Goal: Complete application form

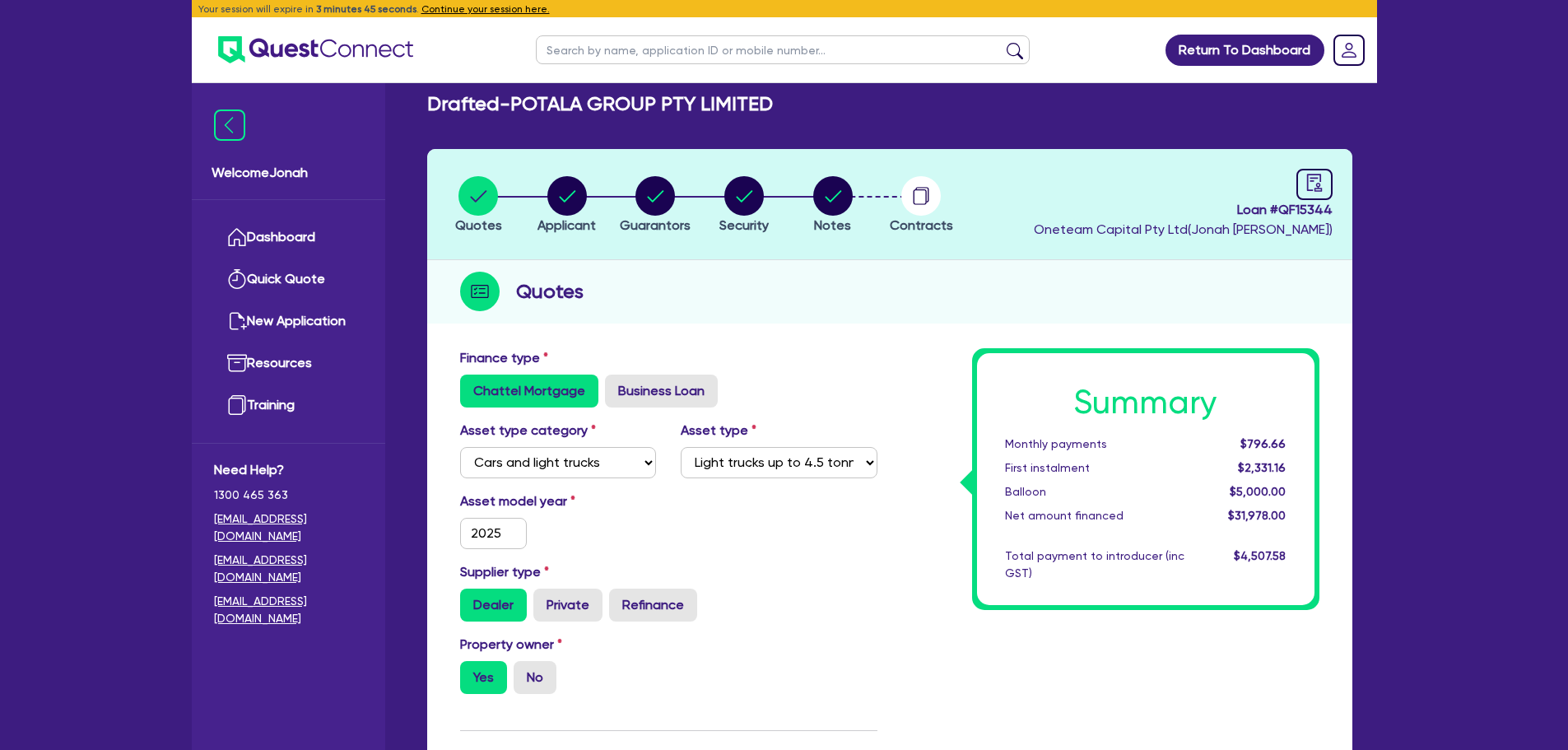
select select "CARS_AND_LIGHT_TRUCKS"
select select "LIGHT_TRUCKS"
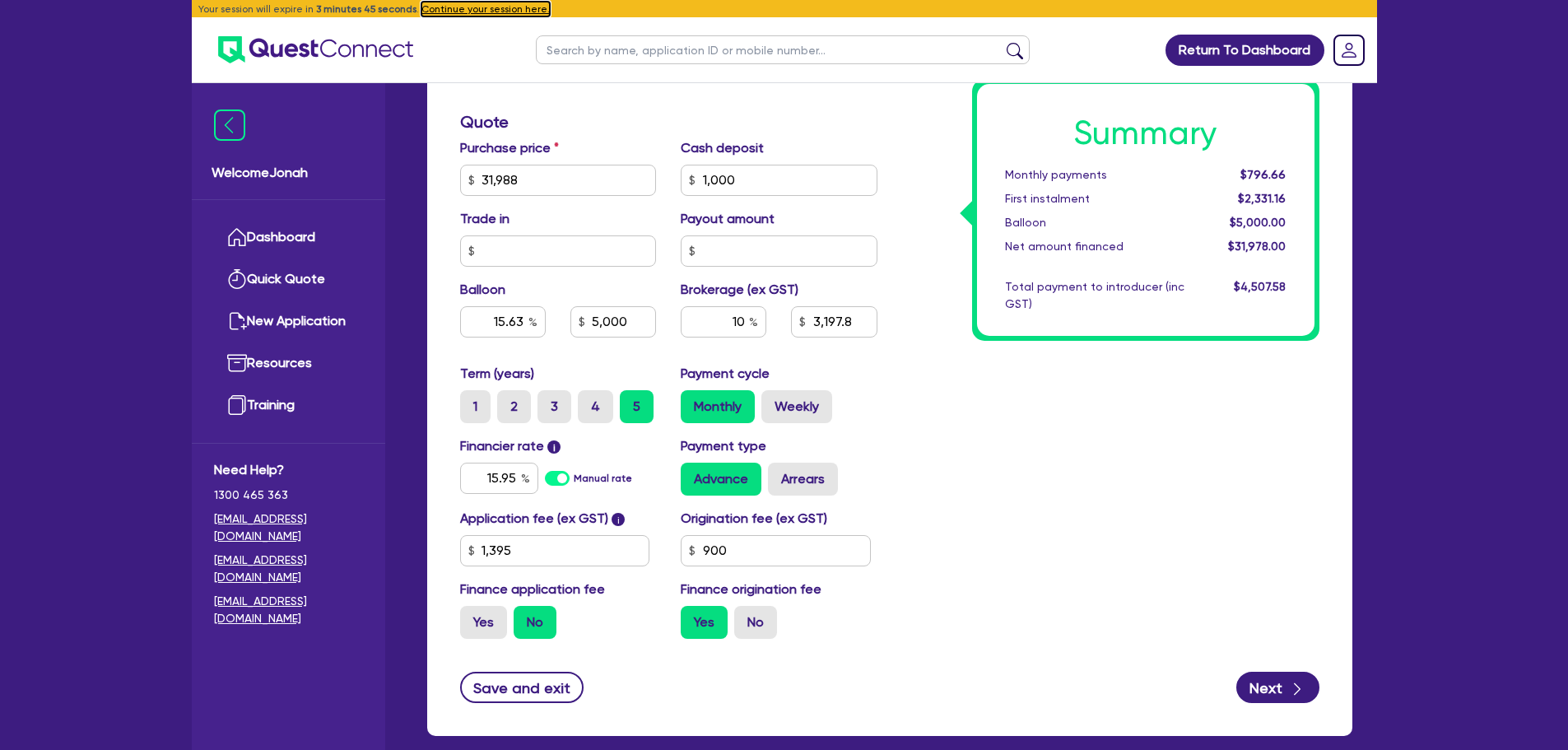
drag, startPoint x: 0, startPoint y: 0, endPoint x: 506, endPoint y: 15, distance: 506.2
click at [506, 15] on button "Continue your session here." at bounding box center [485, 9] width 128 height 15
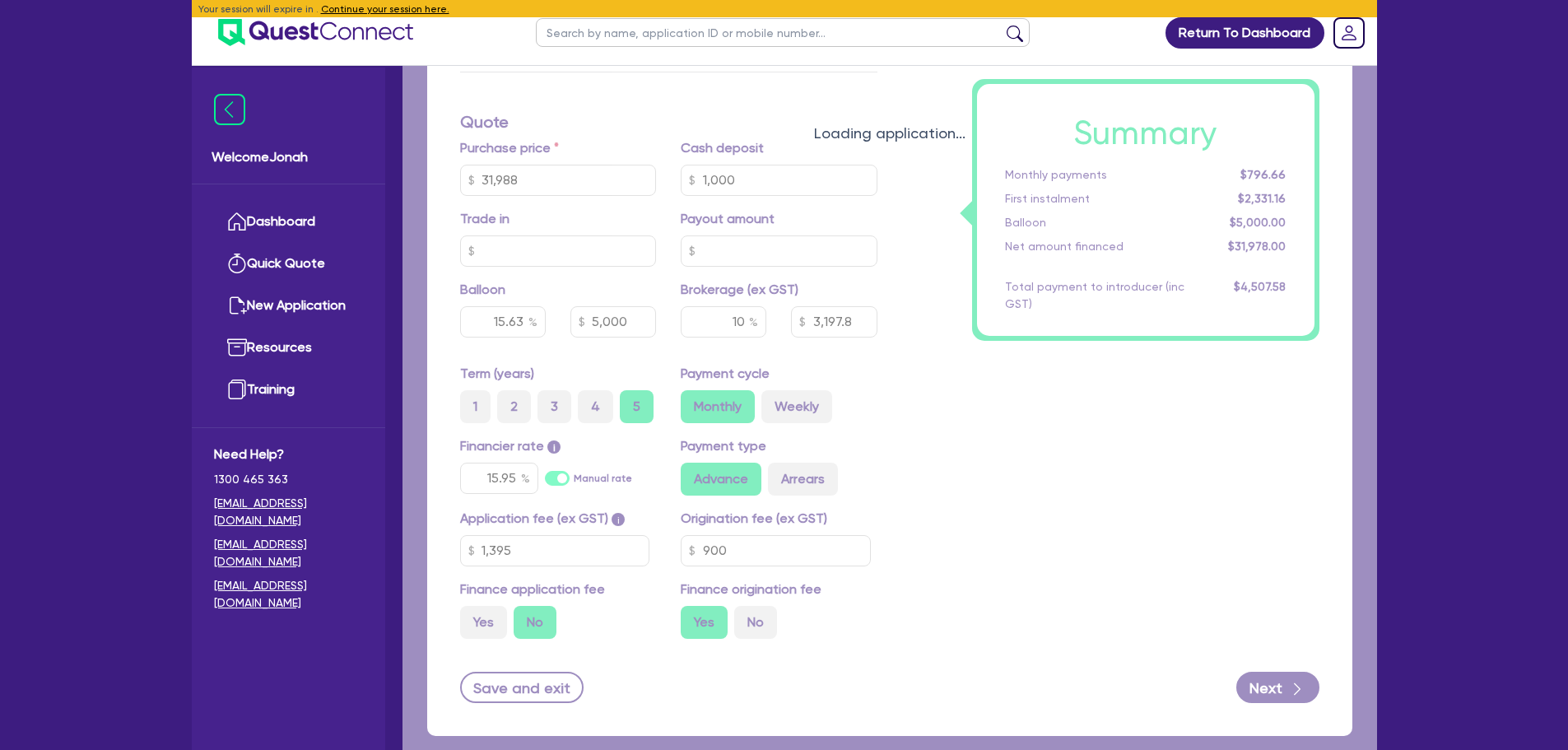
type input "31,988"
type input "1,000"
type input "15.63"
type input "5,000"
type input "3,197.8"
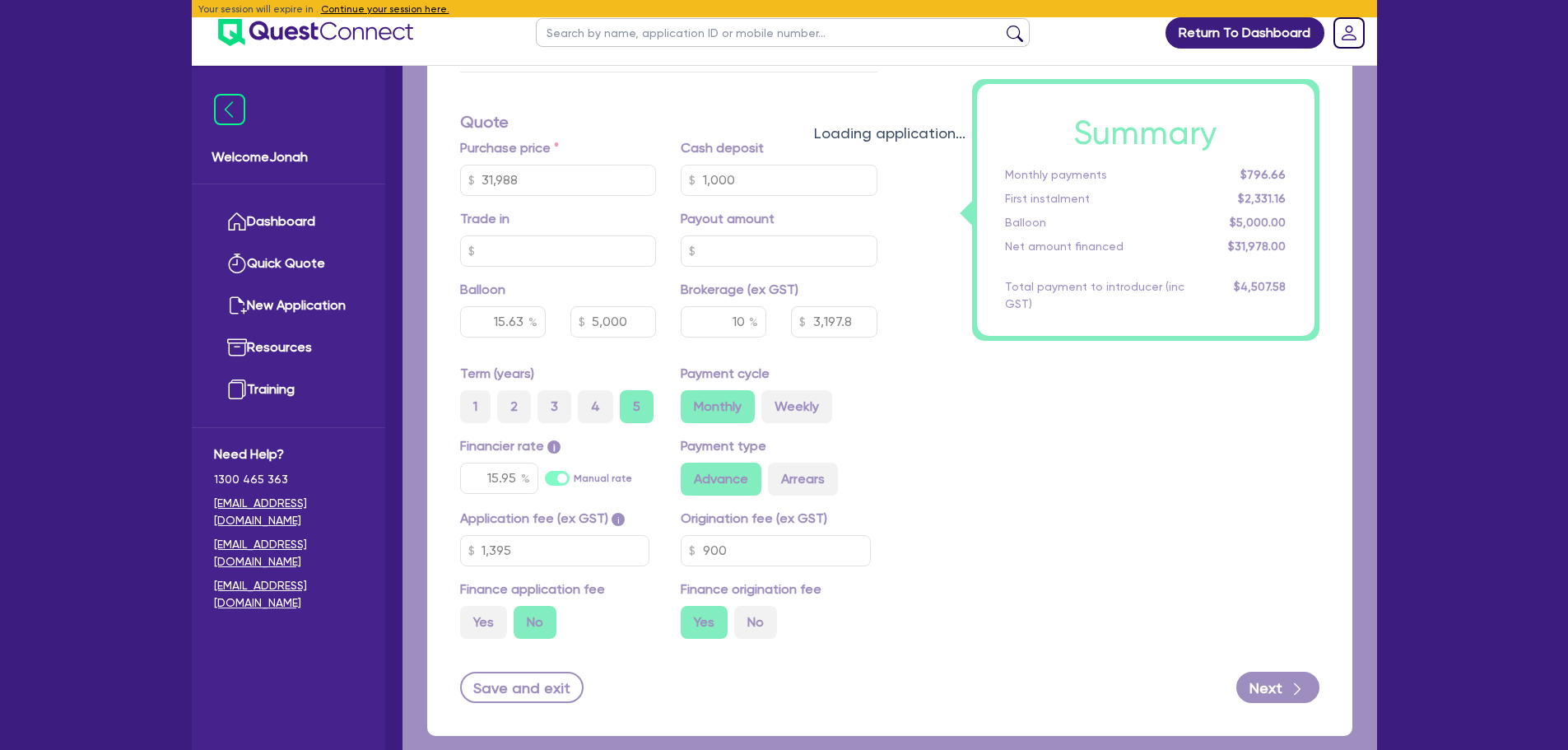
type input "1,395"
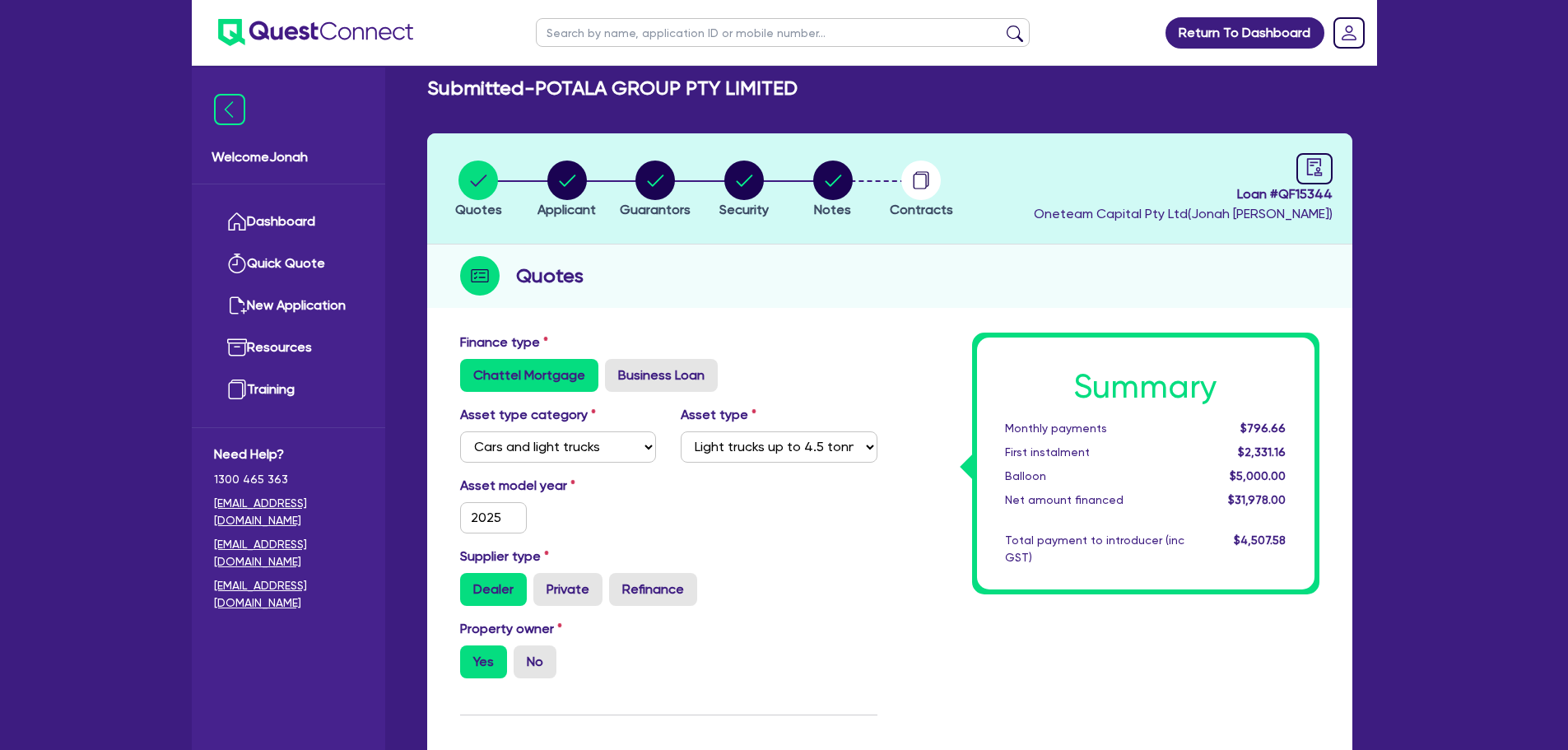
scroll to position [0, 0]
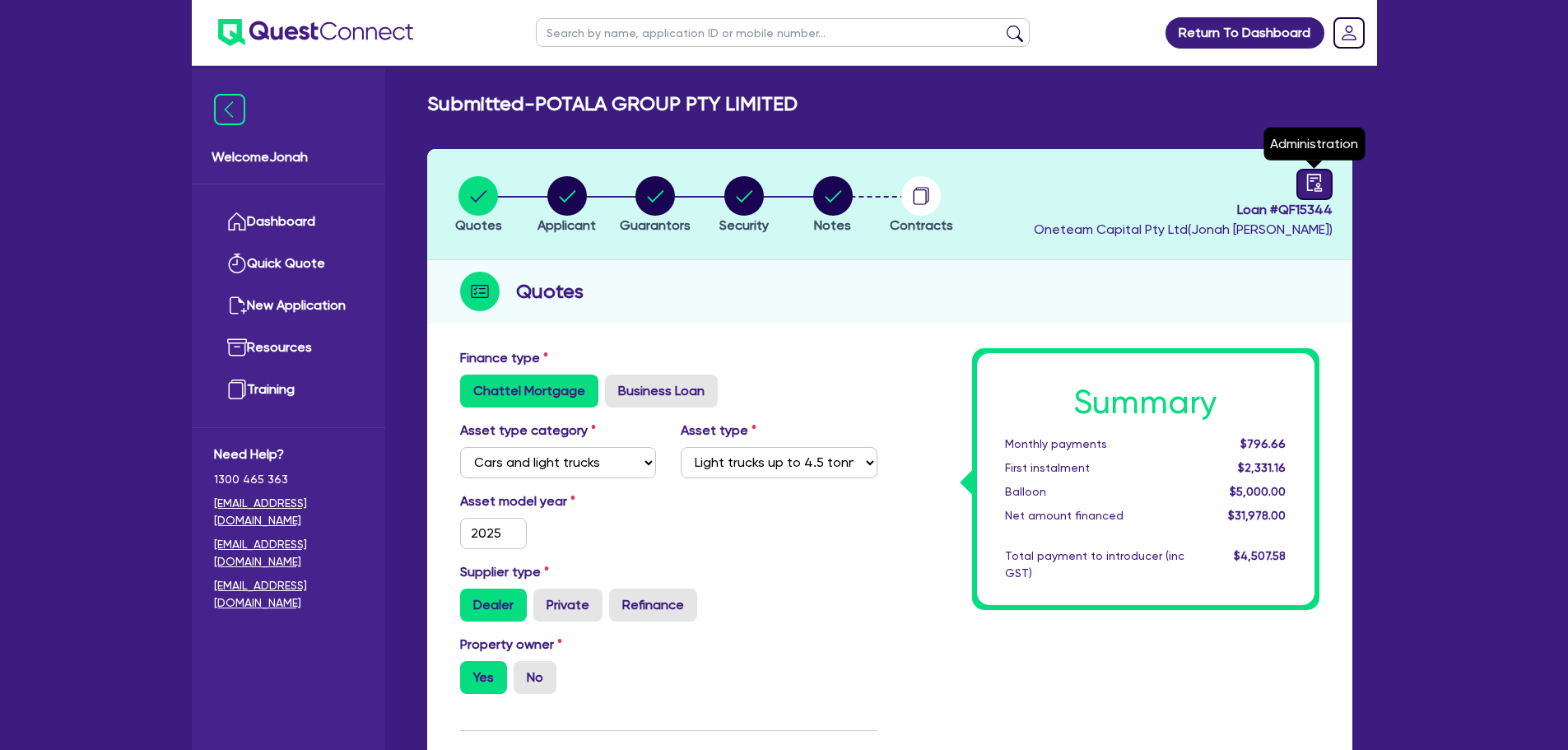
click at [1305, 187] on icon "audit" at bounding box center [1315, 183] width 18 height 18
select select "SUBMITTED_AMENDED"
select select "Azora"
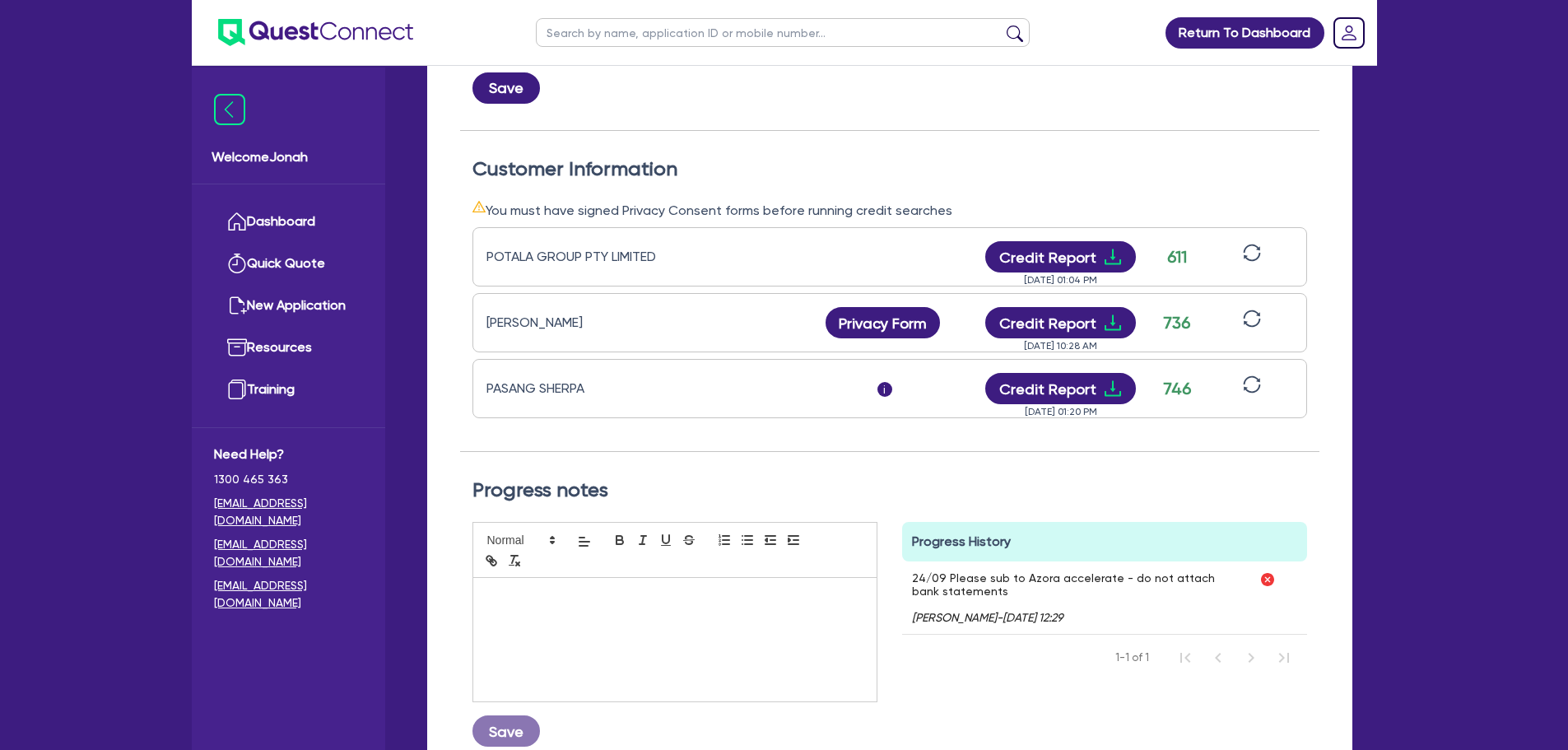
scroll to position [412, 0]
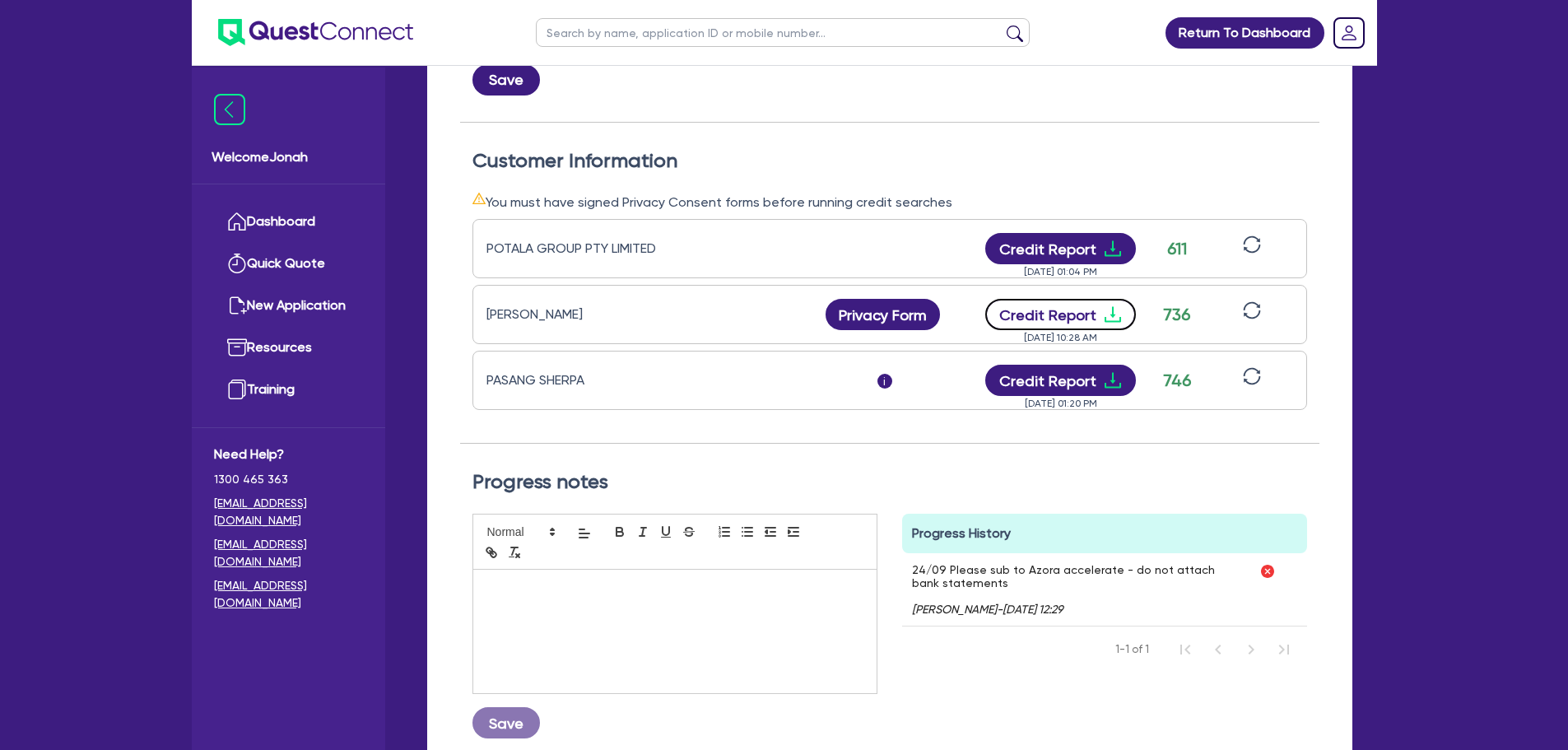
click at [1054, 305] on button "Credit Report" at bounding box center [1059, 314] width 150 height 31
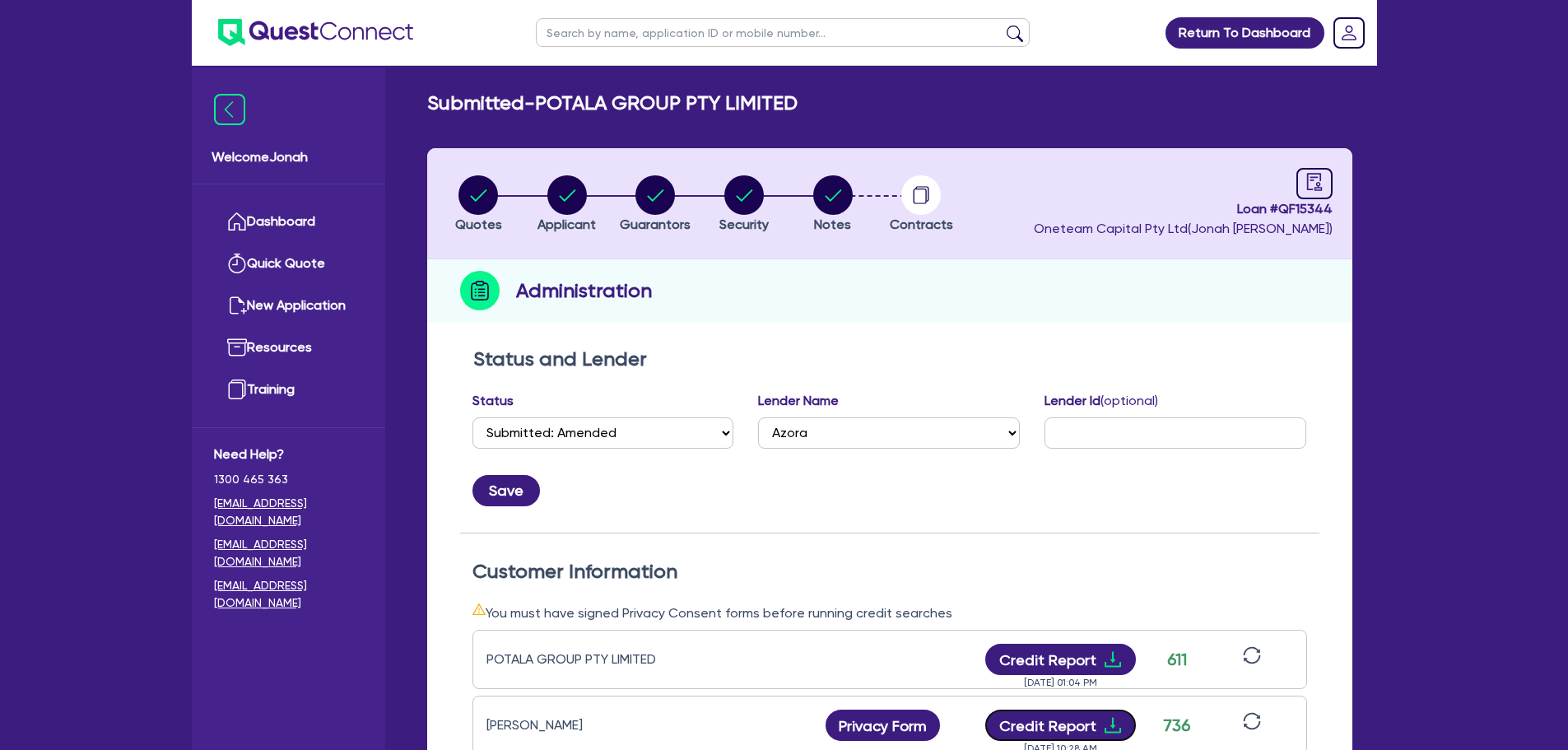
scroll to position [0, 0]
click at [583, 194] on circle "button" at bounding box center [567, 195] width 40 height 40
select select "COMPANY"
select select "RETAIL_WHOLESALE_TRADE"
select select "MOTOR_VEHICLES"
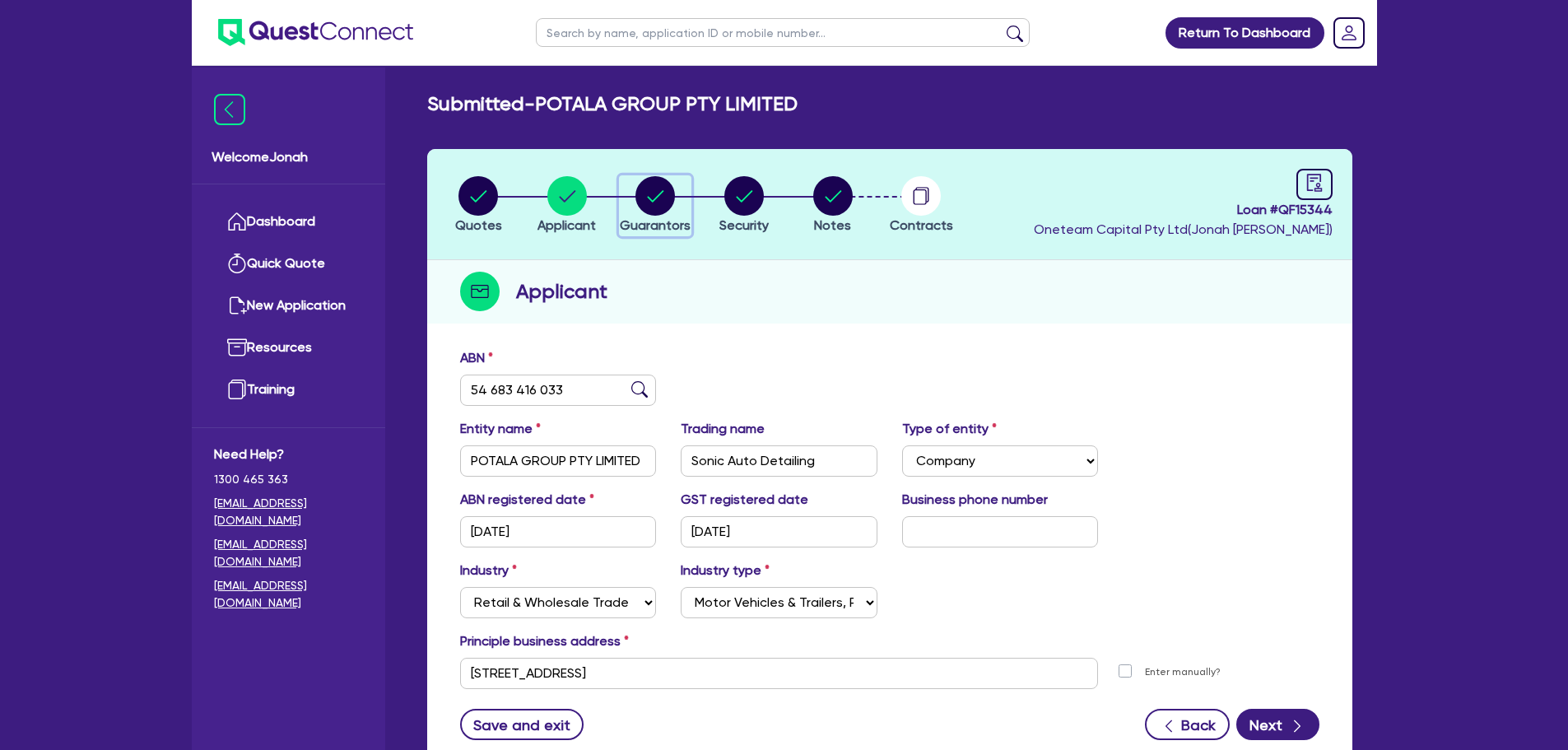
click at [662, 204] on circle "button" at bounding box center [655, 195] width 40 height 40
select select "MR"
select select "VIC"
select select "MARRIED"
select select "CASH"
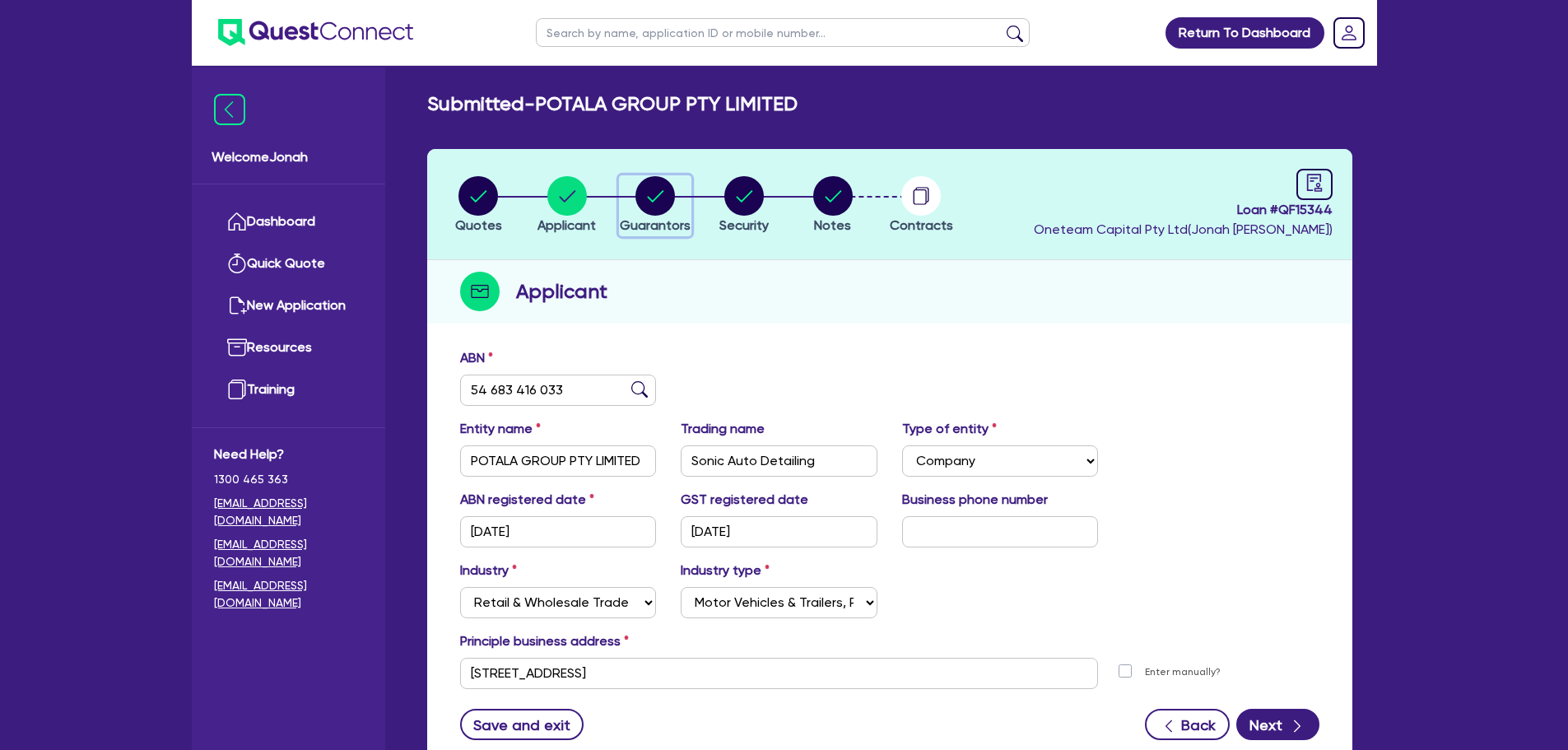
select select "VEHICLE_LOAN"
select select "MR"
select select "VIC"
select select "SINGLE"
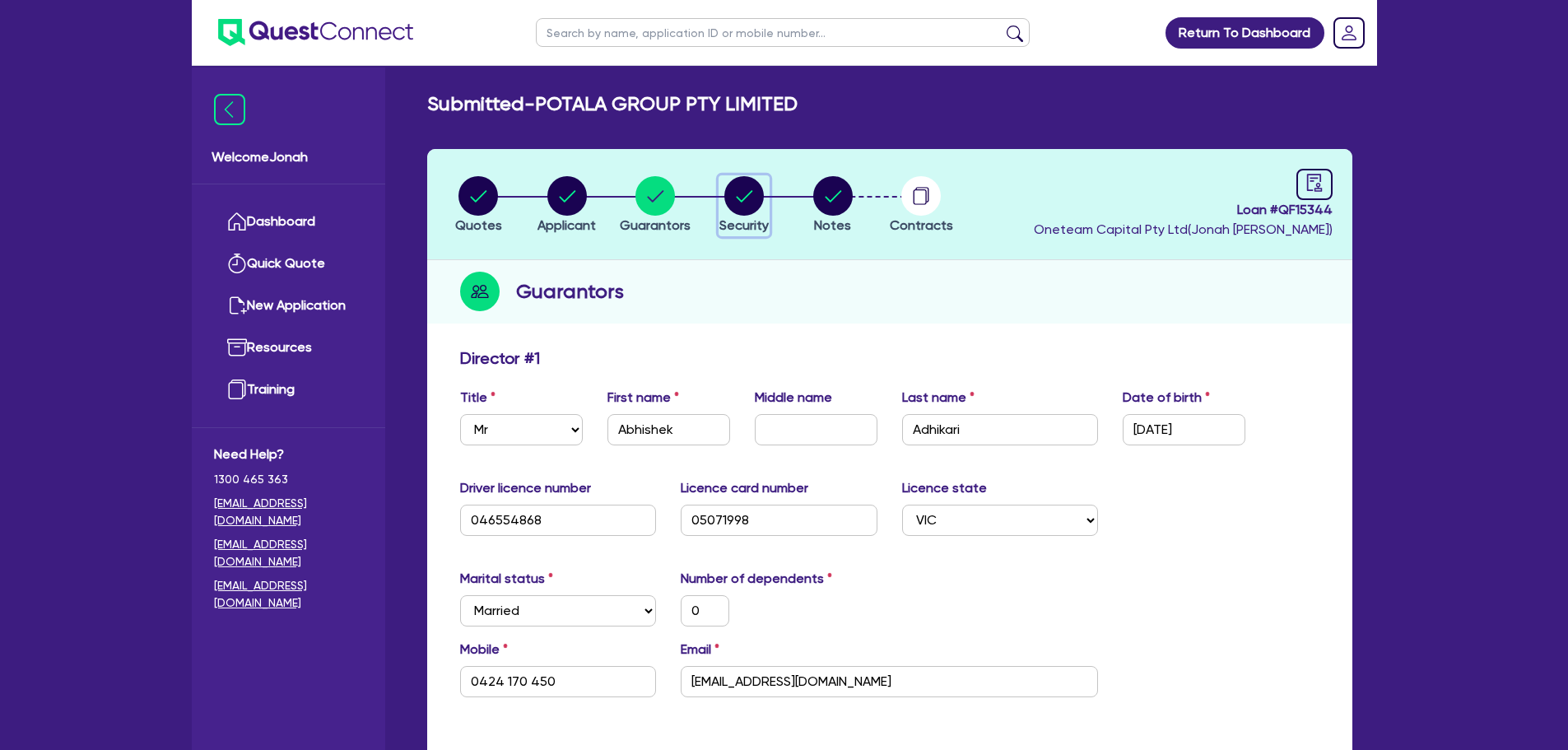
click at [729, 197] on circle "button" at bounding box center [743, 195] width 40 height 40
select select "CARS_AND_LIGHT_TRUCKS"
select select "LIGHT_TRUCKS"
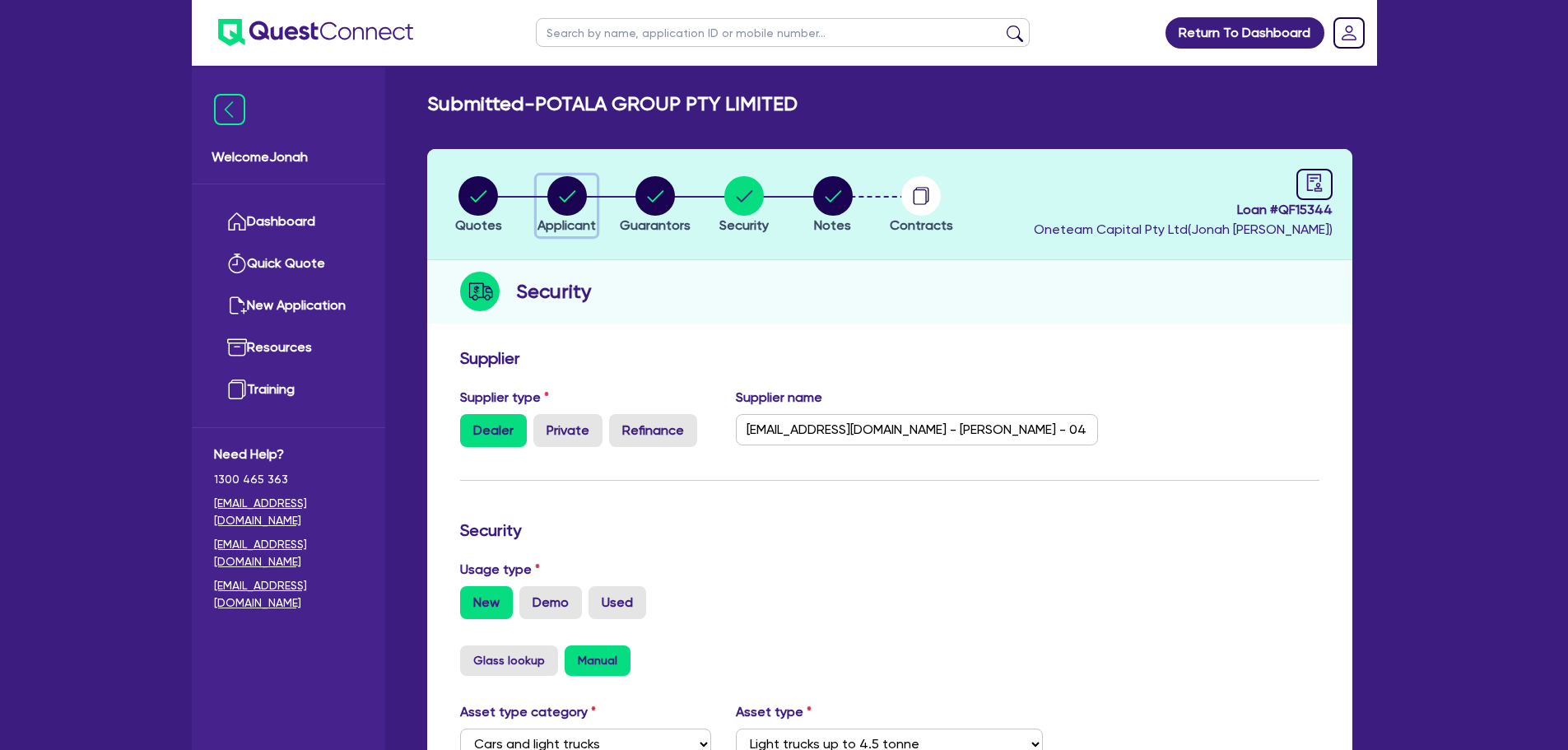
click at [567, 196] on circle "button" at bounding box center [567, 195] width 40 height 40
select select "COMPANY"
select select "RETAIL_WHOLESALE_TRADE"
select select "MOTOR_VEHICLES"
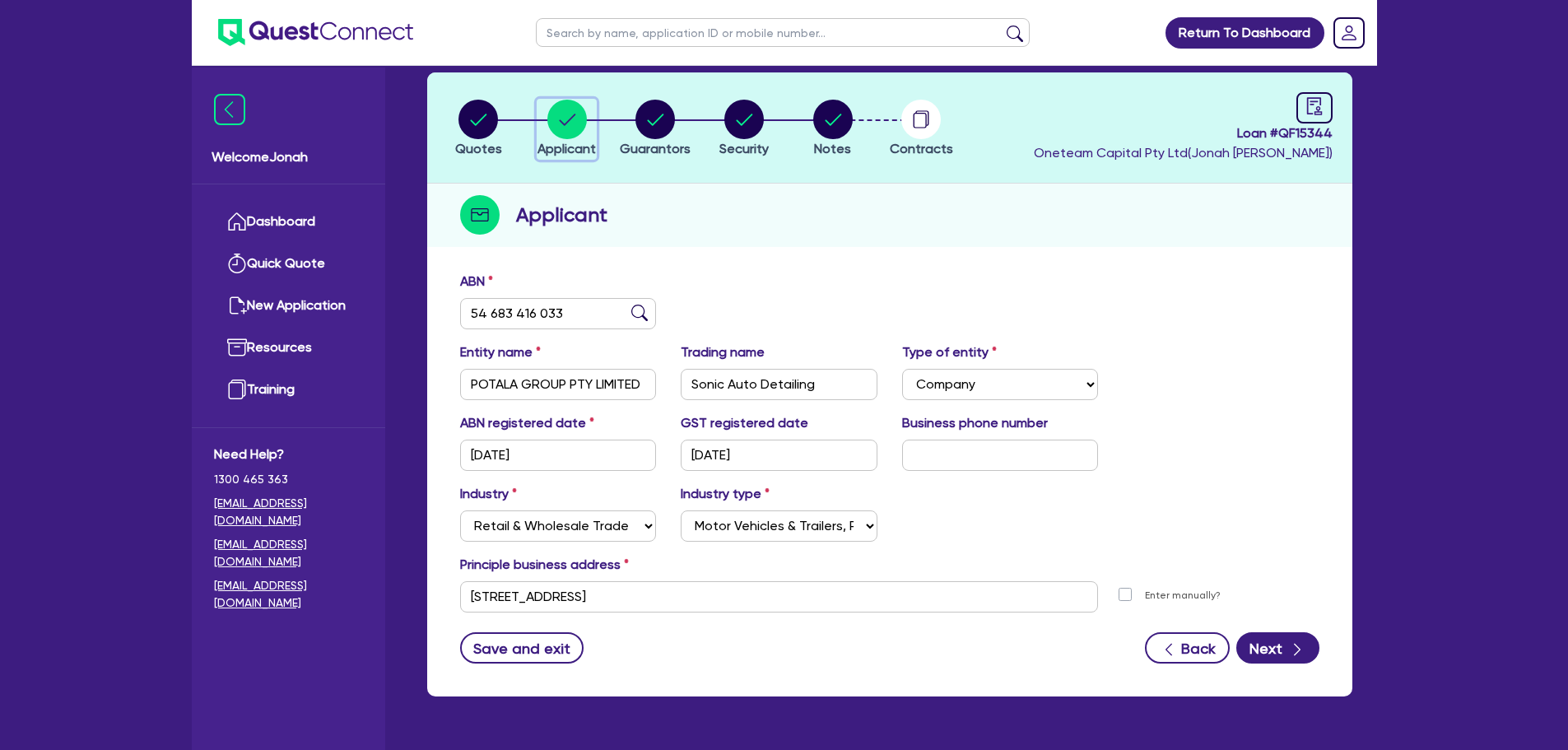
scroll to position [41, 0]
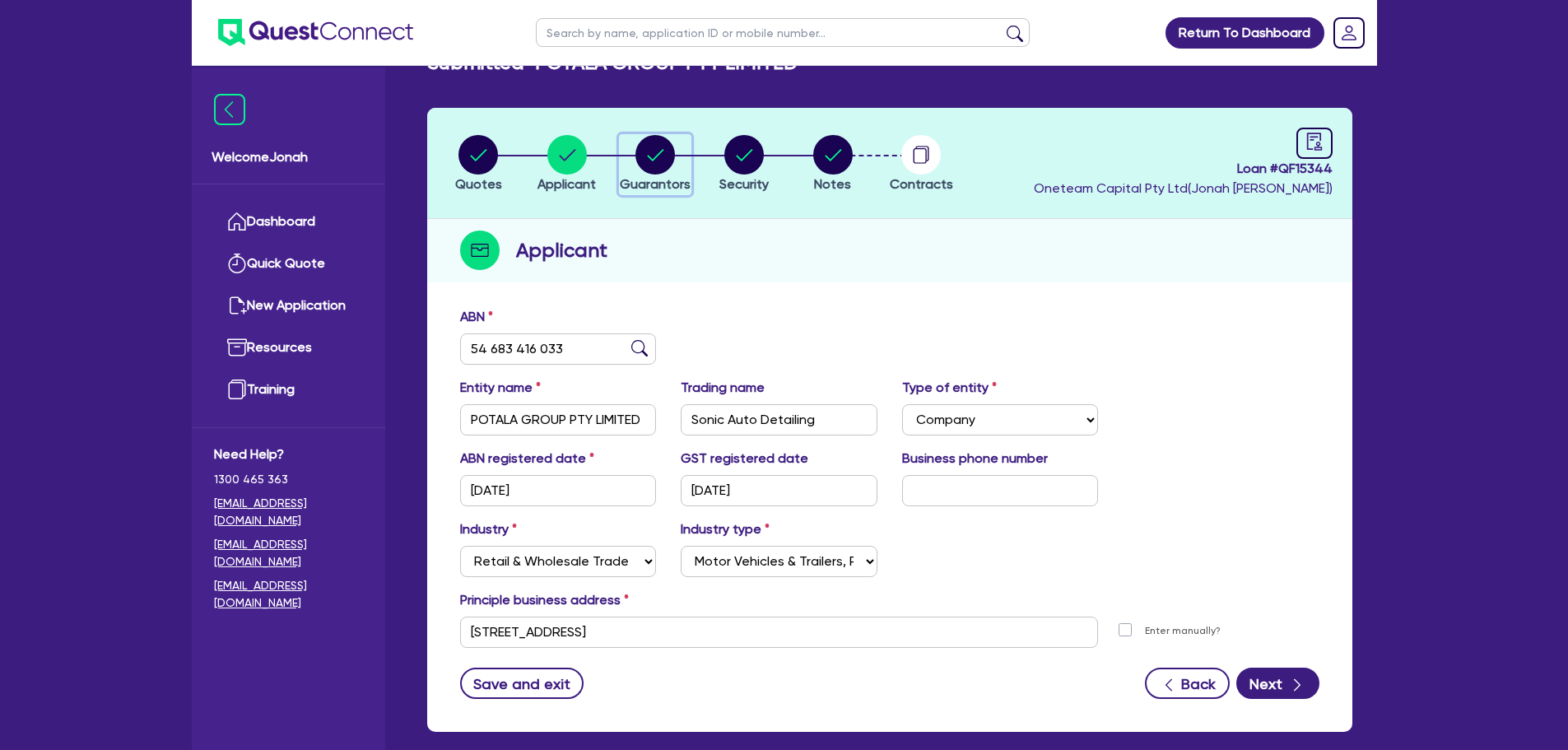
click at [672, 166] on icon "button" at bounding box center [655, 155] width 40 height 40
select select "MR"
select select "VIC"
select select "MARRIED"
select select "CASH"
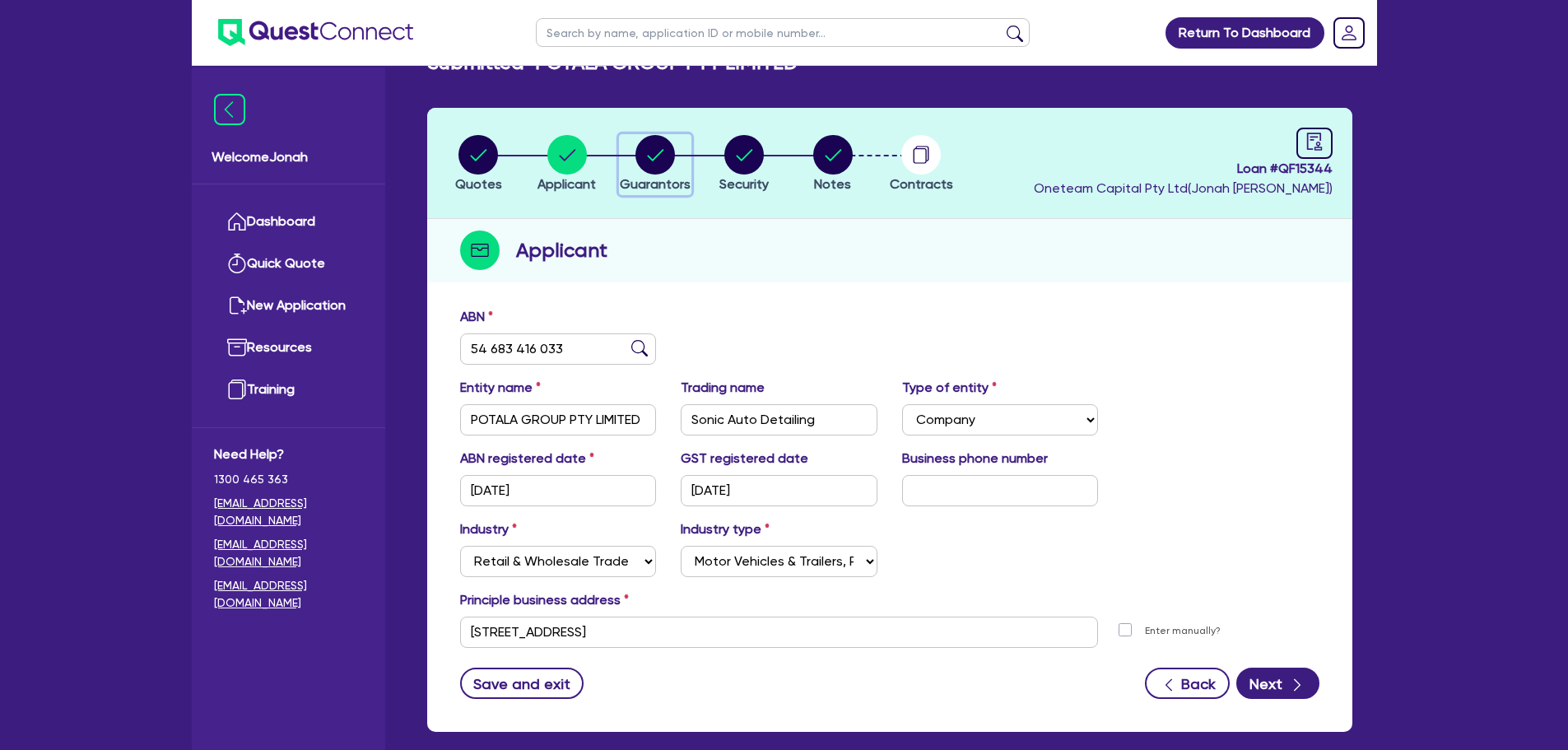
select select "VEHICLE_LOAN"
select select "MR"
select select "VIC"
select select "SINGLE"
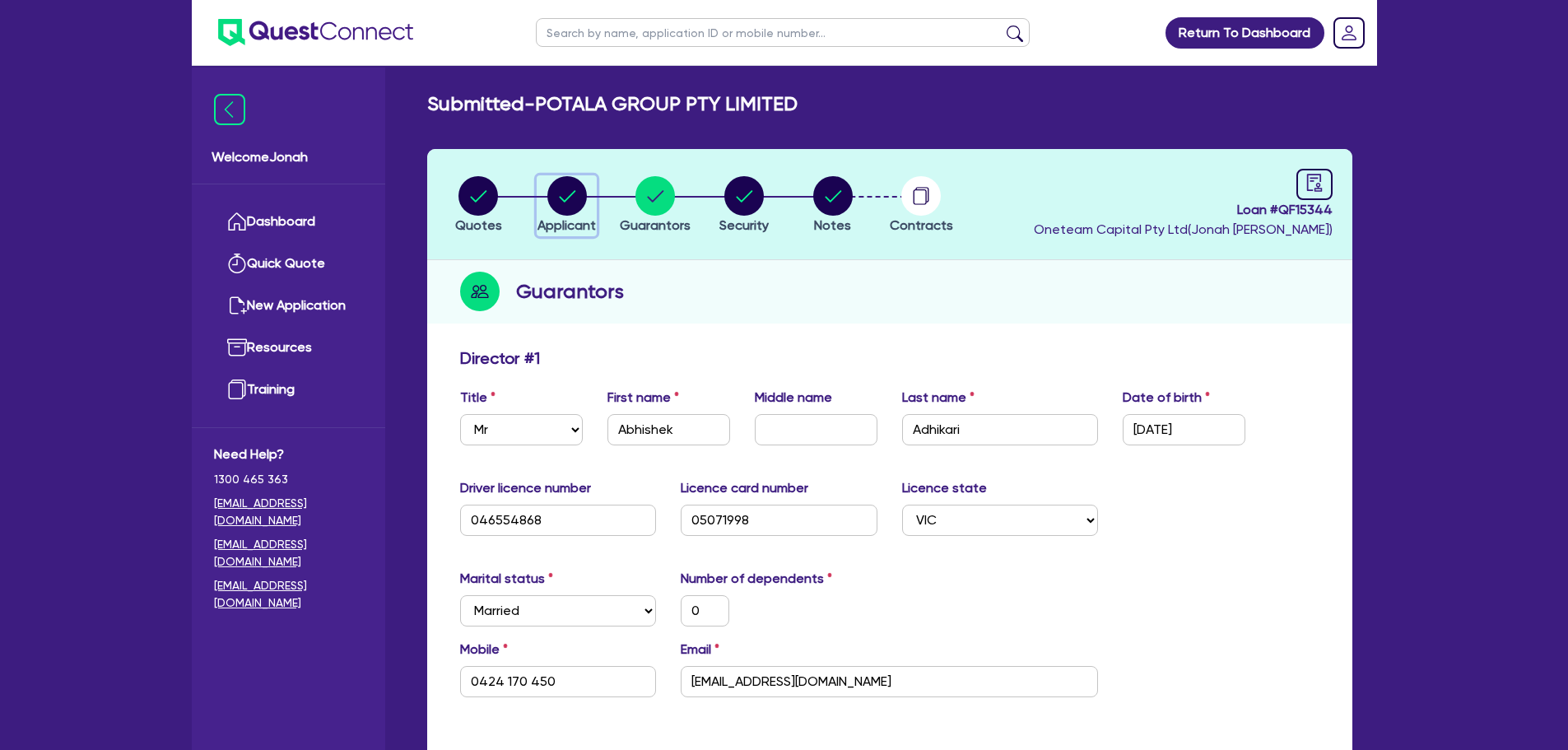
click at [549, 201] on circle "button" at bounding box center [567, 195] width 40 height 40
select select "COMPANY"
select select "RETAIL_WHOLESALE_TRADE"
select select "MOTOR_VEHICLES"
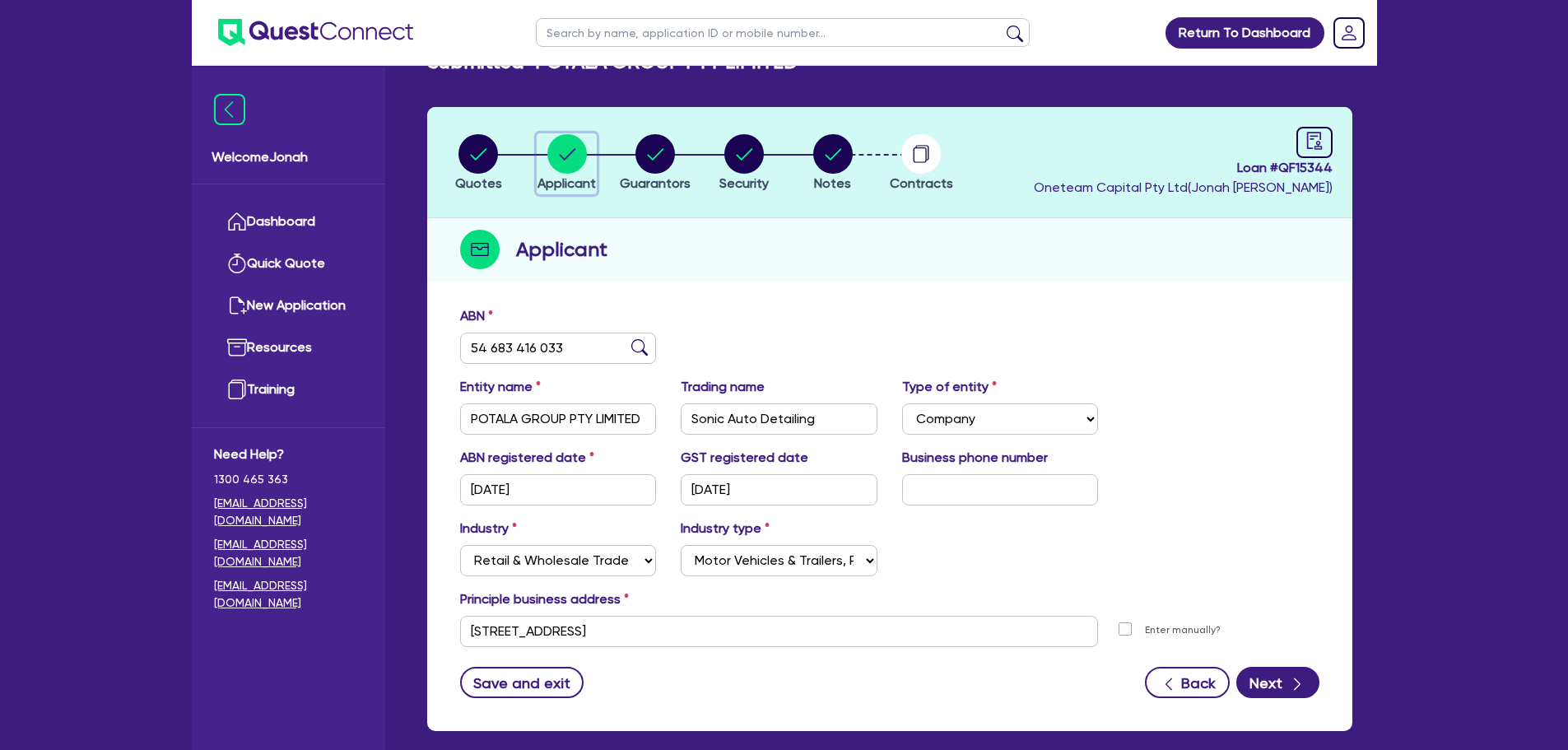
scroll to position [41, 0]
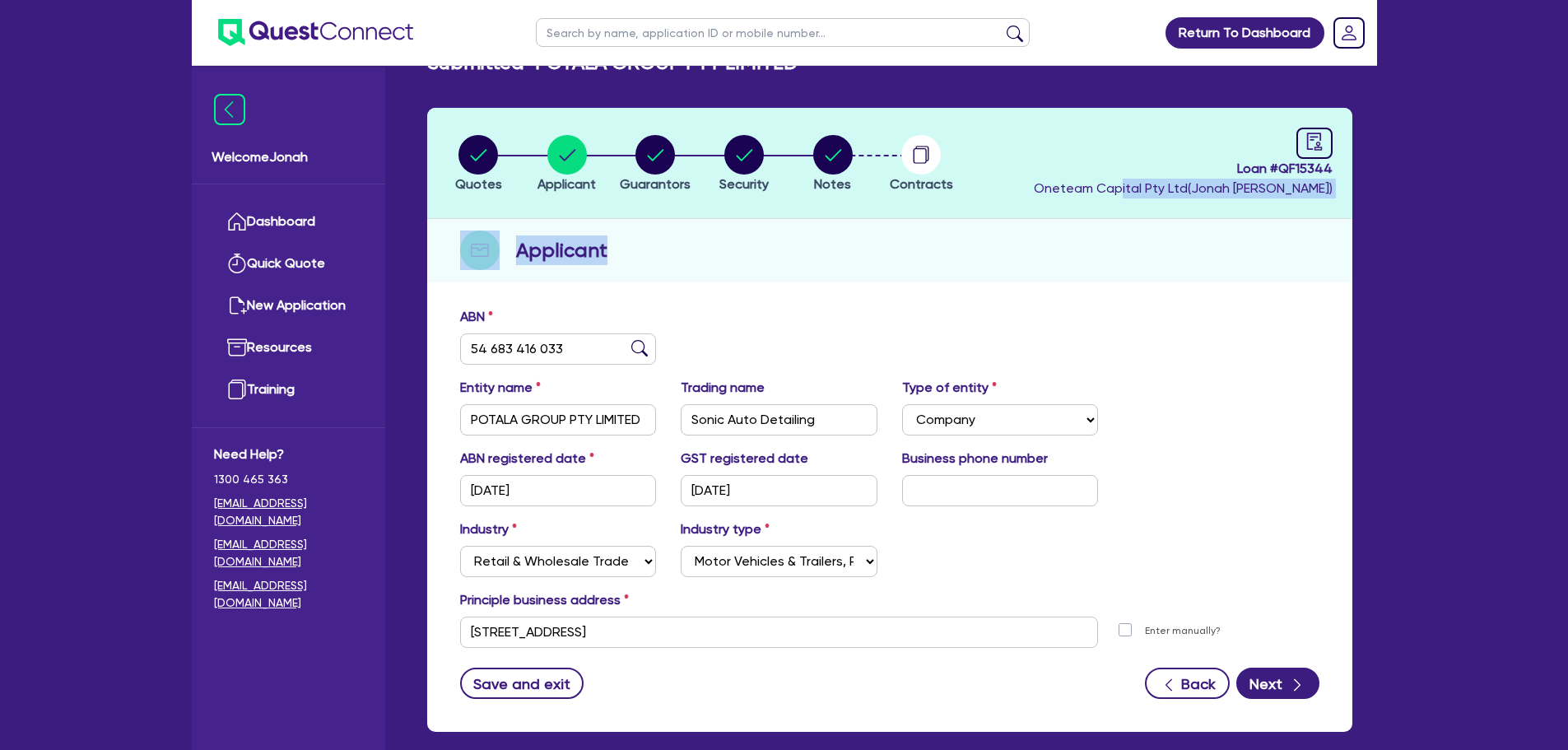
click at [1177, 203] on div "Quotes Applicant Guarantors Security Notes Contracts Loan # QF15344 Oneteam Cap…" at bounding box center [890, 419] width 925 height 624
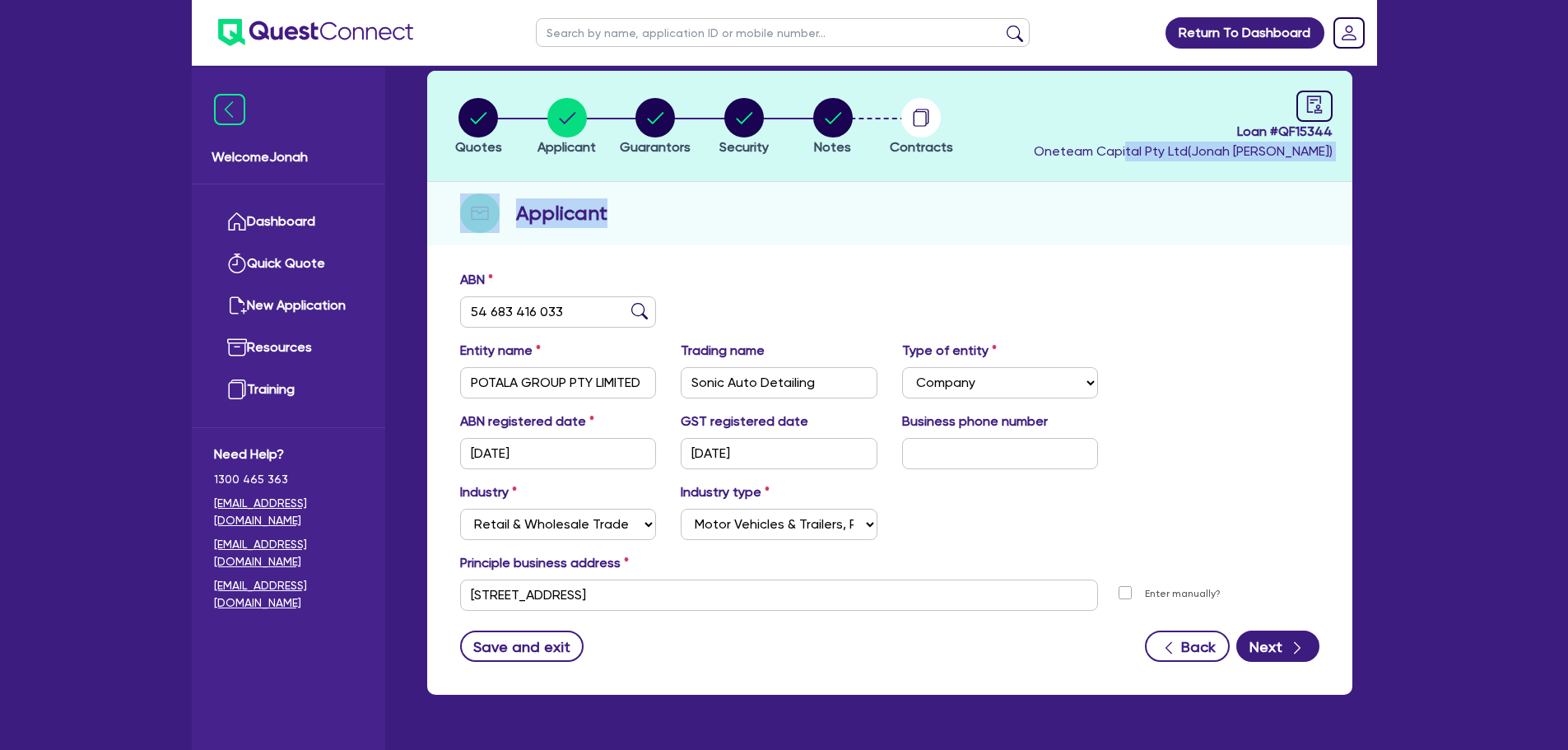
scroll to position [123, 0]
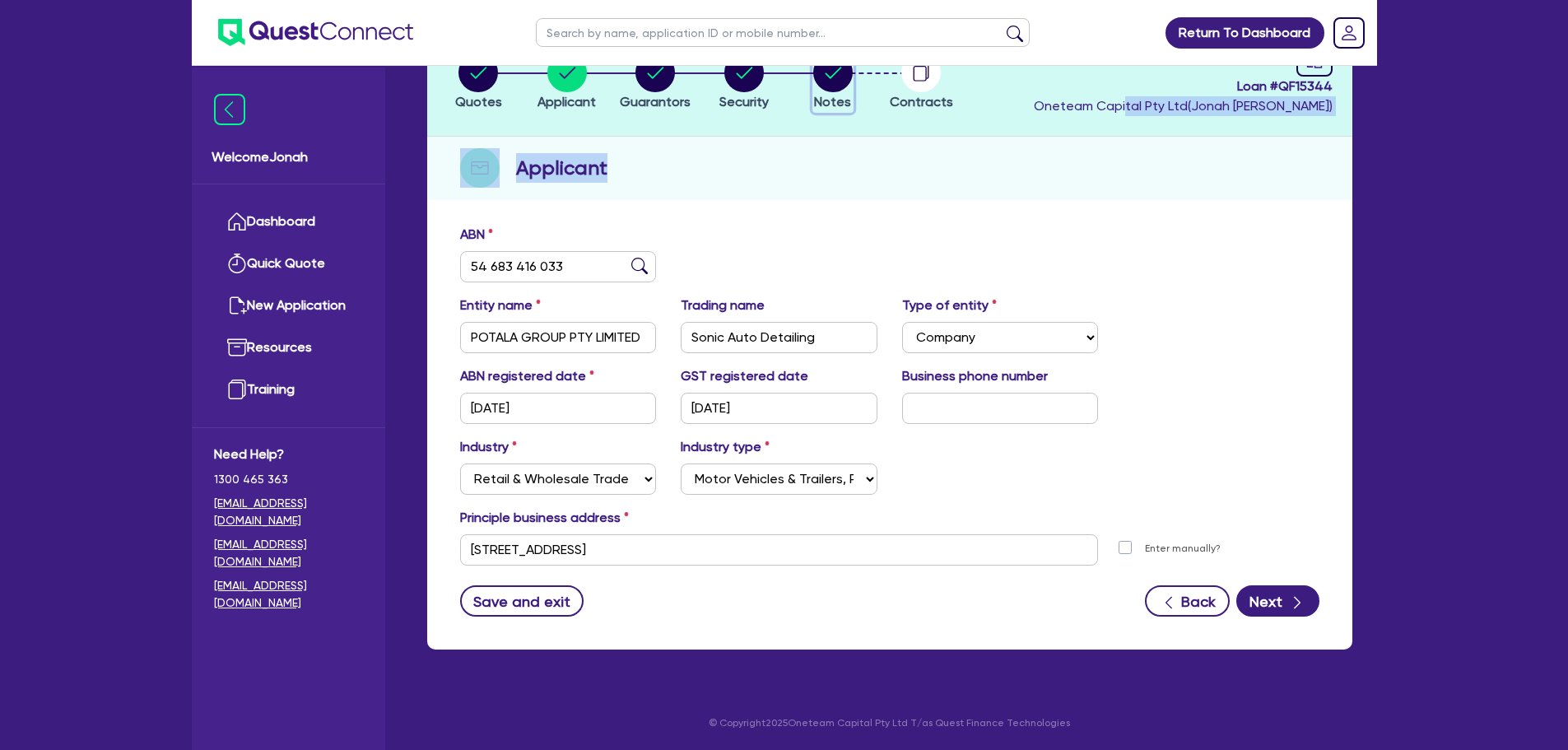
click at [830, 88] on circle "button" at bounding box center [833, 72] width 40 height 40
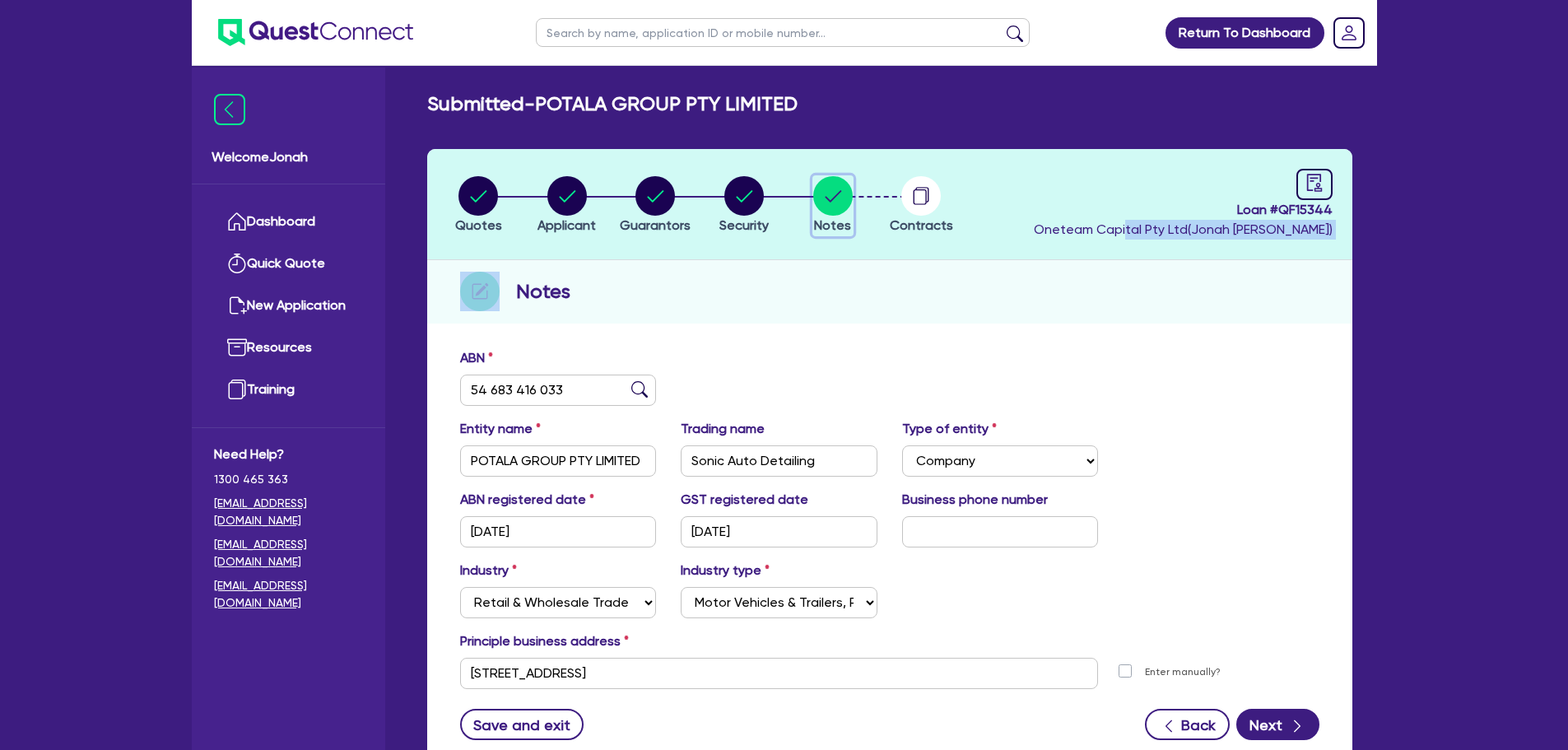
select select "Other"
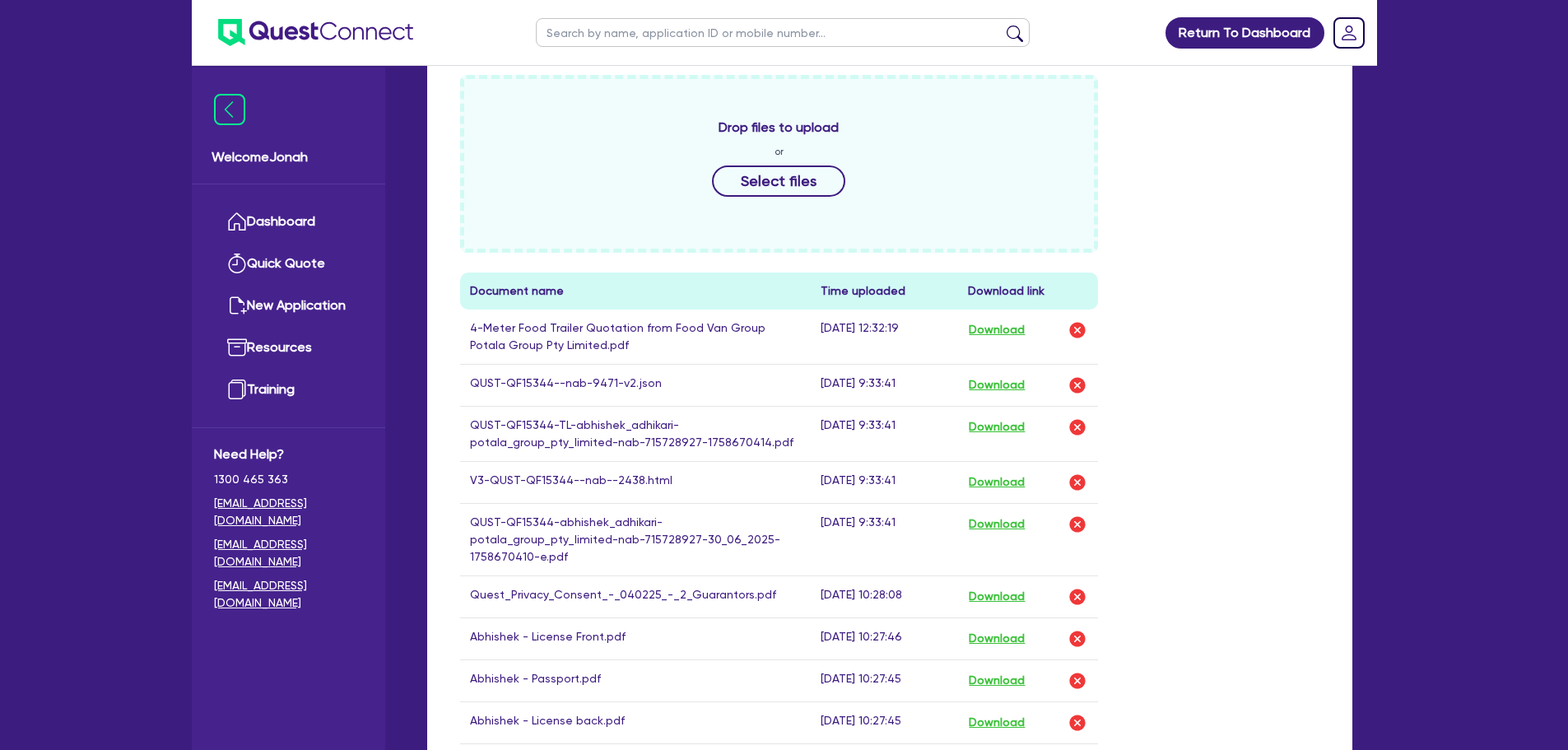
scroll to position [823, 0]
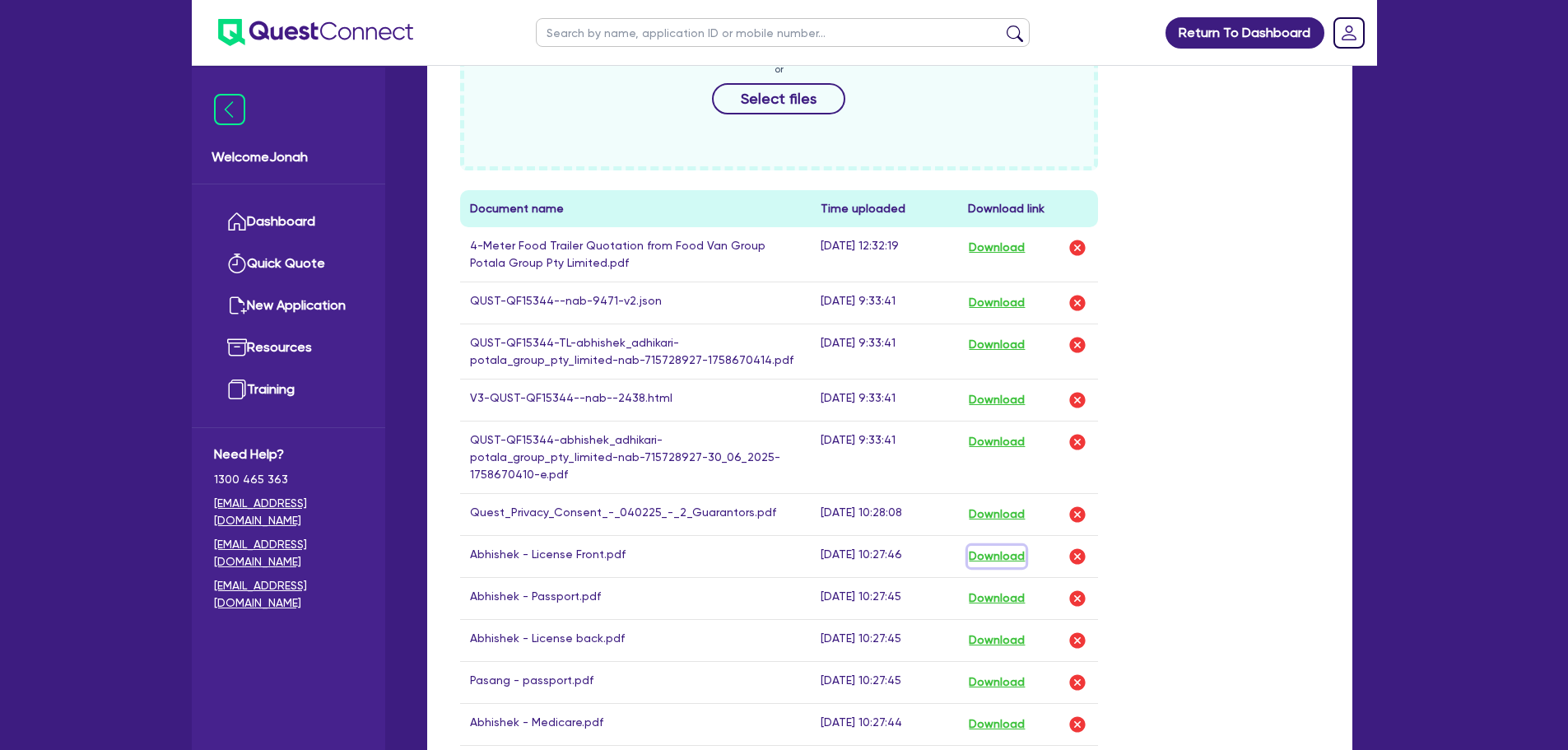
click at [992, 545] on button "Download" at bounding box center [997, 556] width 58 height 21
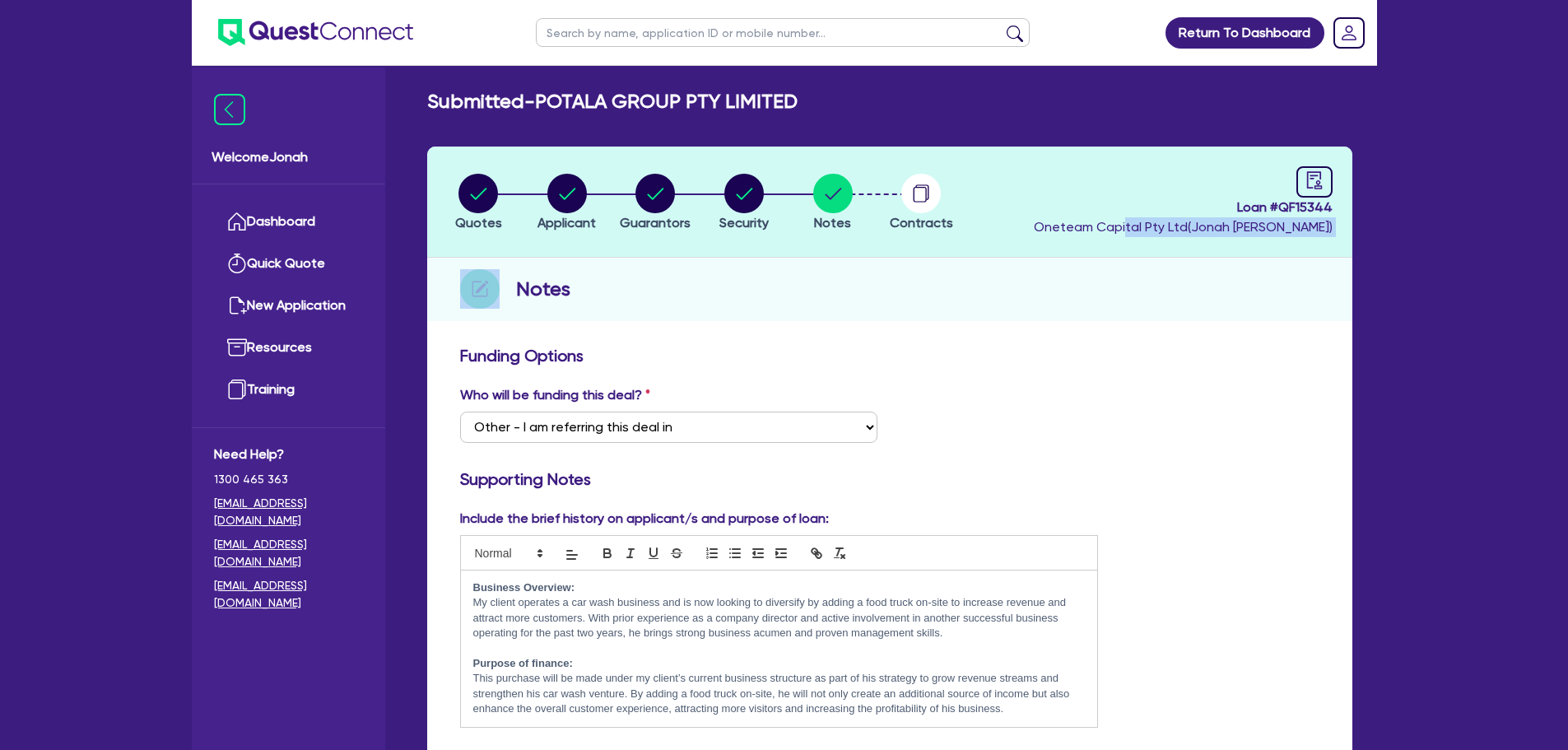
scroll to position [0, 0]
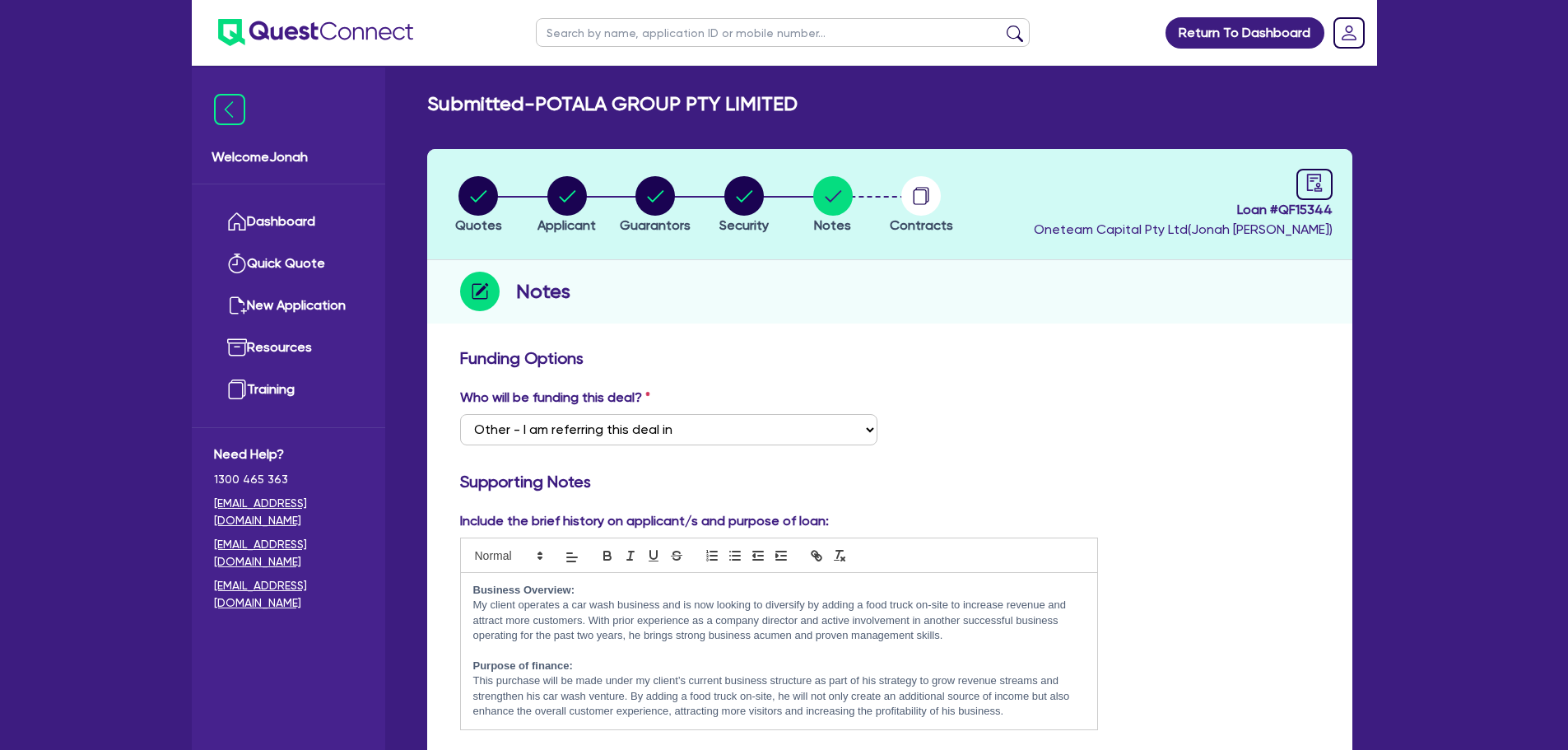
click at [1294, 189] on div "Loan # QF15344 Oneteam Capital Pty Ltd ( Jonah Faigen )" at bounding box center [1183, 204] width 298 height 71
click at [1307, 186] on icon "audit" at bounding box center [1314, 182] width 15 height 18
select select "SUBMITTED_AMENDED"
select select "Azora"
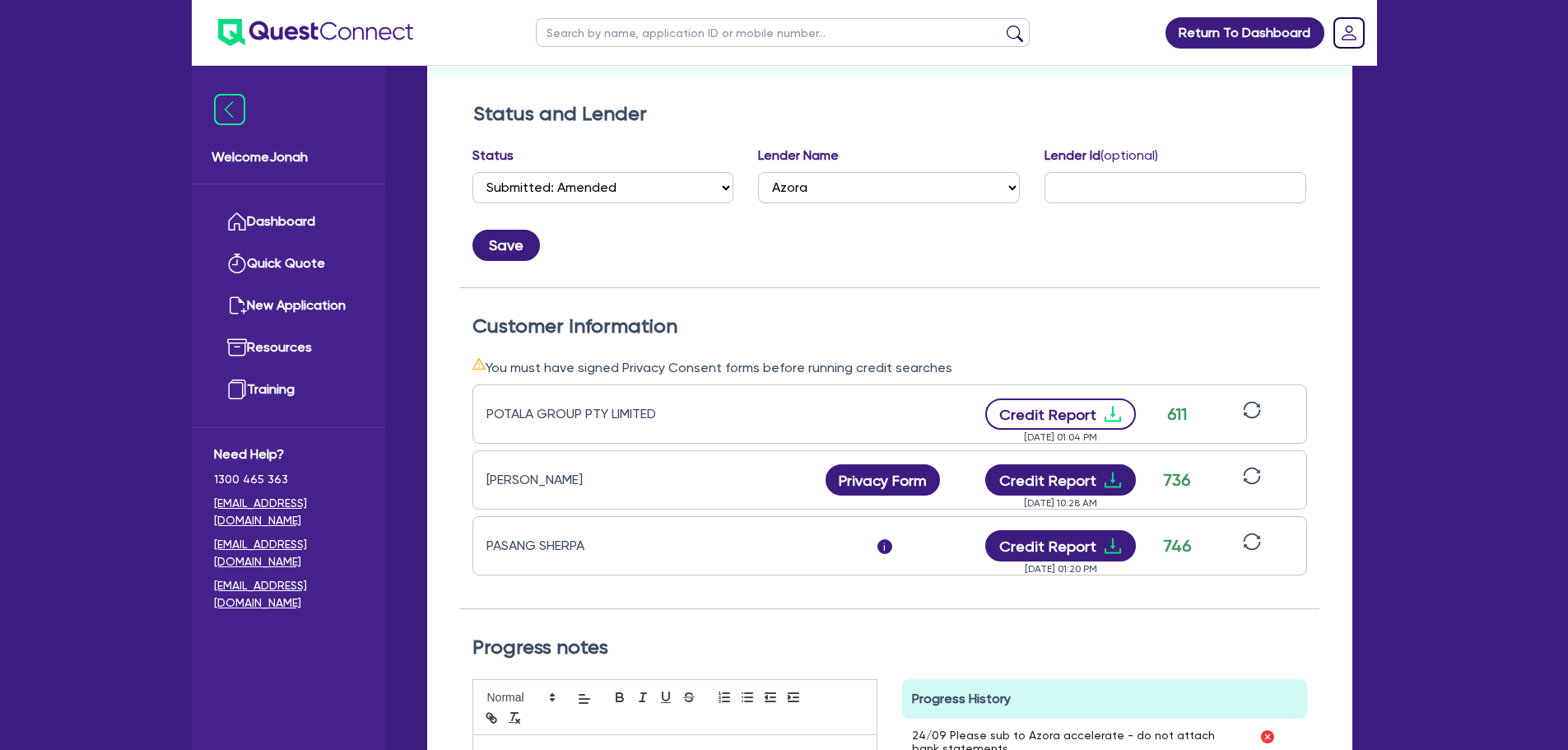
scroll to position [247, 0]
click at [1089, 418] on button "Credit Report" at bounding box center [1059, 414] width 150 height 31
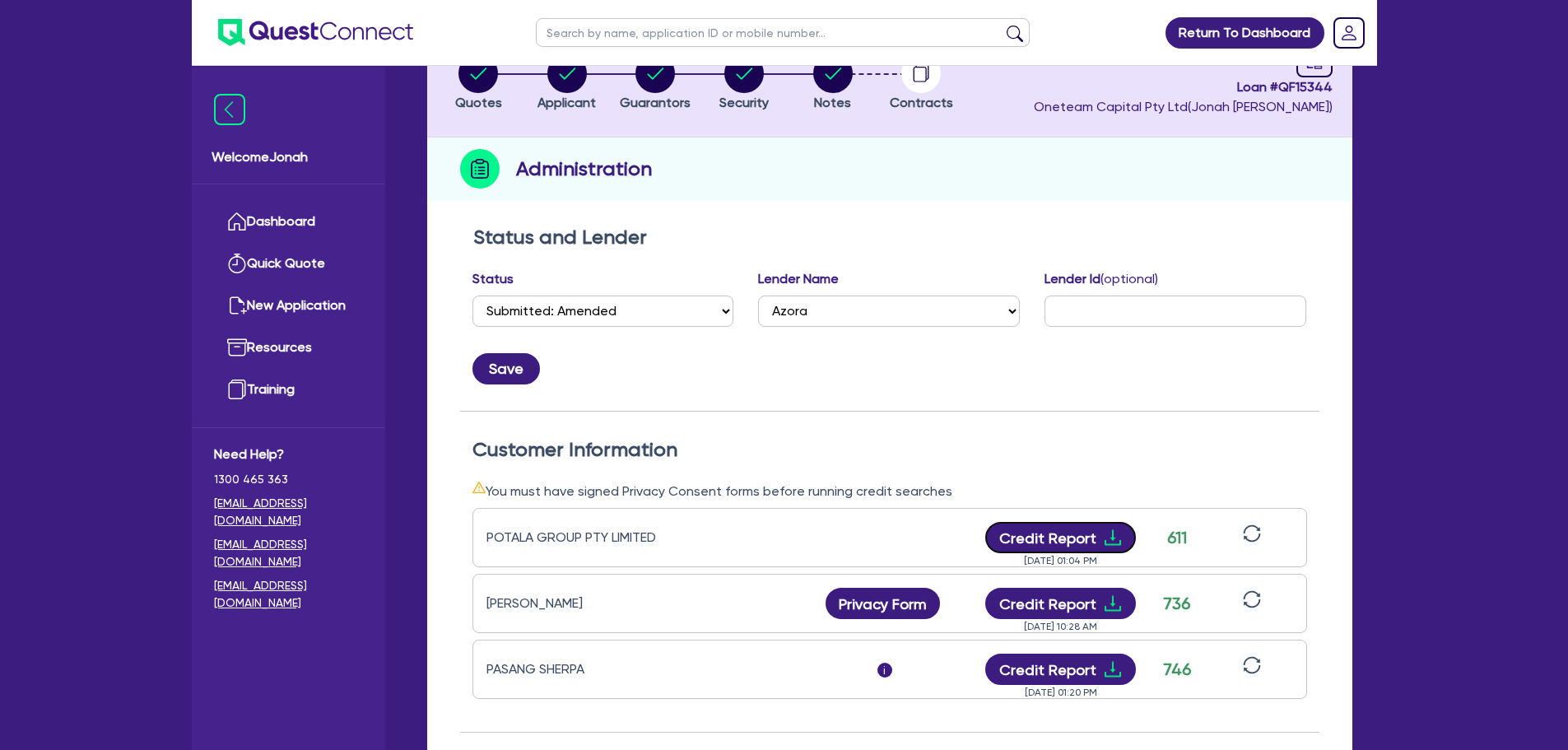
scroll to position [0, 0]
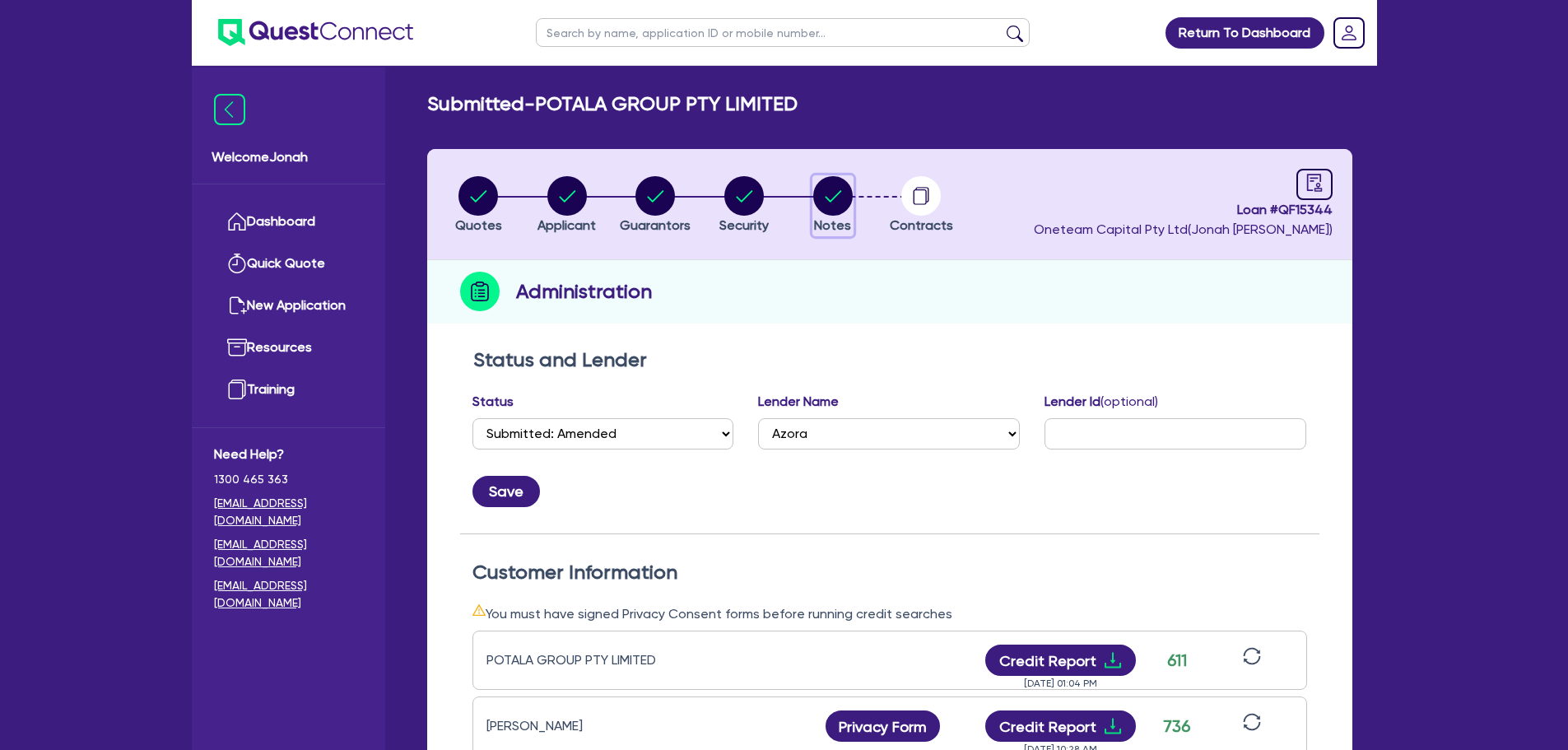
click at [830, 184] on circle "button" at bounding box center [833, 195] width 40 height 40
select select "Other"
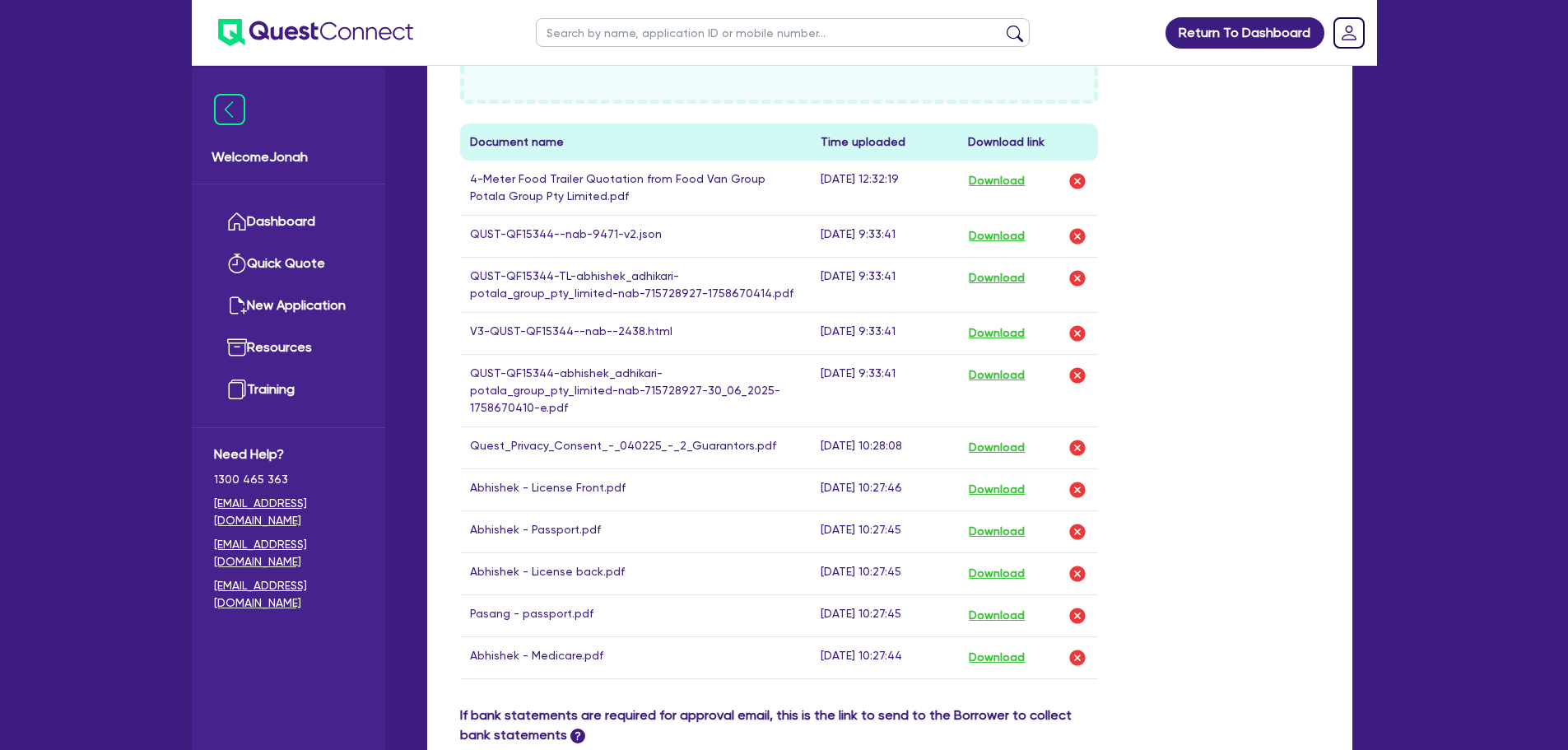
scroll to position [906, 0]
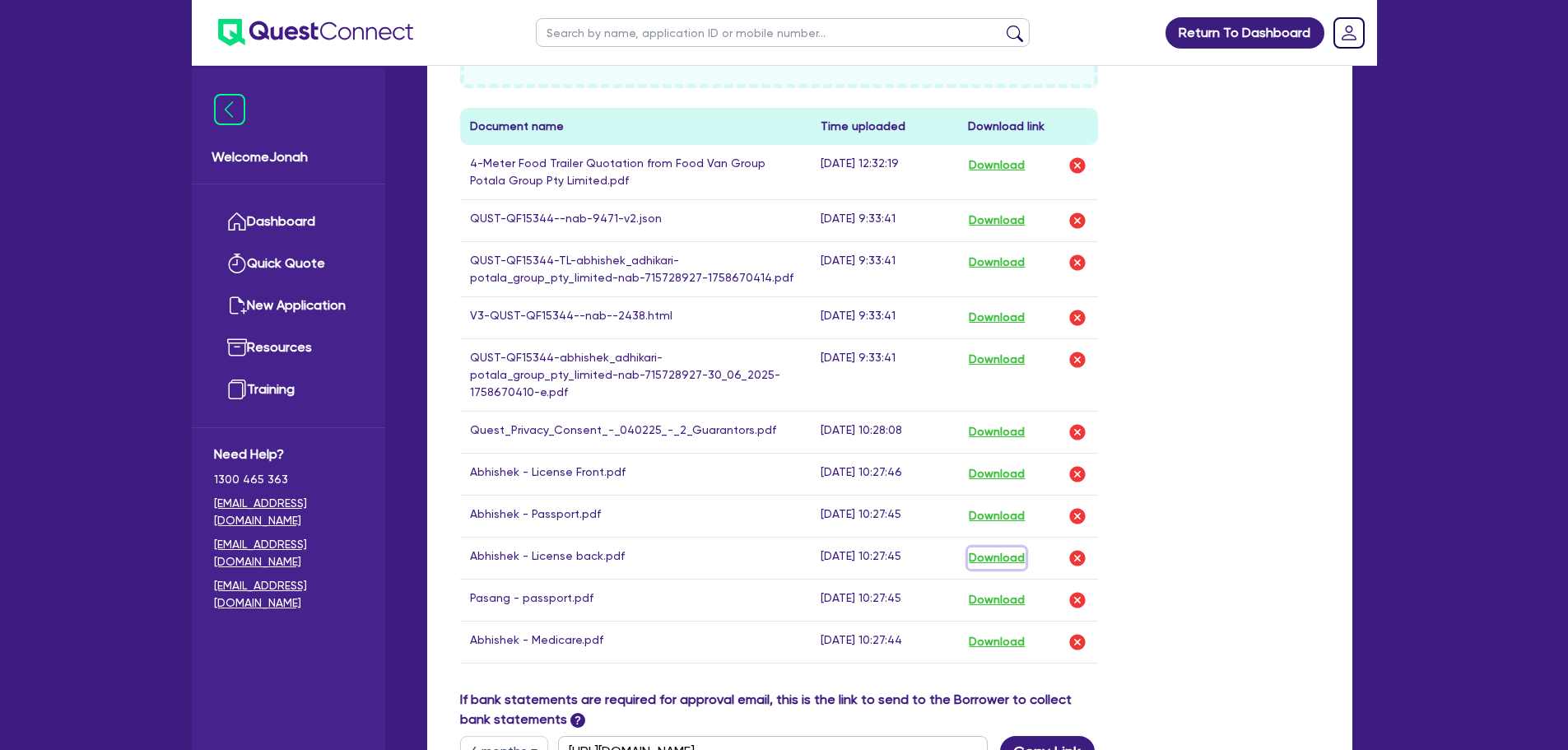
click at [995, 547] on button "Download" at bounding box center [997, 557] width 58 height 21
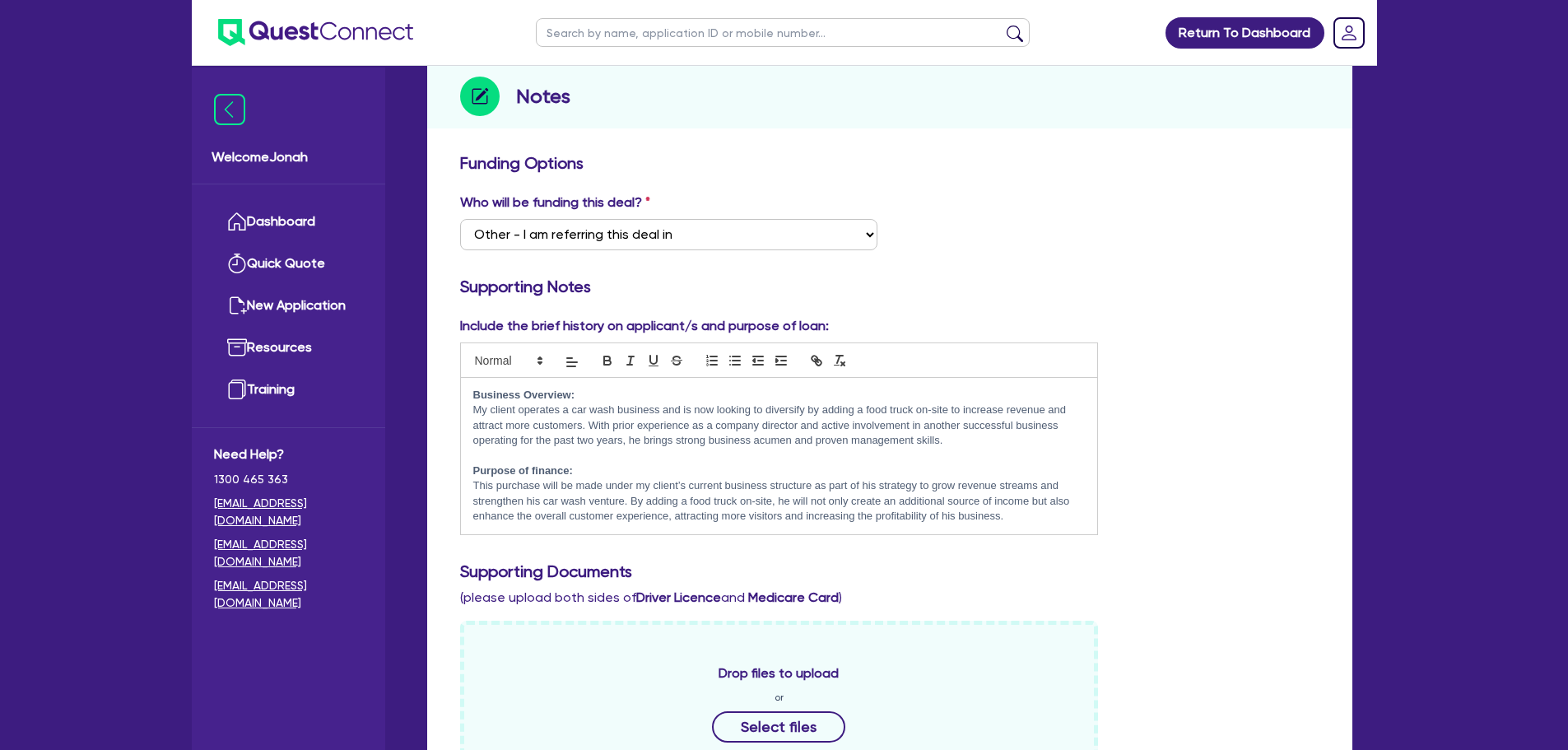
scroll to position [0, 0]
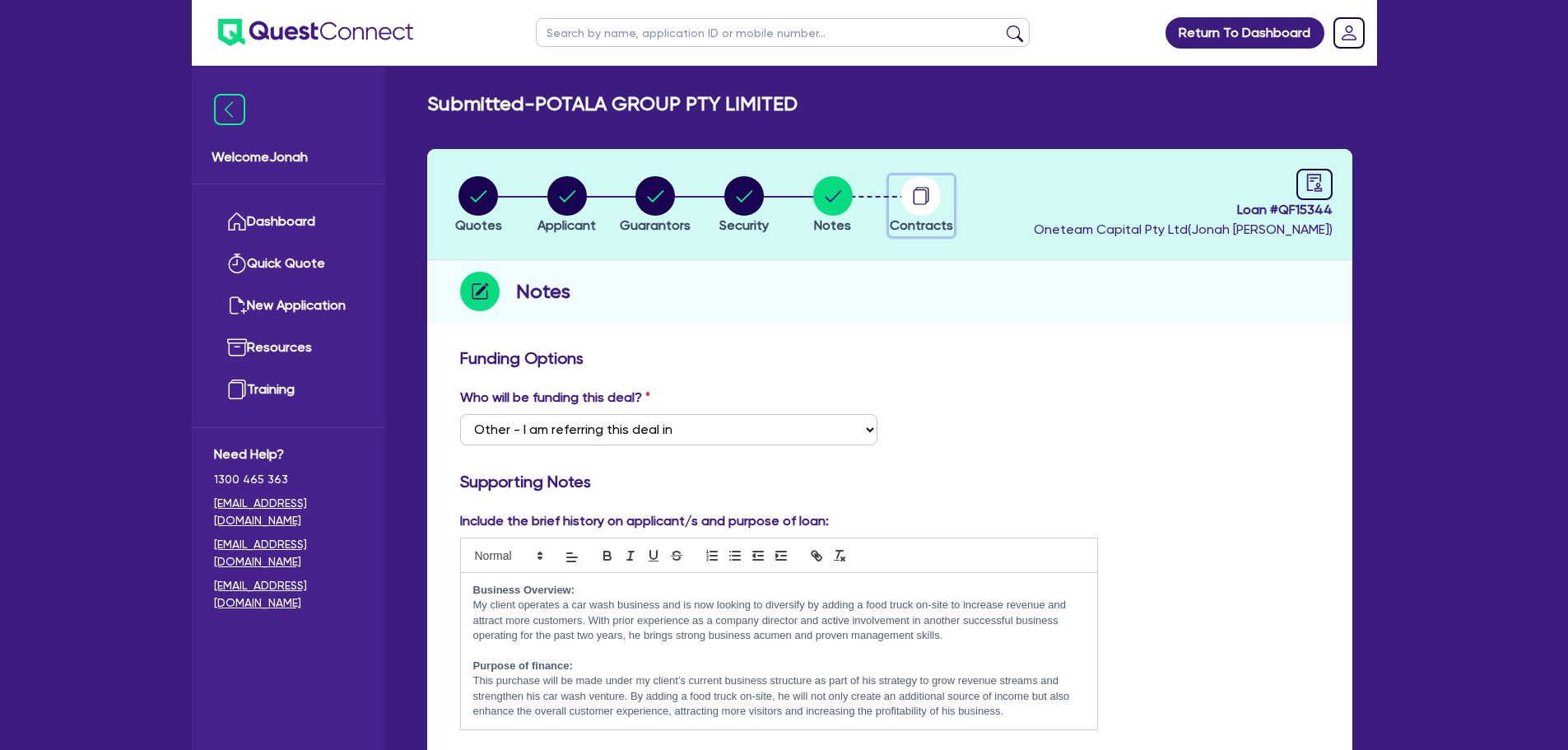
click at [913, 195] on circle "button" at bounding box center [920, 195] width 40 height 40
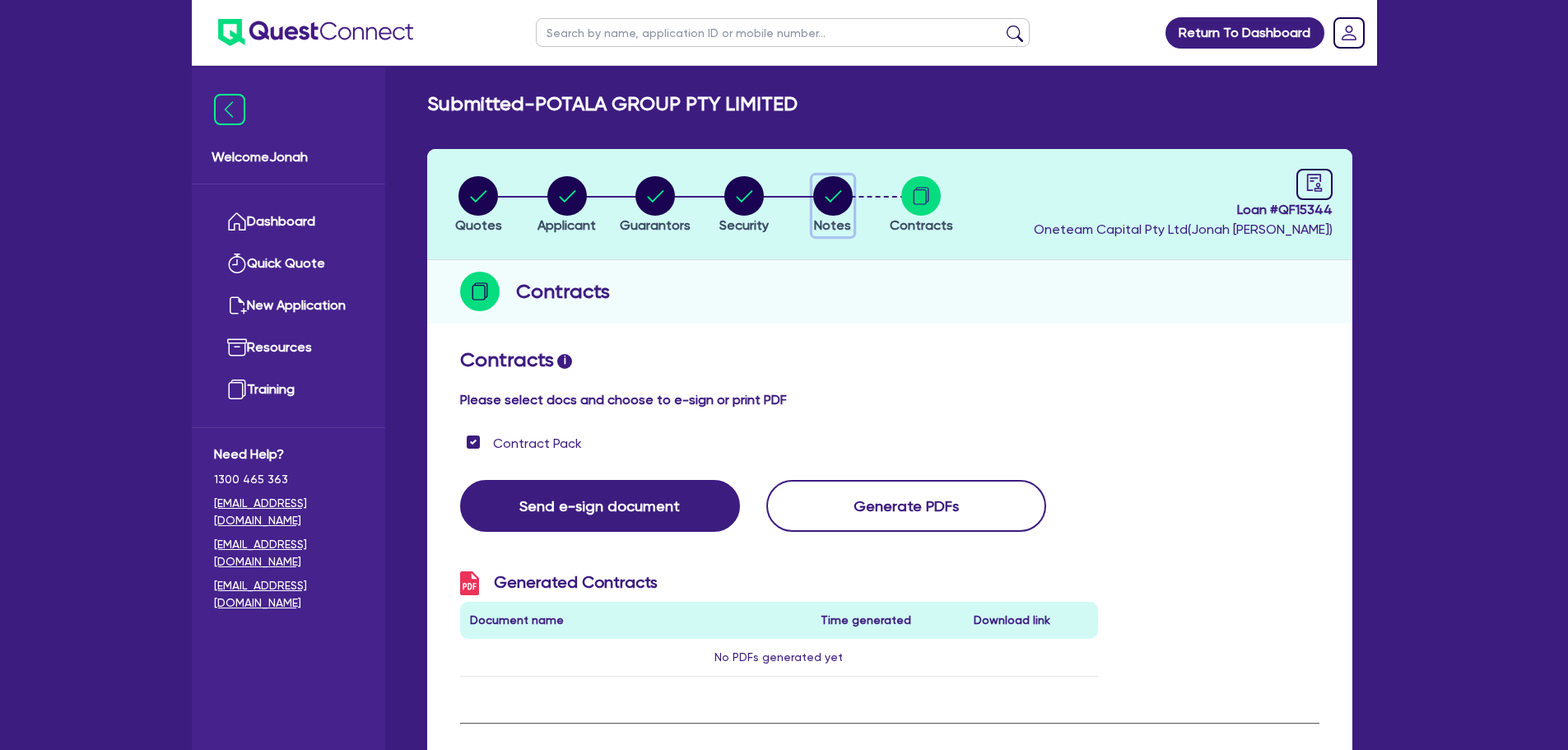
click at [834, 193] on circle "button" at bounding box center [833, 195] width 40 height 40
select select "Other"
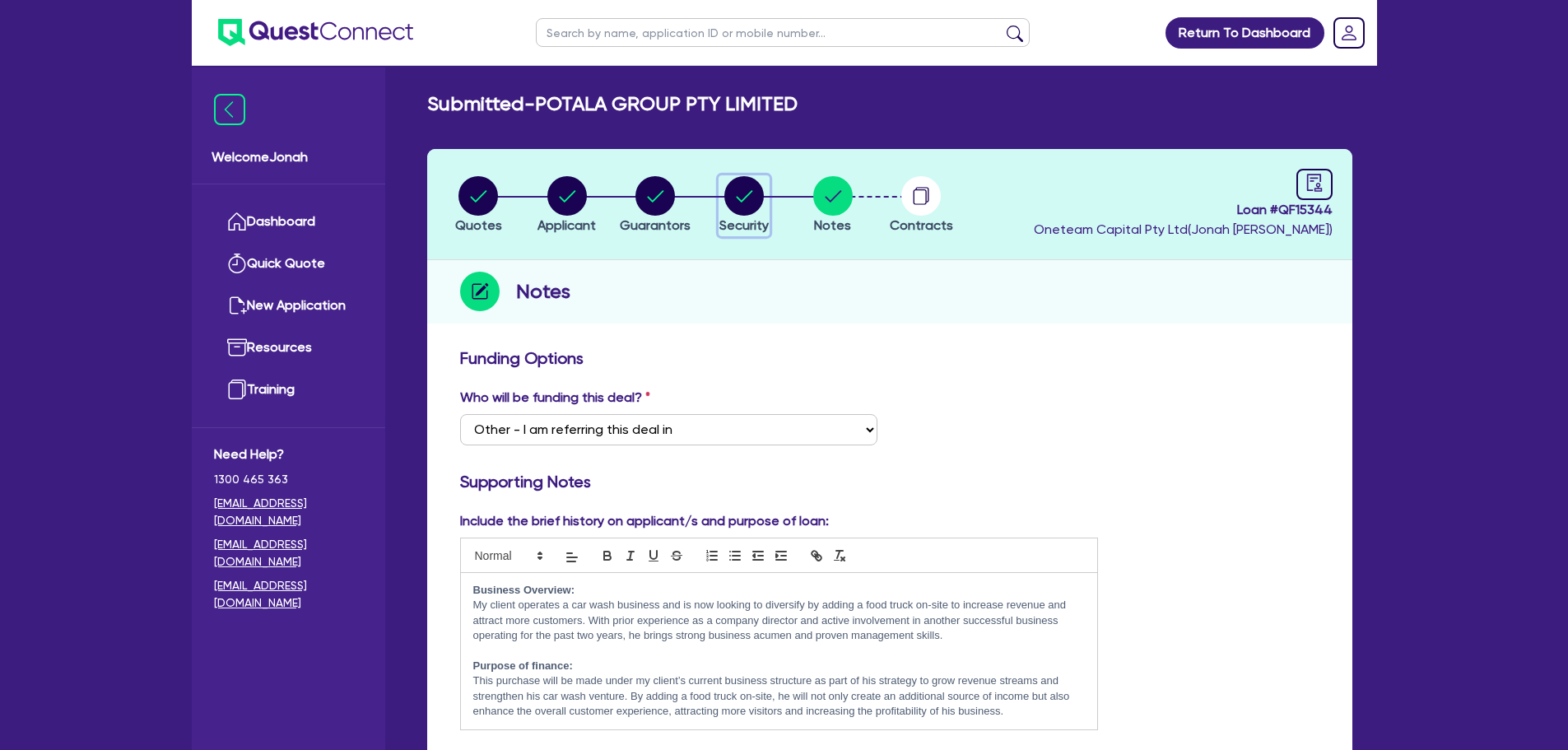
click at [754, 189] on circle "button" at bounding box center [743, 195] width 40 height 40
select select "CARS_AND_LIGHT_TRUCKS"
select select "LIGHT_TRUCKS"
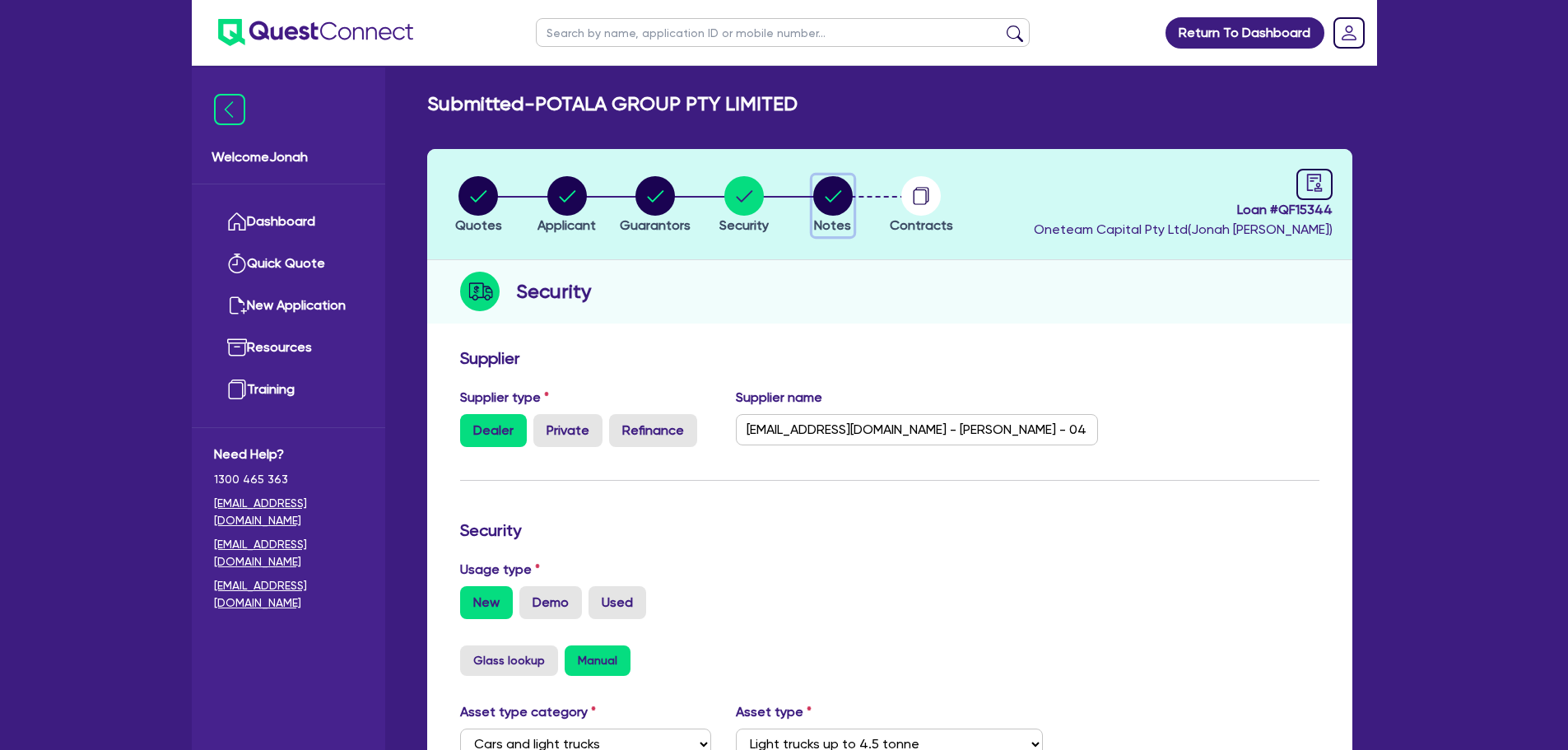
click at [820, 204] on circle "button" at bounding box center [833, 195] width 40 height 40
select select "Other"
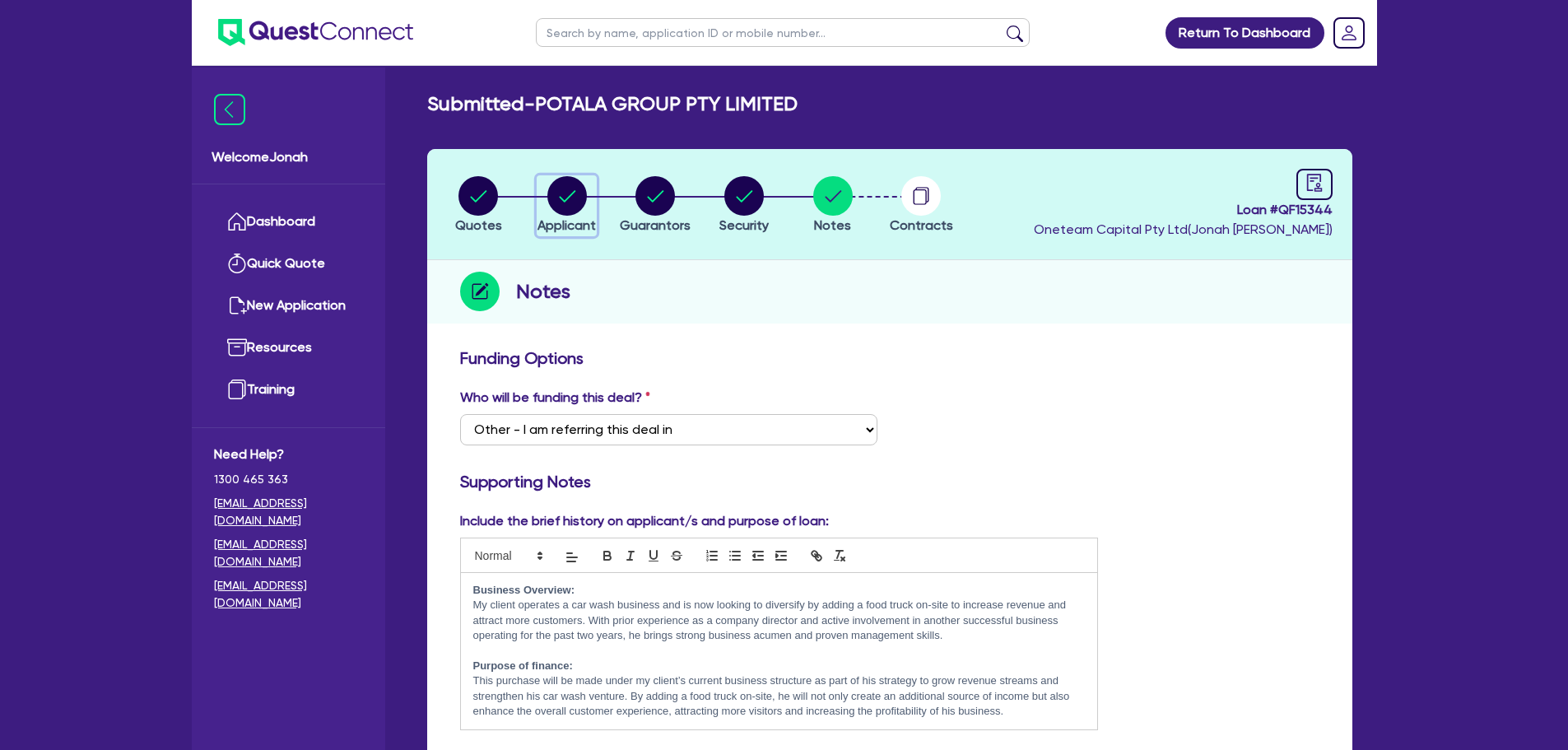
click at [569, 199] on circle "button" at bounding box center [567, 195] width 40 height 40
select select "COMPANY"
select select "RETAIL_WHOLESALE_TRADE"
select select "MOTOR_VEHICLES"
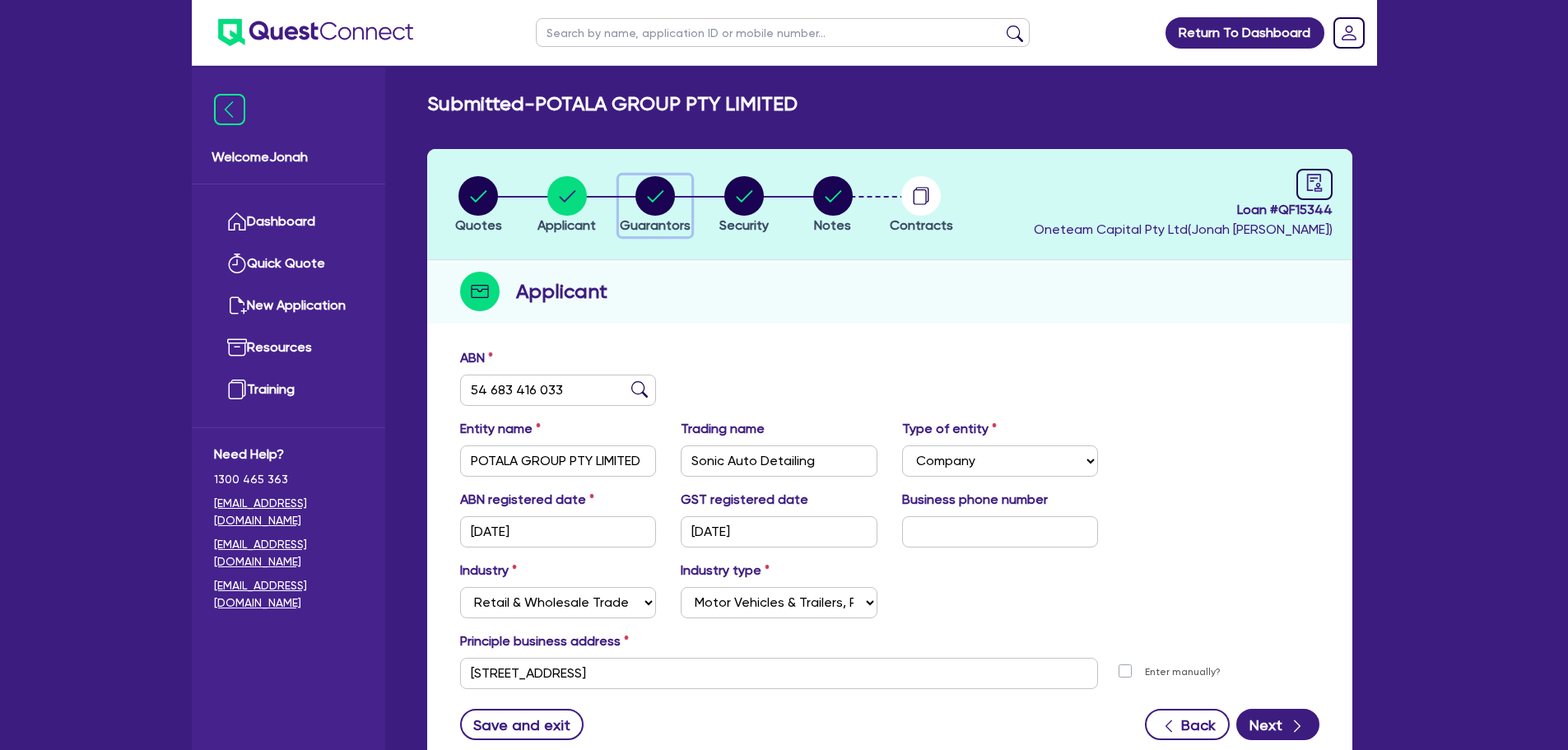
drag, startPoint x: 669, startPoint y: 203, endPoint x: 667, endPoint y: 213, distance: 10.2
click at [669, 205] on circle "button" at bounding box center [655, 195] width 40 height 40
select select "MR"
select select "VIC"
select select "MARRIED"
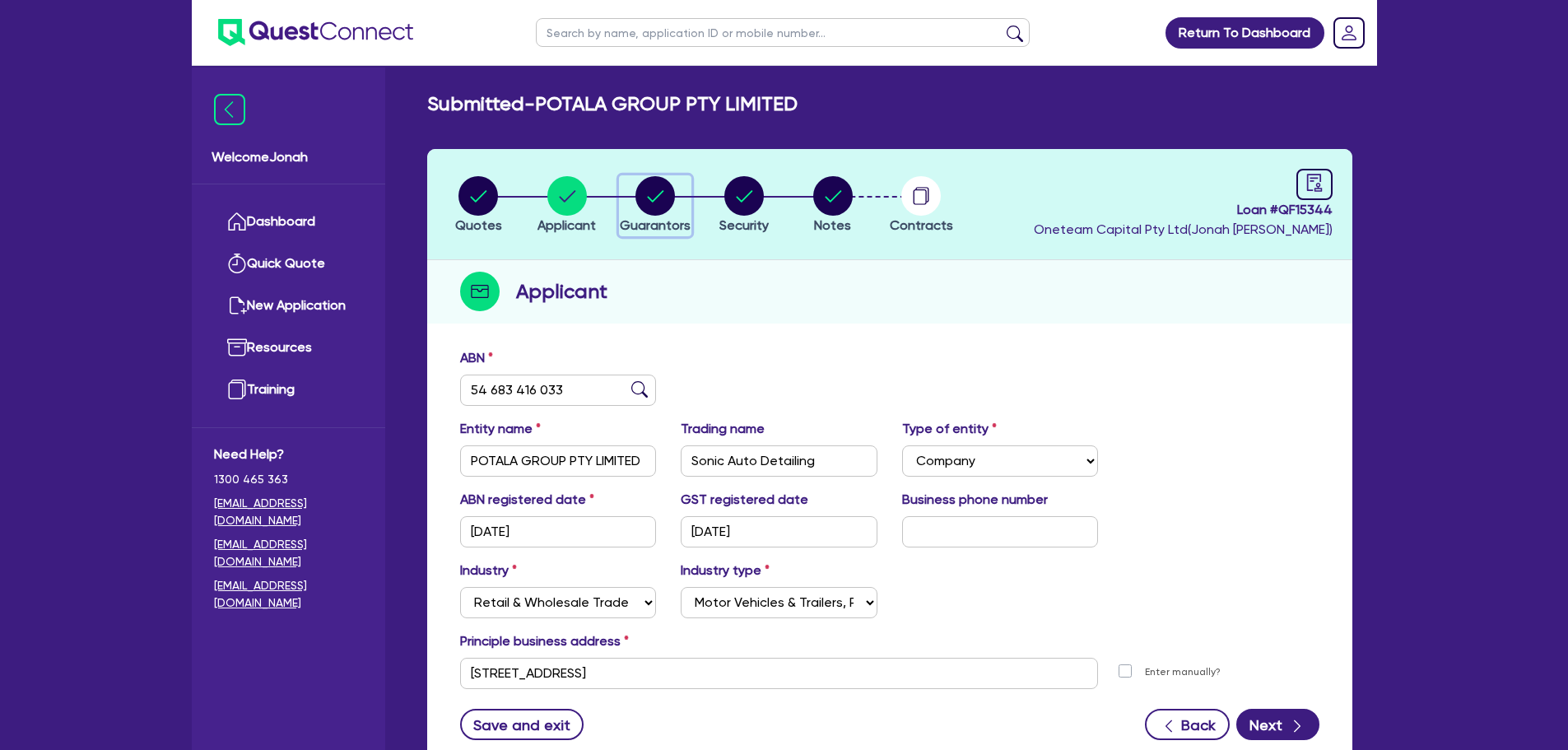
select select "CASH"
select select "VEHICLE_LOAN"
select select "MR"
select select "VIC"
select select "SINGLE"
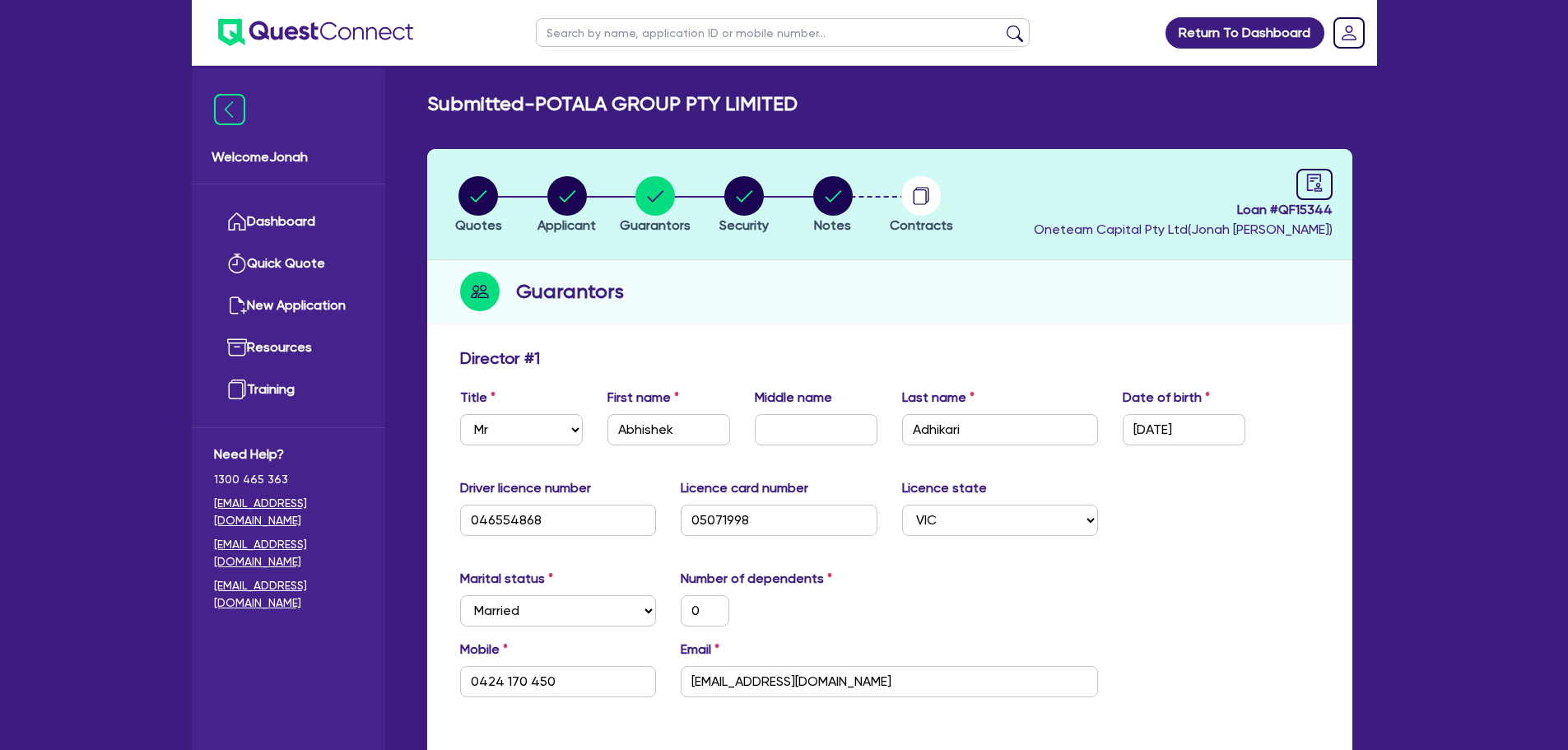
click at [661, 311] on div "Guarantors" at bounding box center [890, 291] width 925 height 64
click at [470, 189] on circle "button" at bounding box center [478, 195] width 40 height 40
select select "CARS_AND_LIGHT_TRUCKS"
select select "LIGHT_TRUCKS"
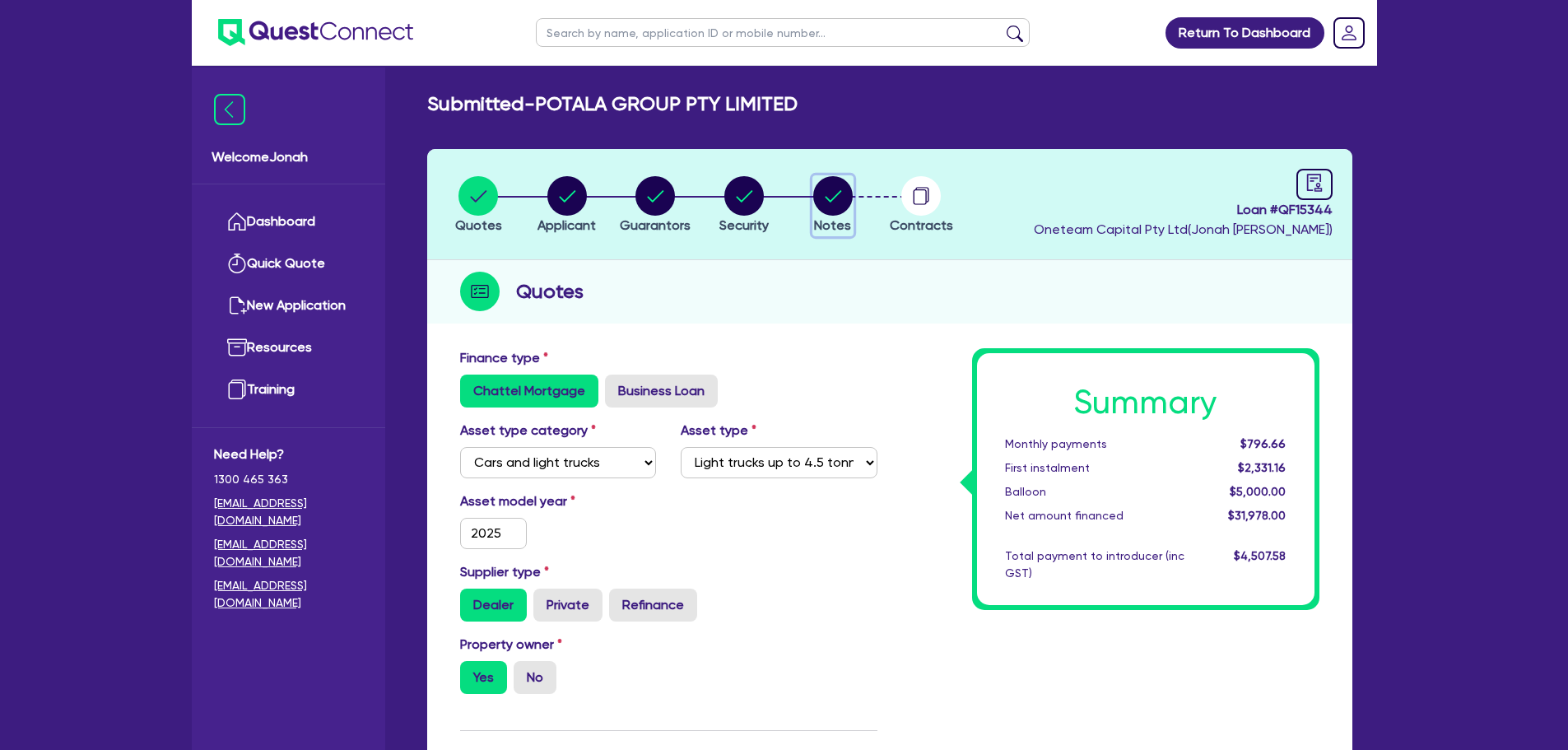
click at [839, 200] on circle "button" at bounding box center [833, 195] width 40 height 40
select select "Other"
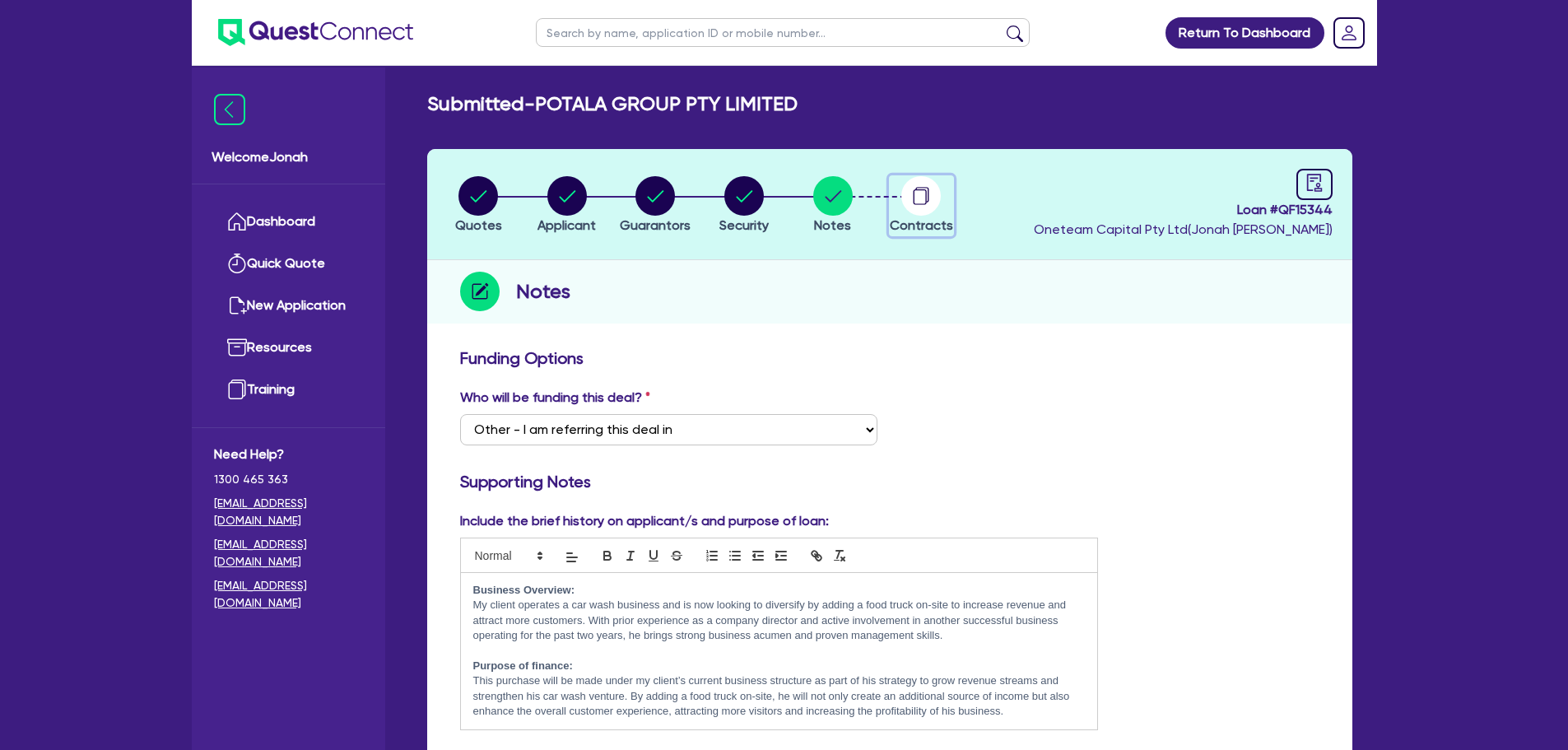
click at [927, 203] on icon "button" at bounding box center [920, 196] width 13 height 16
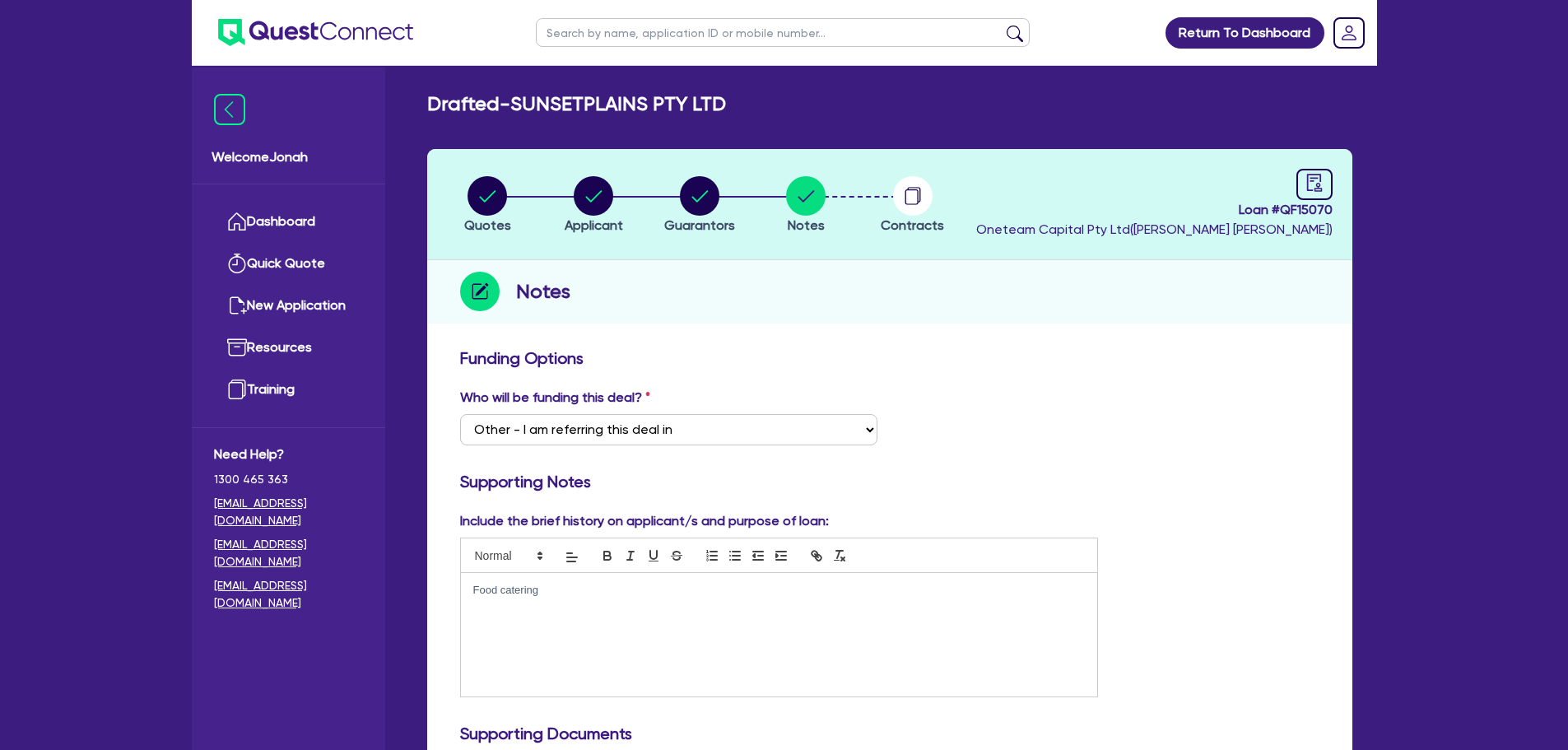
select select "Other"
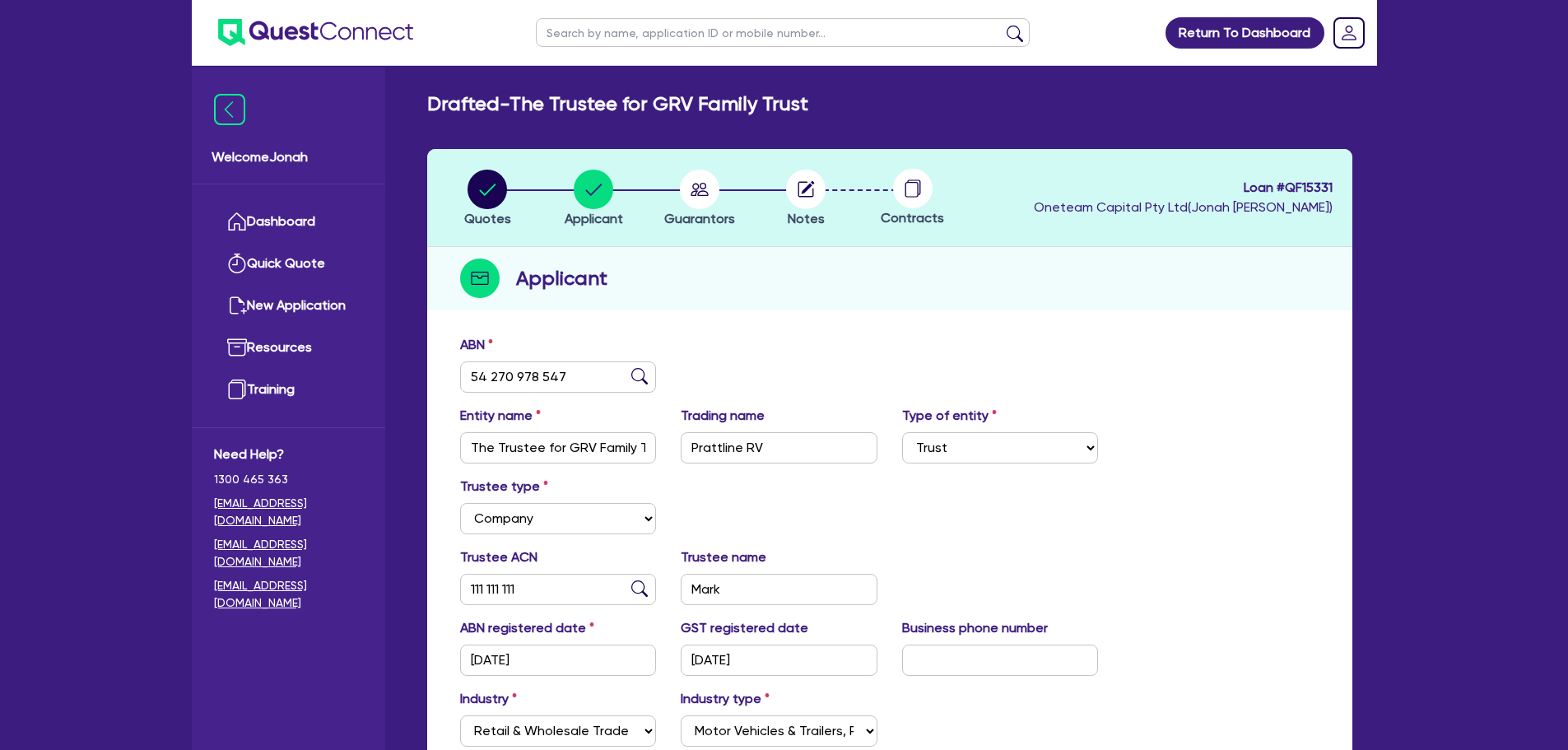
select select "TRUST"
select select "COMPANY"
select select "RETAIL_WHOLESALE_TRADE"
select select "MOTOR_VEHICLES"
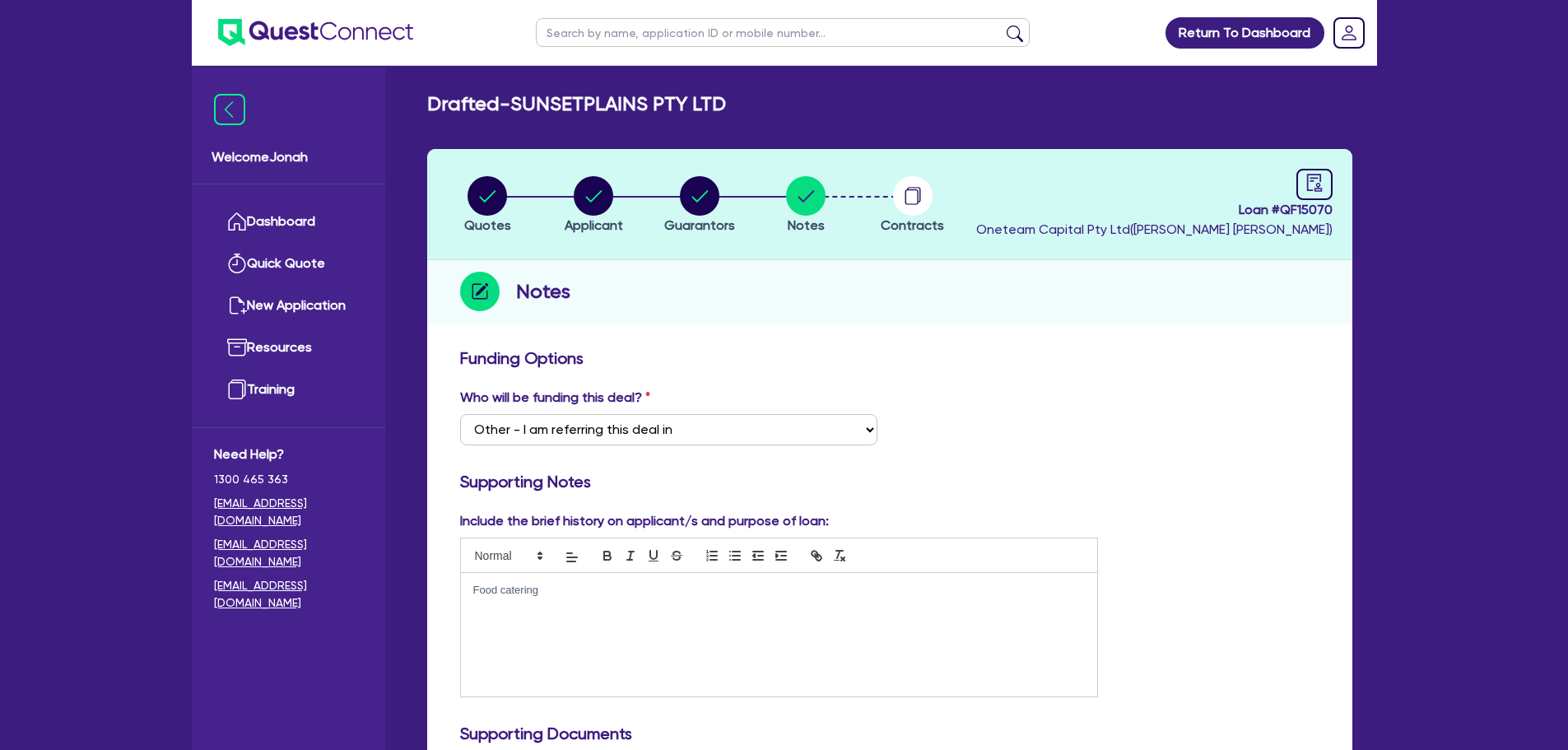
select select "Other"
drag, startPoint x: 644, startPoint y: 24, endPoint x: 693, endPoint y: 27, distance: 49.1
click at [644, 24] on input "text" at bounding box center [783, 32] width 494 height 29
paste input "Shayne Camilleri"
type input "Shayne Camilleri"
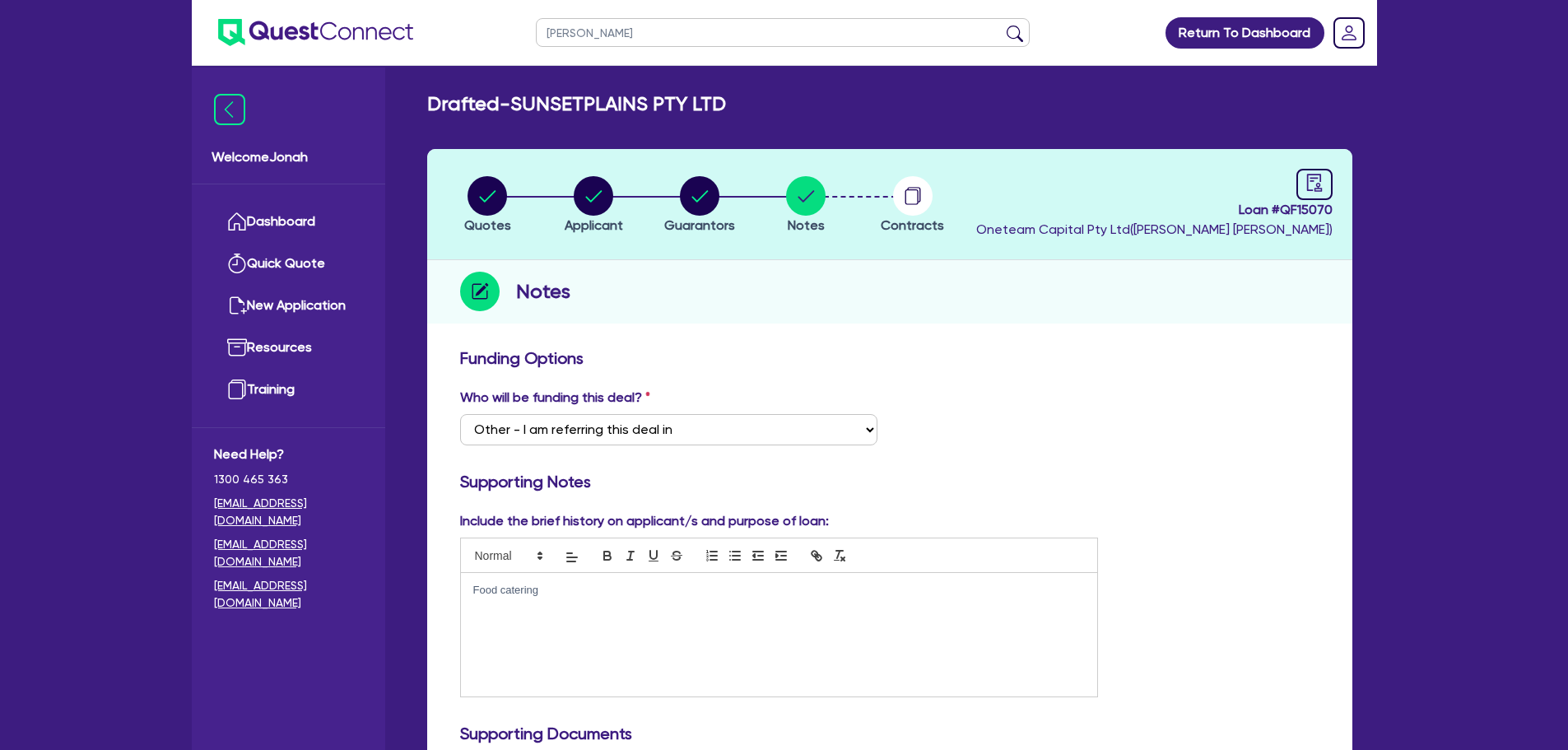
click at [1021, 33] on button "submit" at bounding box center [1014, 36] width 27 height 23
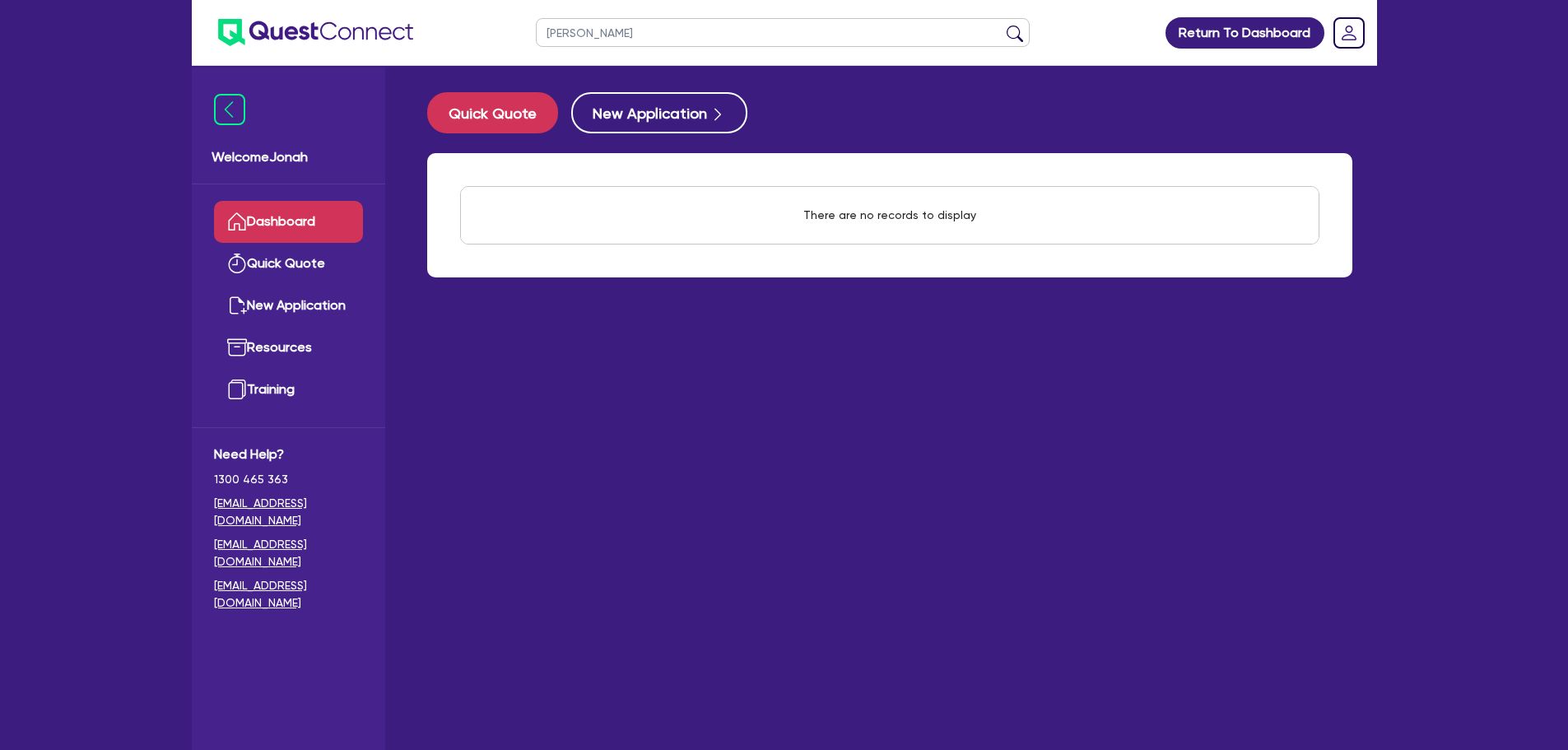
click at [601, 35] on input "Shayne Camilleri" at bounding box center [783, 32] width 494 height 29
click at [568, 29] on input "Shayne Camilleri" at bounding box center [783, 32] width 494 height 29
type input "Camilleri"
click at [1001, 25] on button "submit" at bounding box center [1014, 36] width 27 height 23
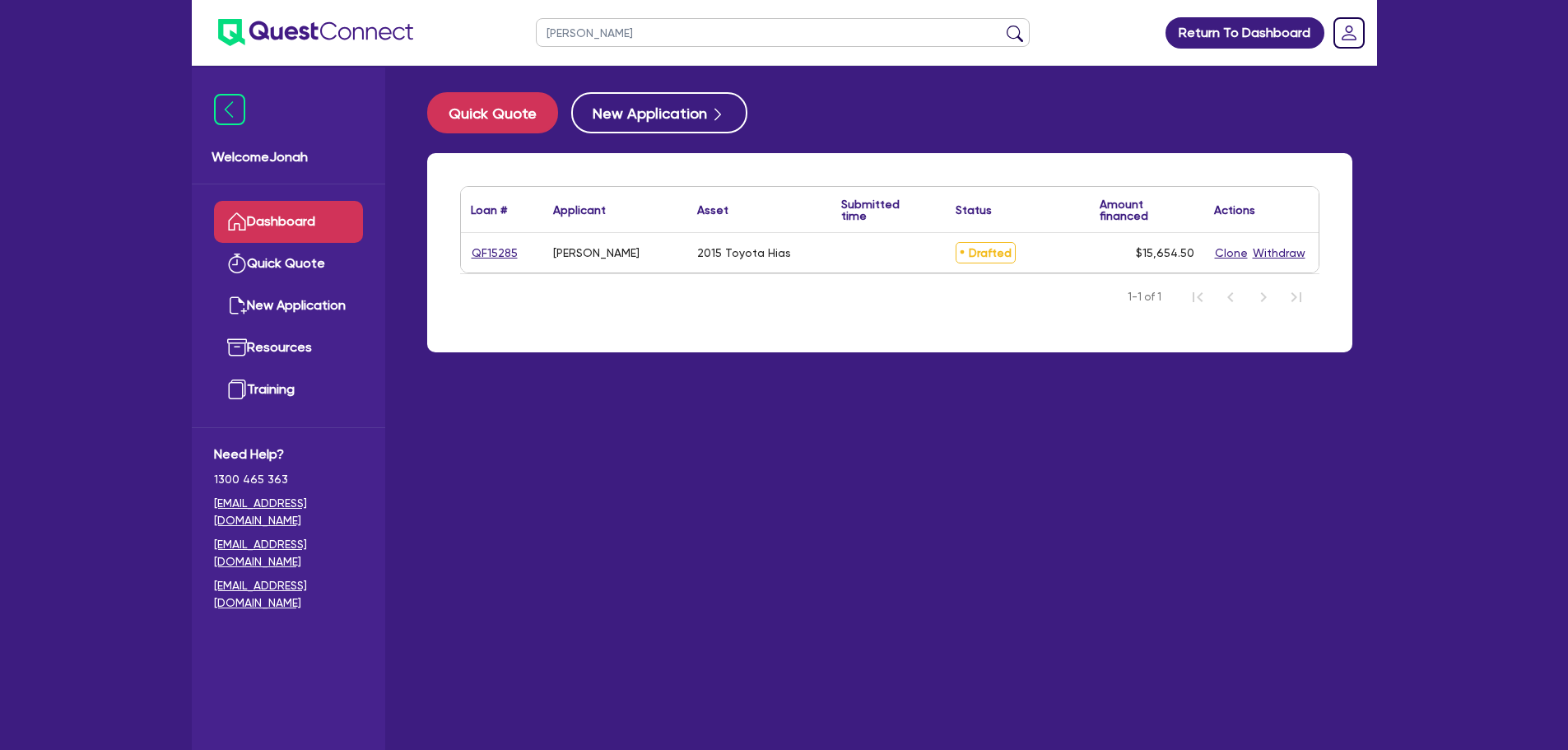
click at [509, 263] on div "QF15285" at bounding box center [501, 252] width 82 height 40
click at [506, 251] on link "QF15285" at bounding box center [495, 252] width 48 height 19
select select "CARS_AND_LIGHT_TRUCKS"
select select "VANS_AND_UTES"
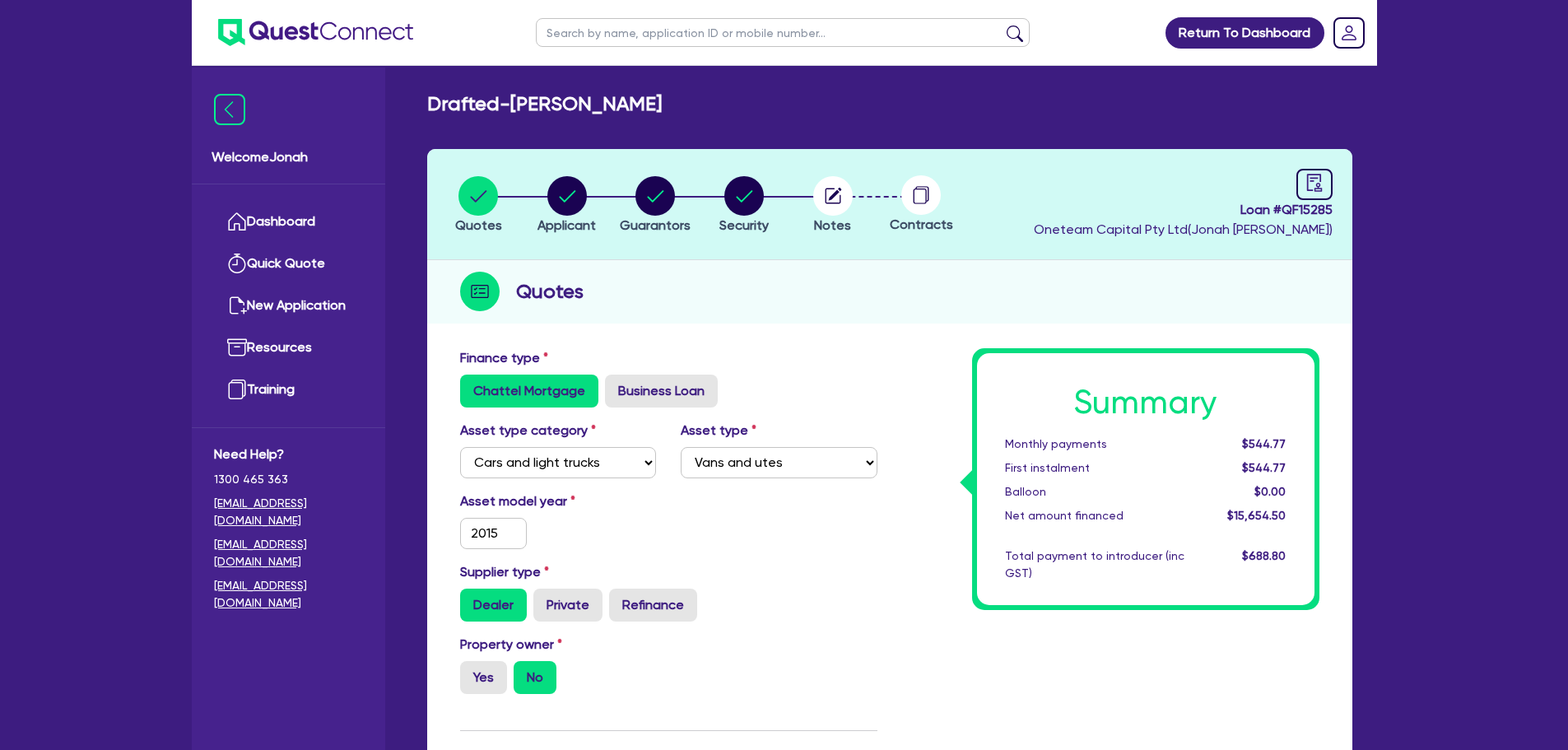
click at [1294, 189] on div "Loan # QF15285 Oneteam Capital Pty Ltd ( Jonah Faigen )" at bounding box center [1183, 204] width 298 height 71
click at [1305, 189] on icon "audit" at bounding box center [1315, 183] width 18 height 18
select select "DRAFTED_NEW"
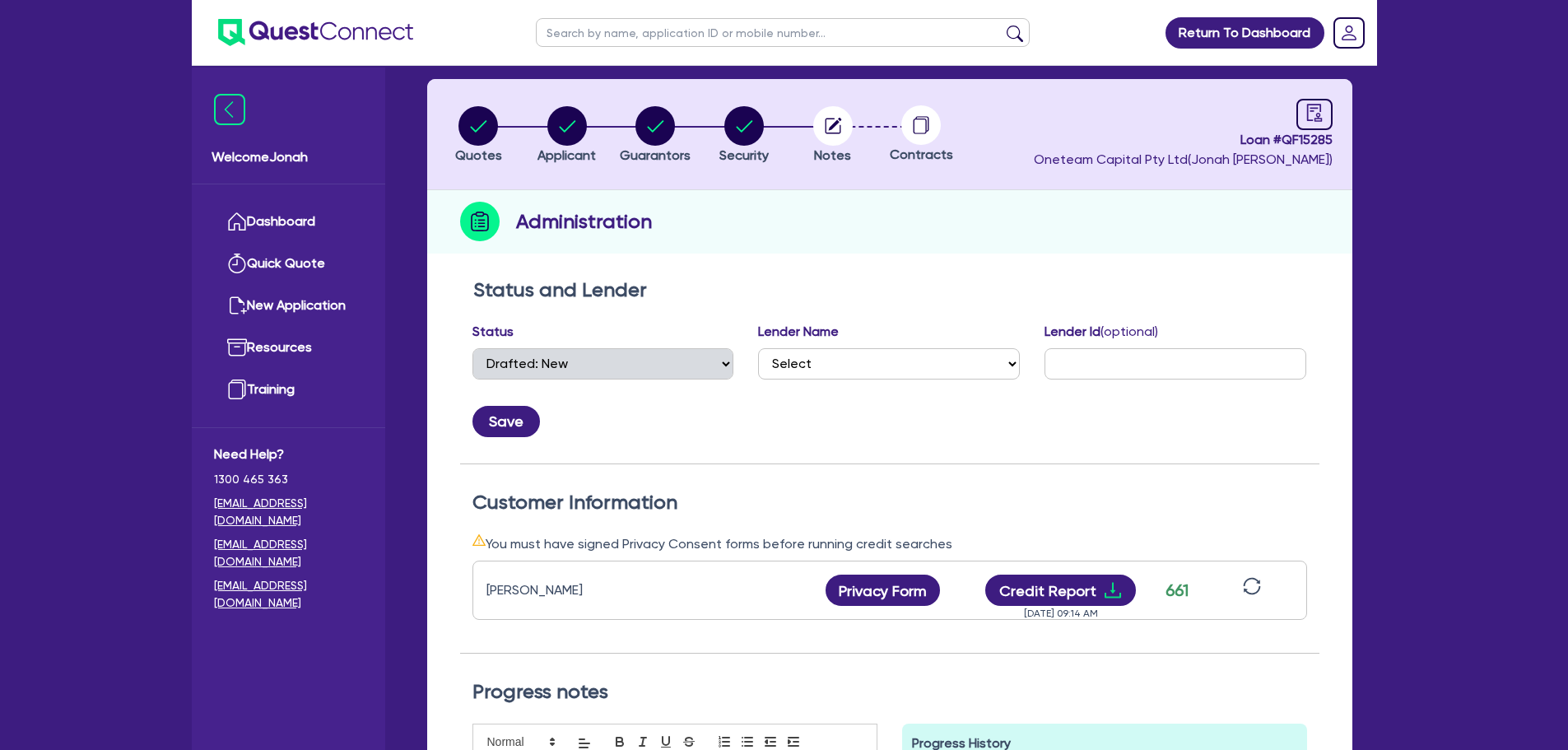
scroll to position [247, 0]
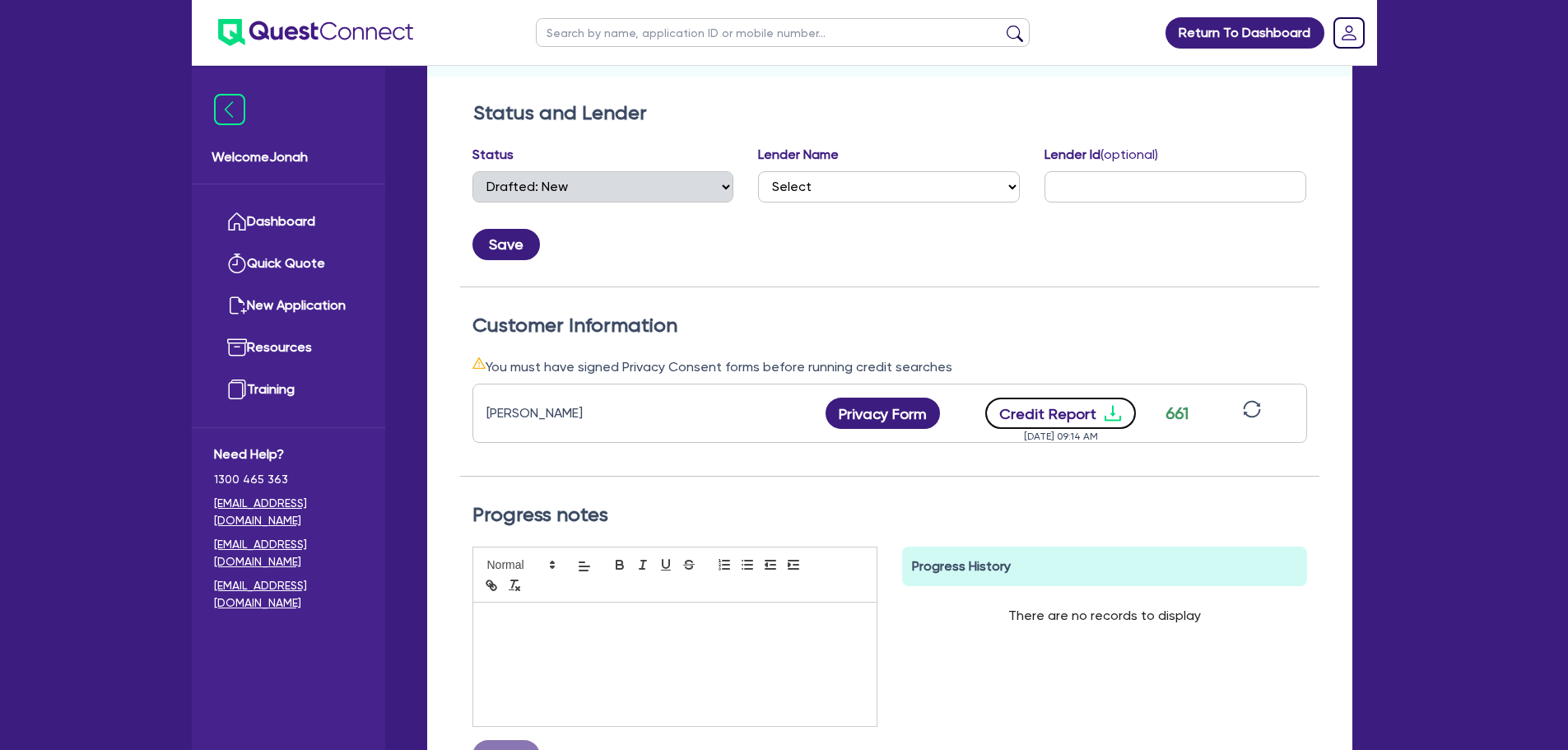
click at [1048, 416] on button "Credit Report" at bounding box center [1059, 414] width 150 height 31
click at [1097, 406] on button "Credit Report" at bounding box center [1059, 414] width 150 height 31
click at [626, 119] on h2 "Status and Lender" at bounding box center [890, 113] width 833 height 24
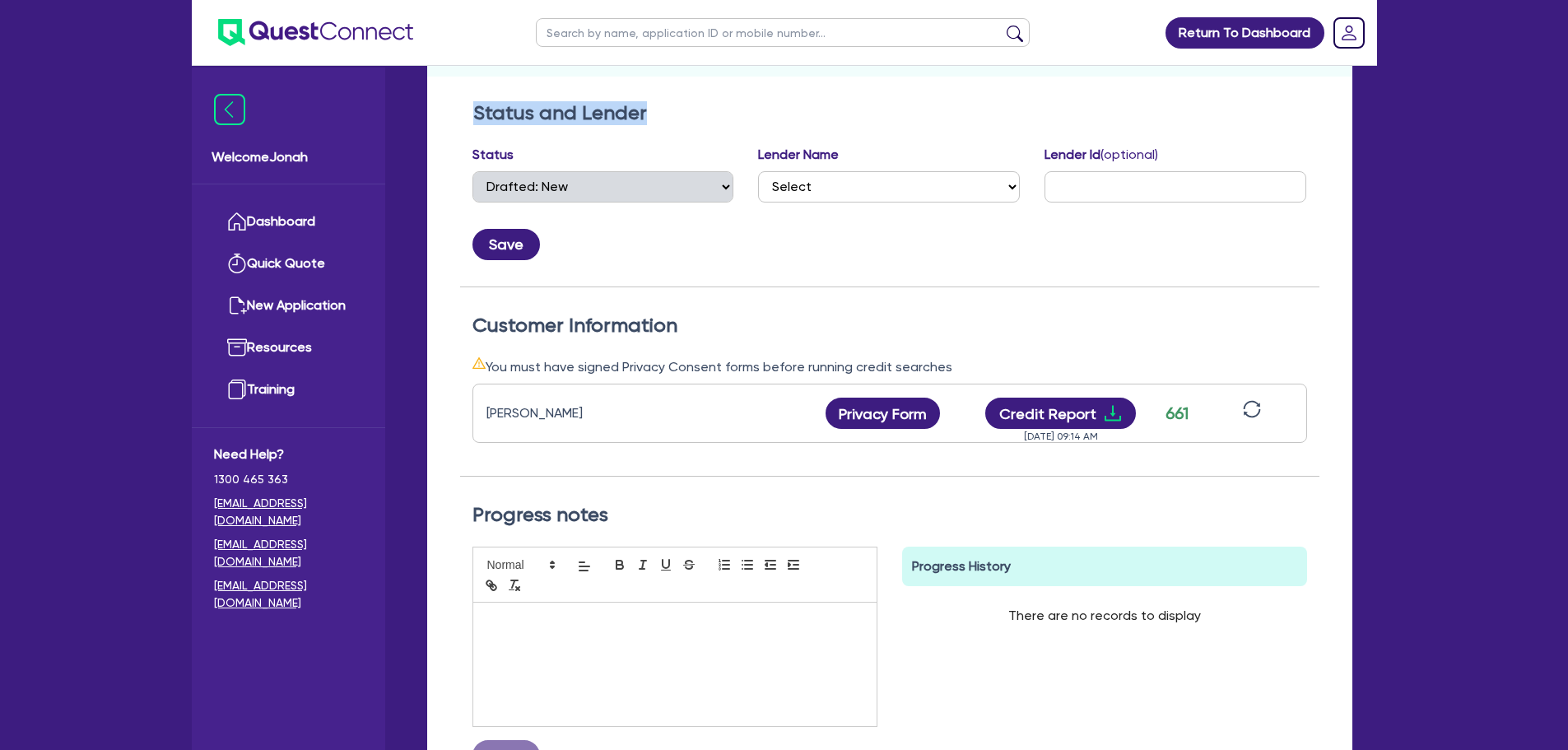
click at [689, 121] on h2 "Status and Lender" at bounding box center [890, 113] width 833 height 24
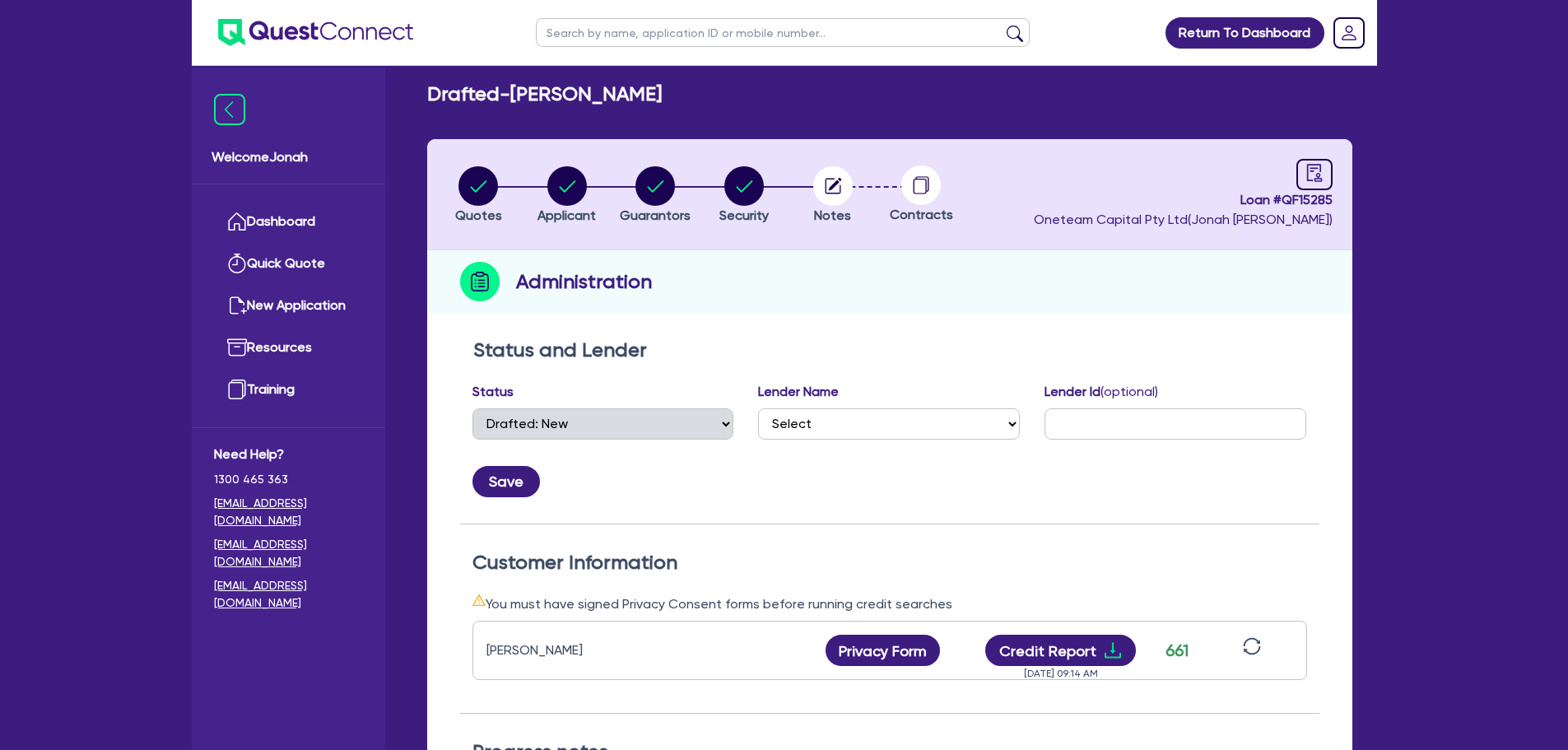
scroll to position [0, 0]
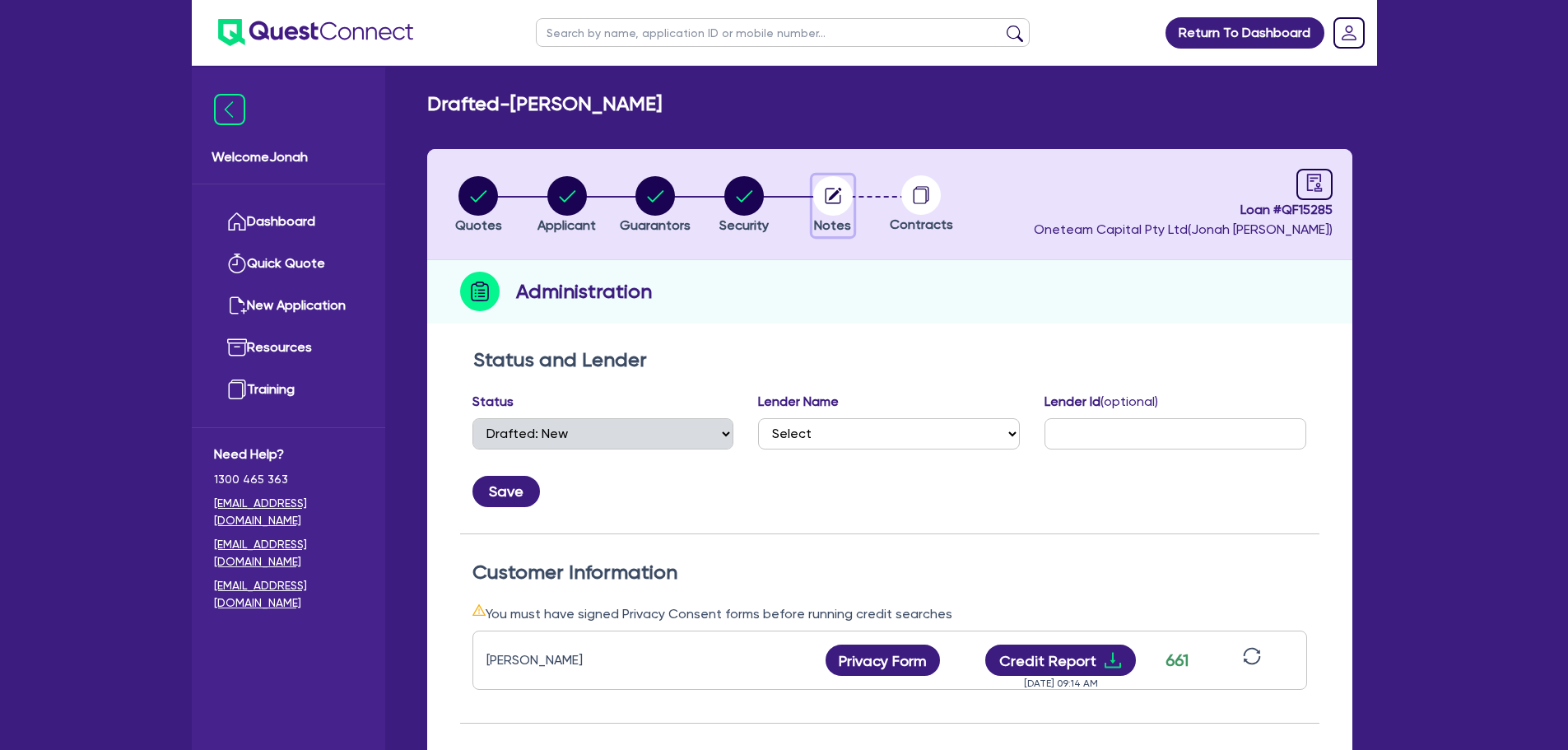
click at [841, 205] on circle "button" at bounding box center [833, 195] width 40 height 40
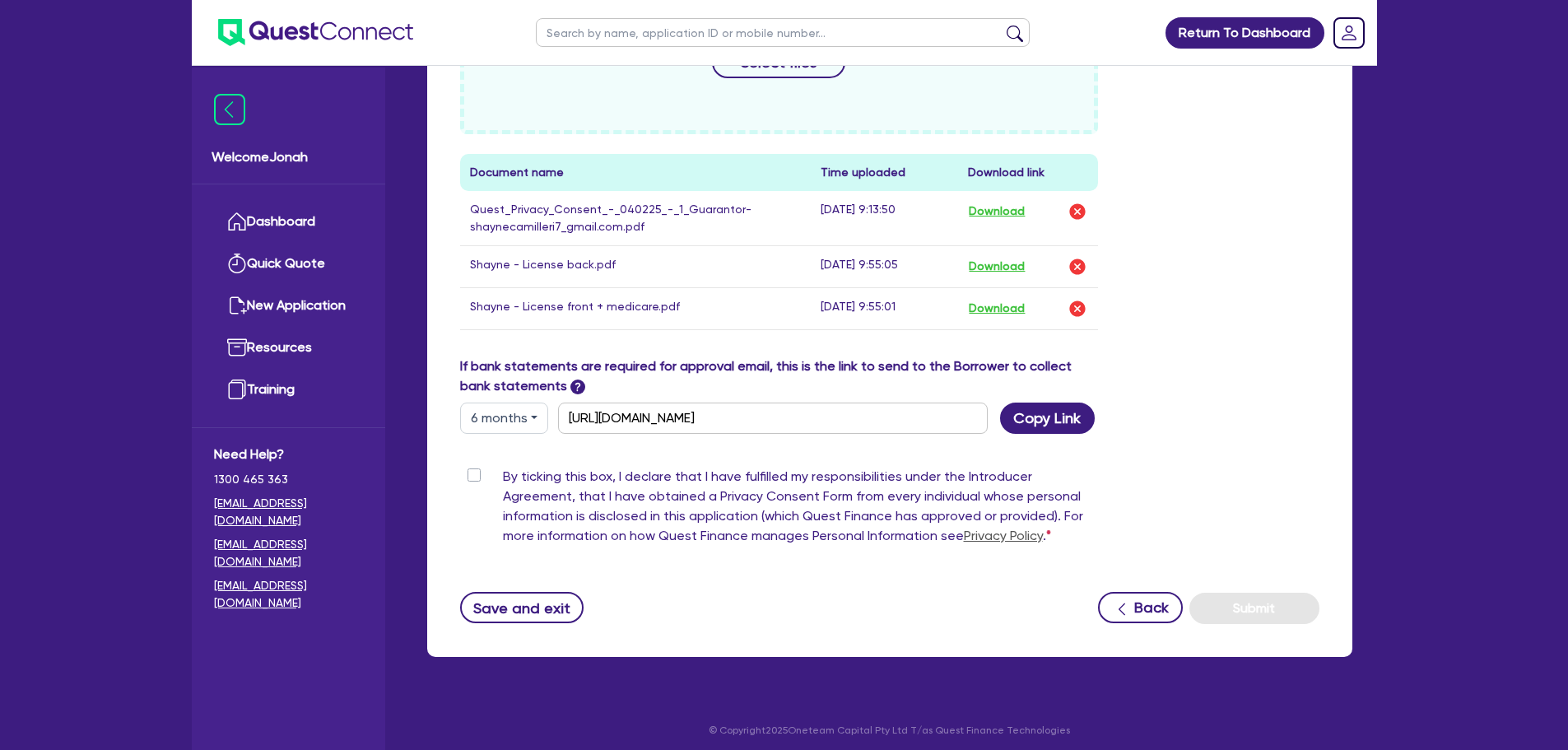
scroll to position [834, 0]
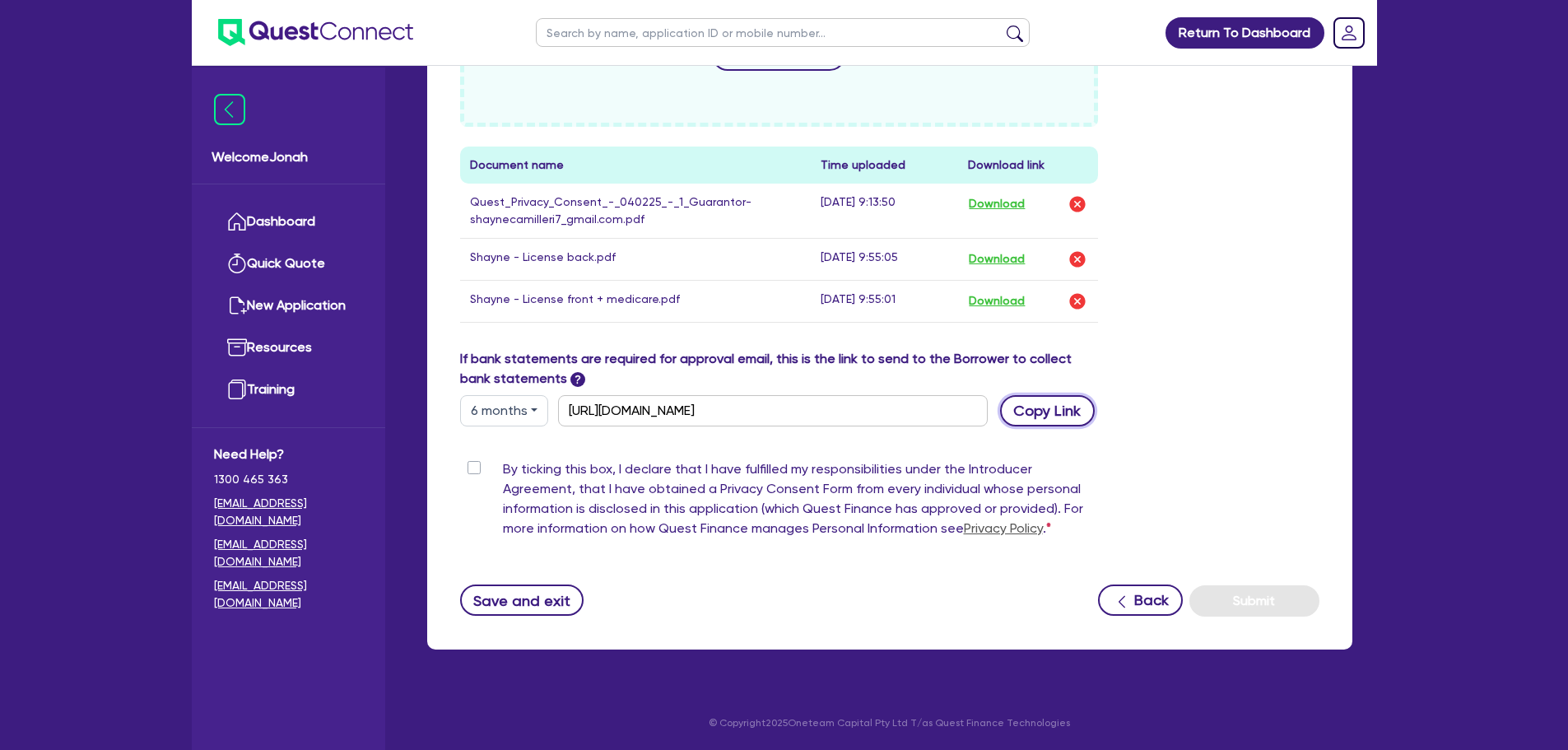
click at [1025, 405] on button "Copy Link" at bounding box center [1047, 411] width 95 height 31
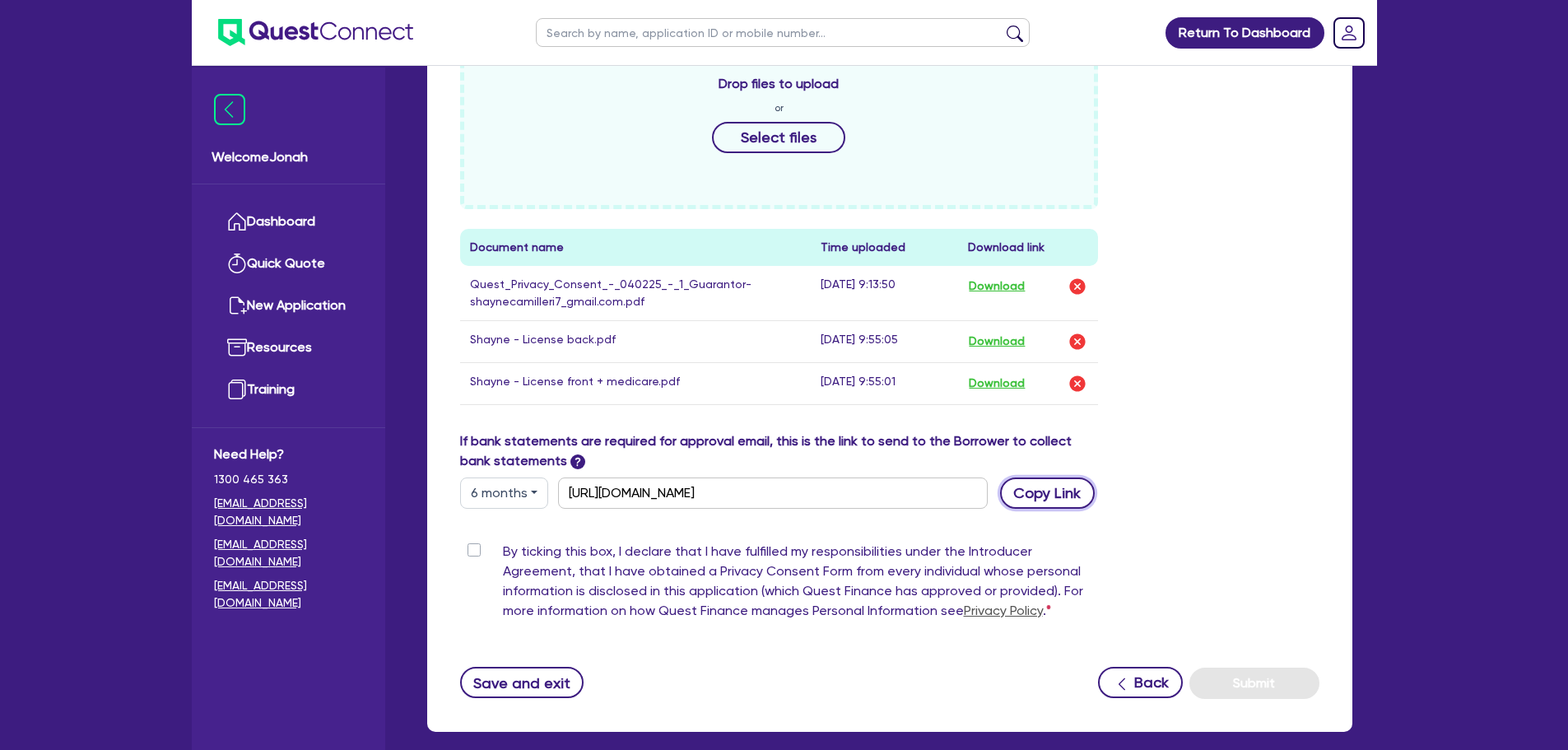
click at [1058, 499] on button "Copy Link" at bounding box center [1047, 493] width 95 height 31
click at [1200, 241] on div "Drop files to upload or Select files Document name Time uploaded Download link …" at bounding box center [890, 231] width 884 height 400
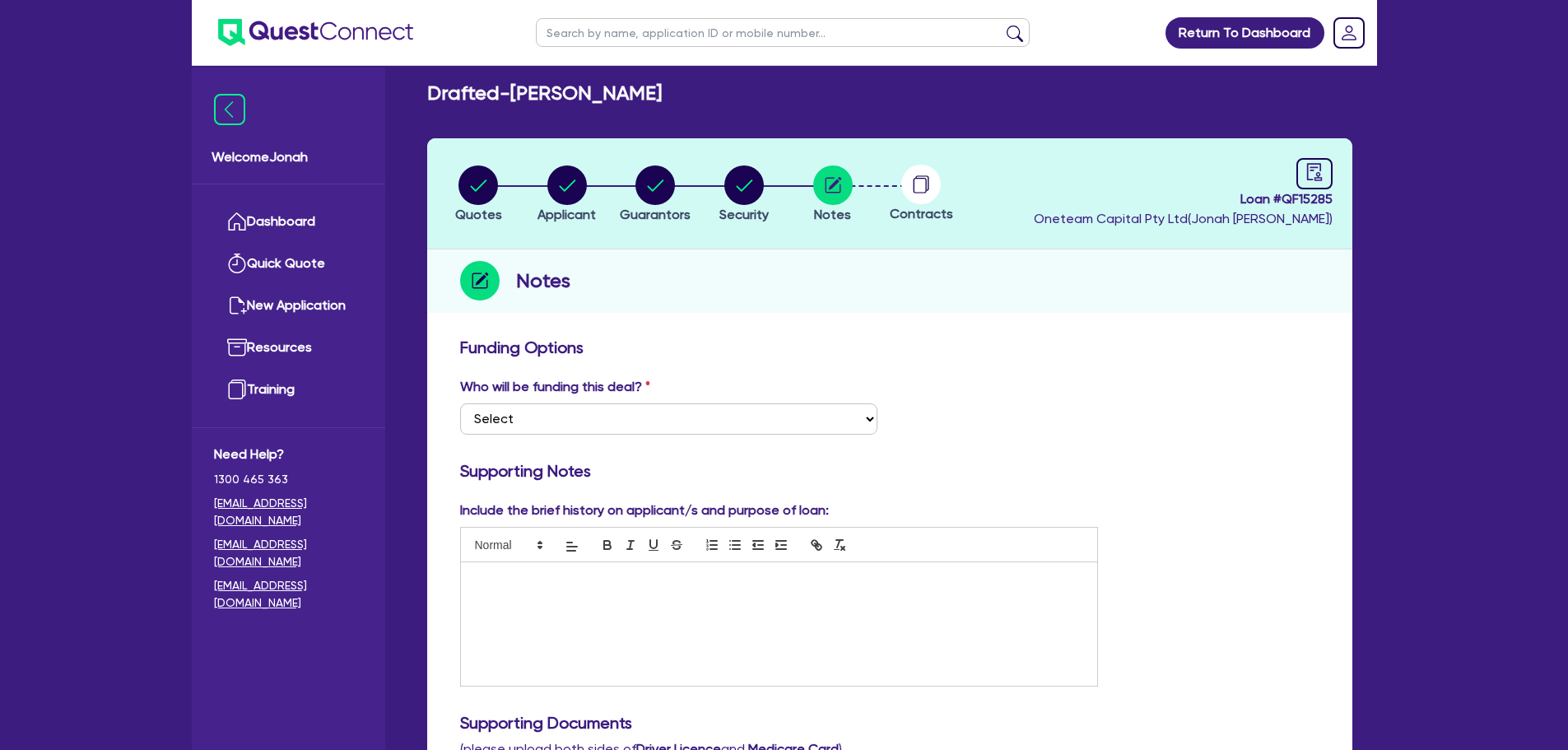
scroll to position [0, 0]
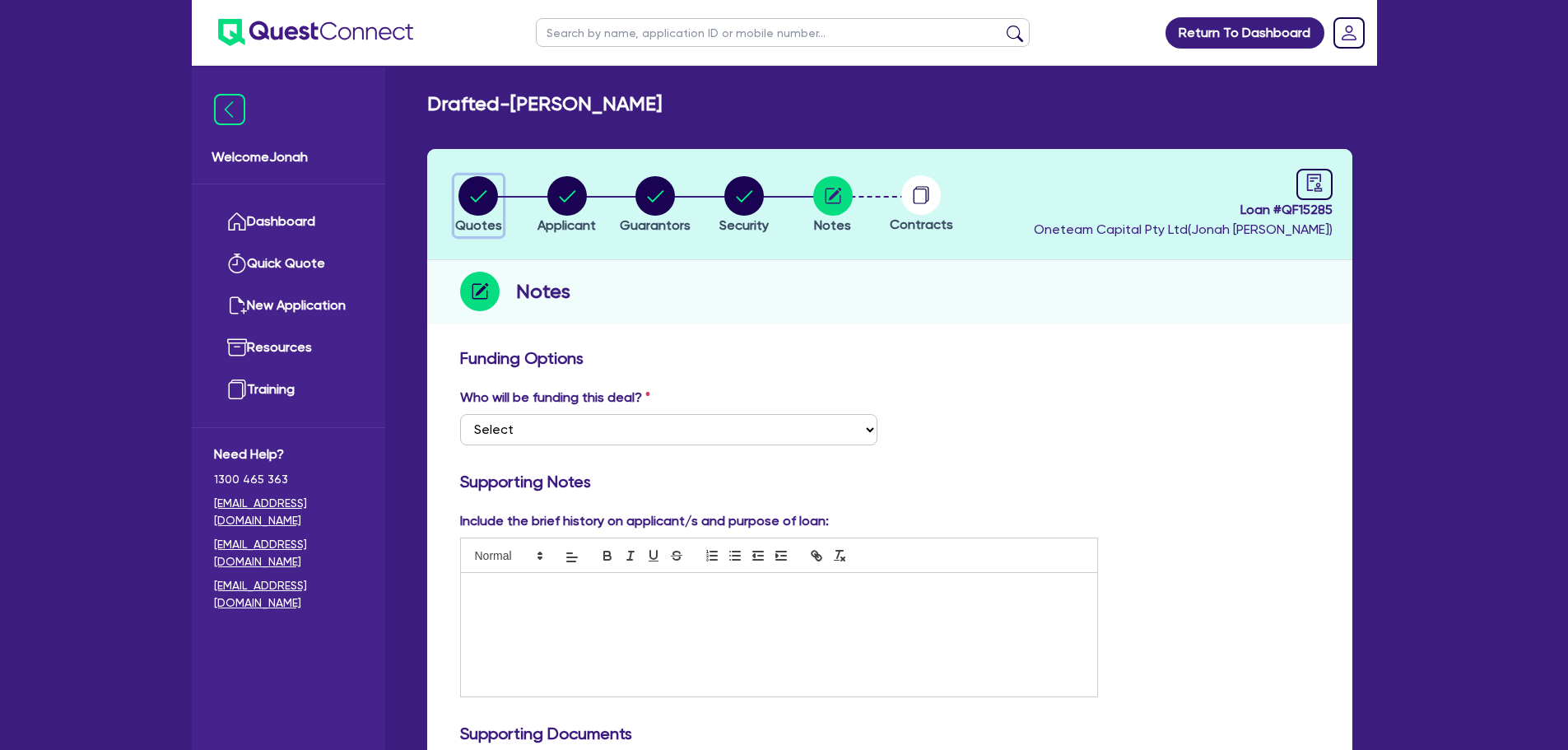
click at [460, 197] on circle "button" at bounding box center [478, 195] width 40 height 40
select select "CARS_AND_LIGHT_TRUCKS"
select select "VANS_AND_UTES"
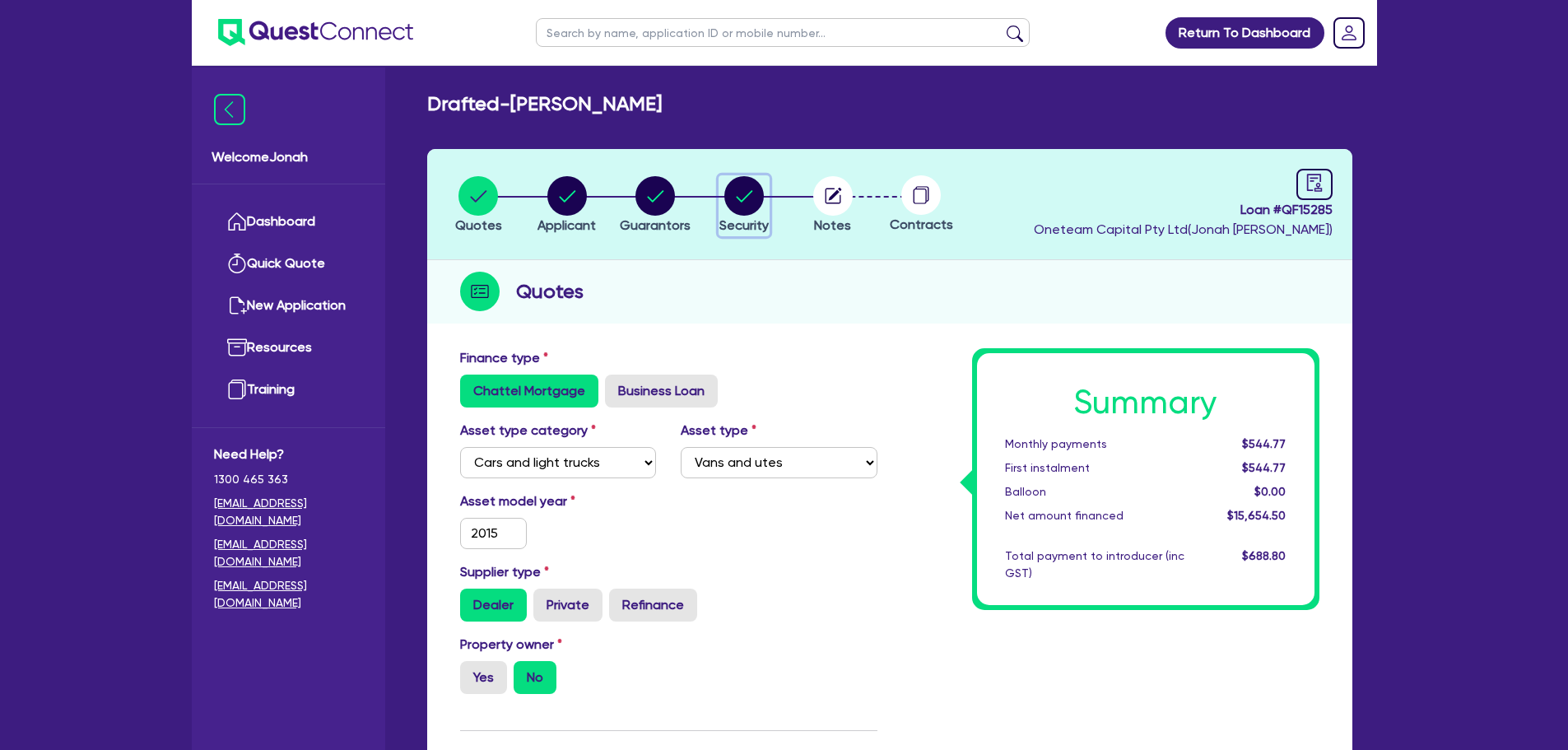
click at [748, 197] on circle "button" at bounding box center [743, 195] width 40 height 40
select select "CARS_AND_LIGHT_TRUCKS"
select select "VANS_AND_UTES"
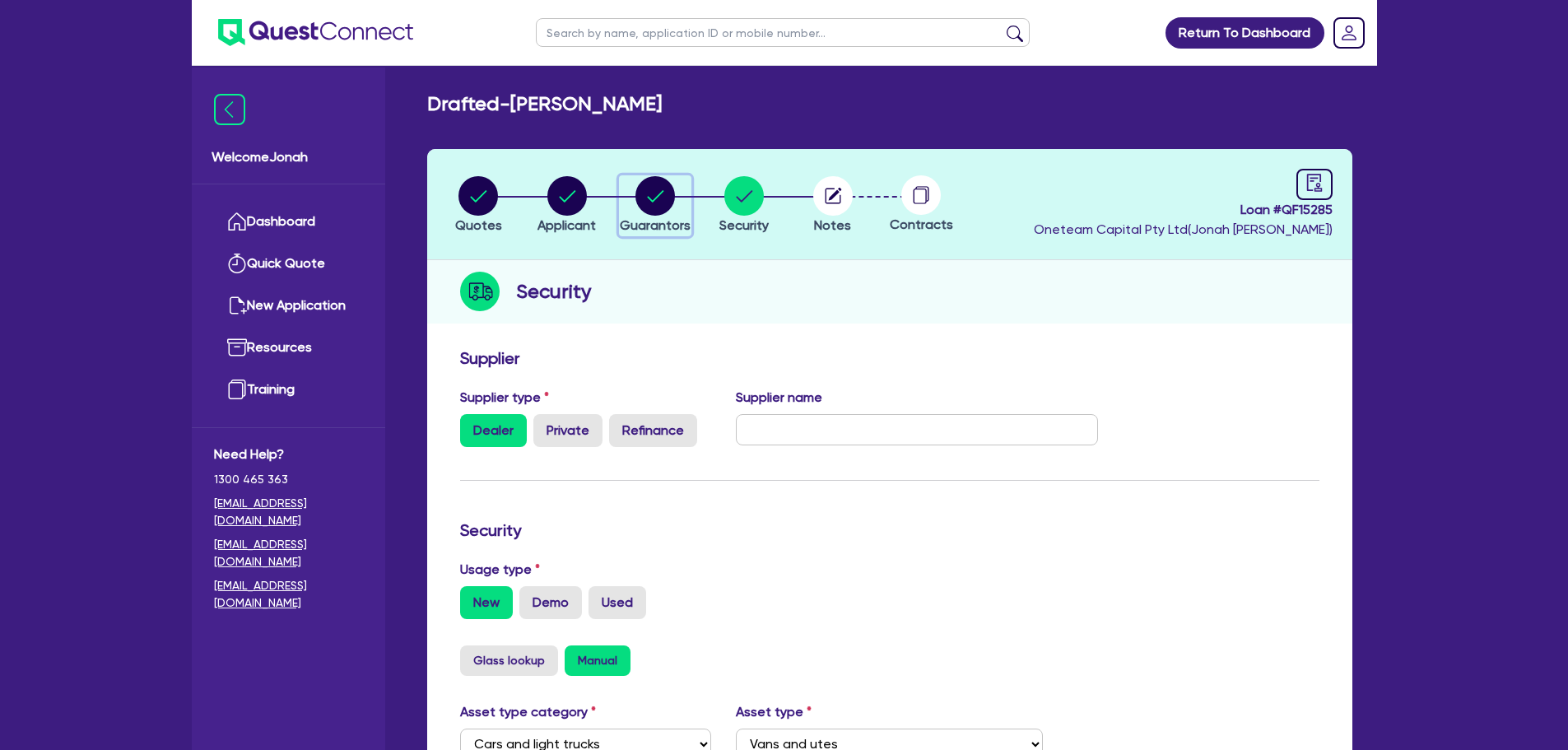
click at [662, 206] on circle "button" at bounding box center [655, 195] width 40 height 40
select select "MR"
select select "[GEOGRAPHIC_DATA]"
select select "SINGLE"
select select "CASH"
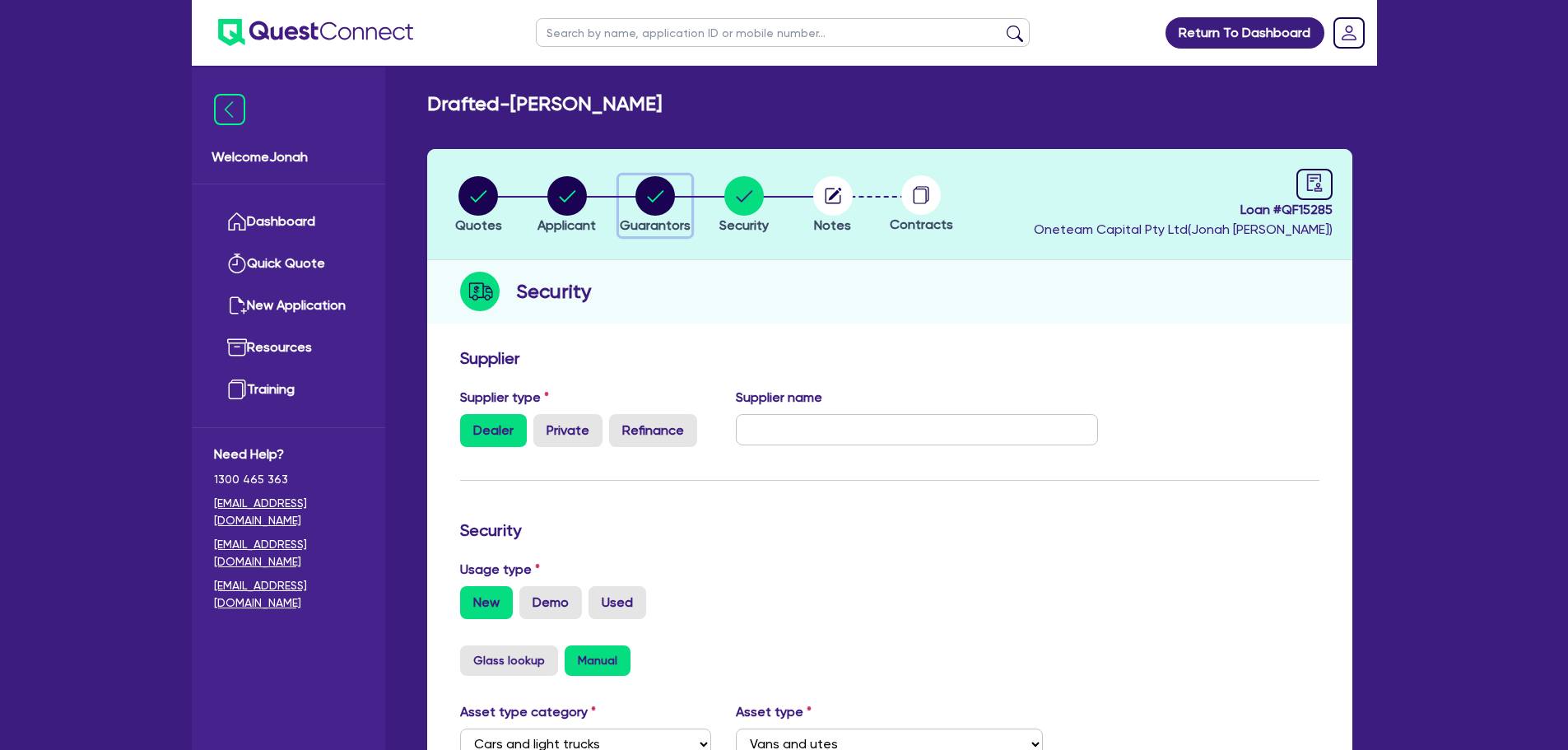
select select "VEHICLE"
select select "OTHER"
select select "HOUSEHOLD_PERSONAL"
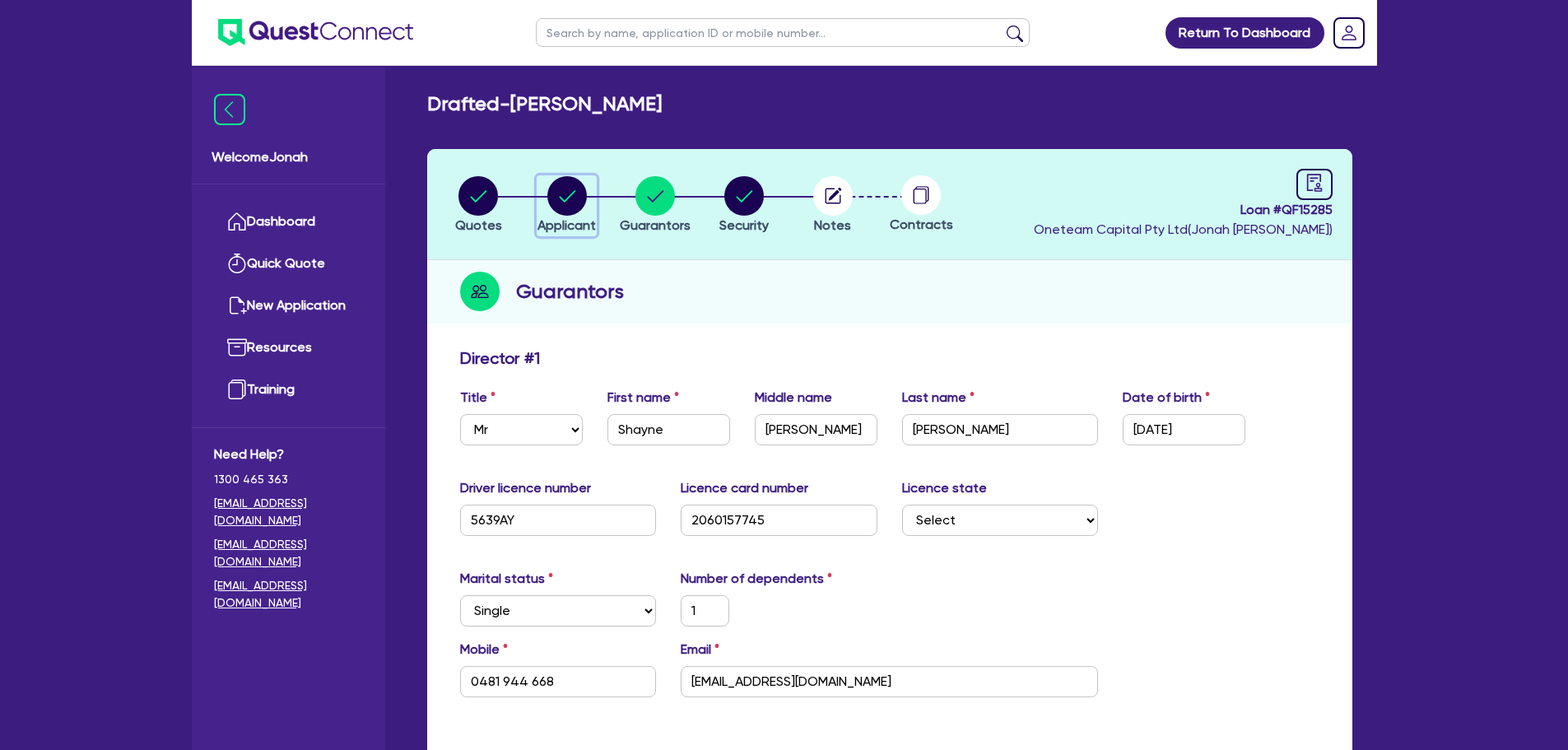
click at [567, 206] on circle "button" at bounding box center [567, 195] width 40 height 40
select select "SOLE_TRADER"
select select "ARTS_RECREATION"
select select "SPORTS_CLUB"
